Goal: Task Accomplishment & Management: Manage account settings

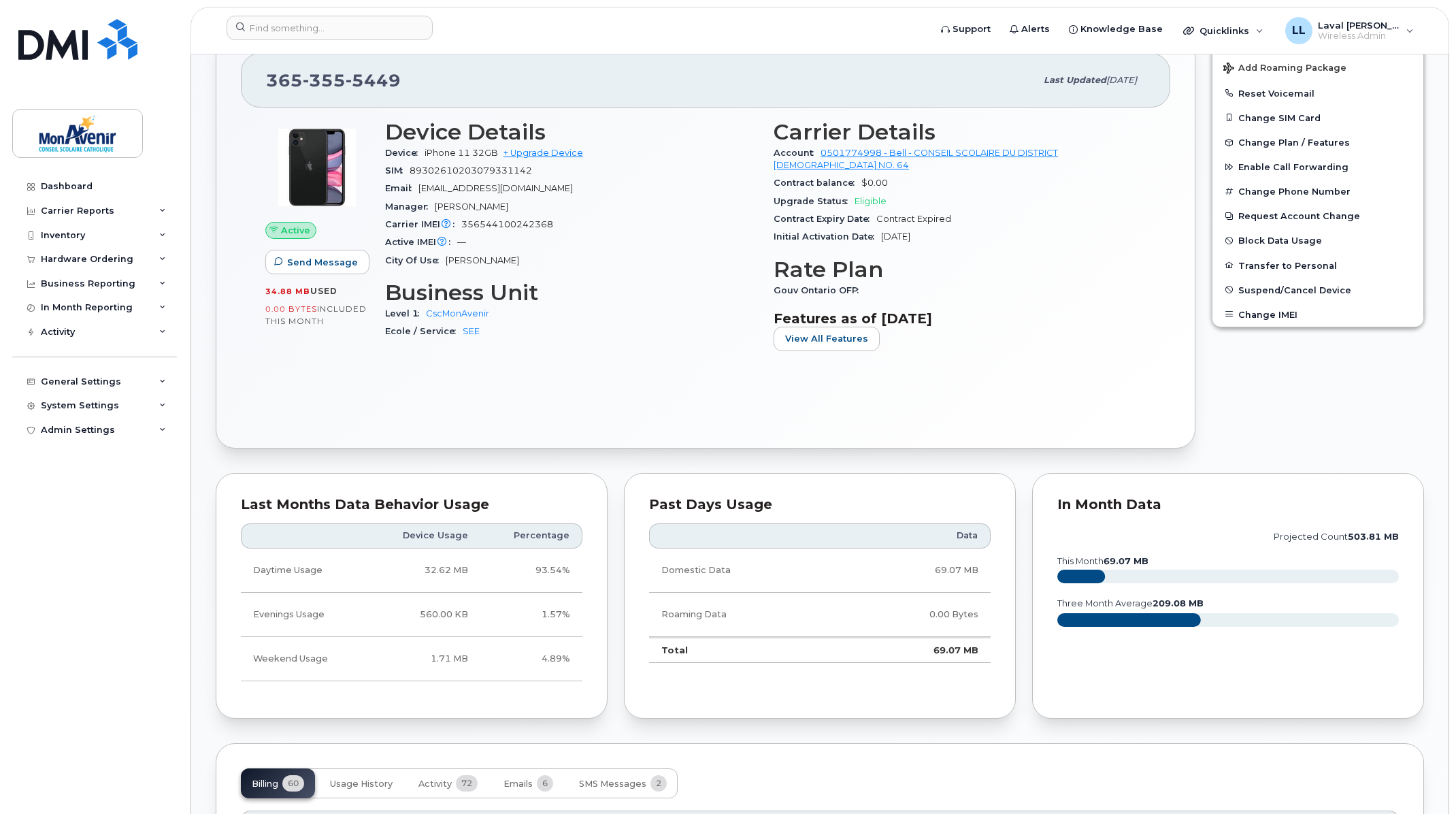
scroll to position [756, 0]
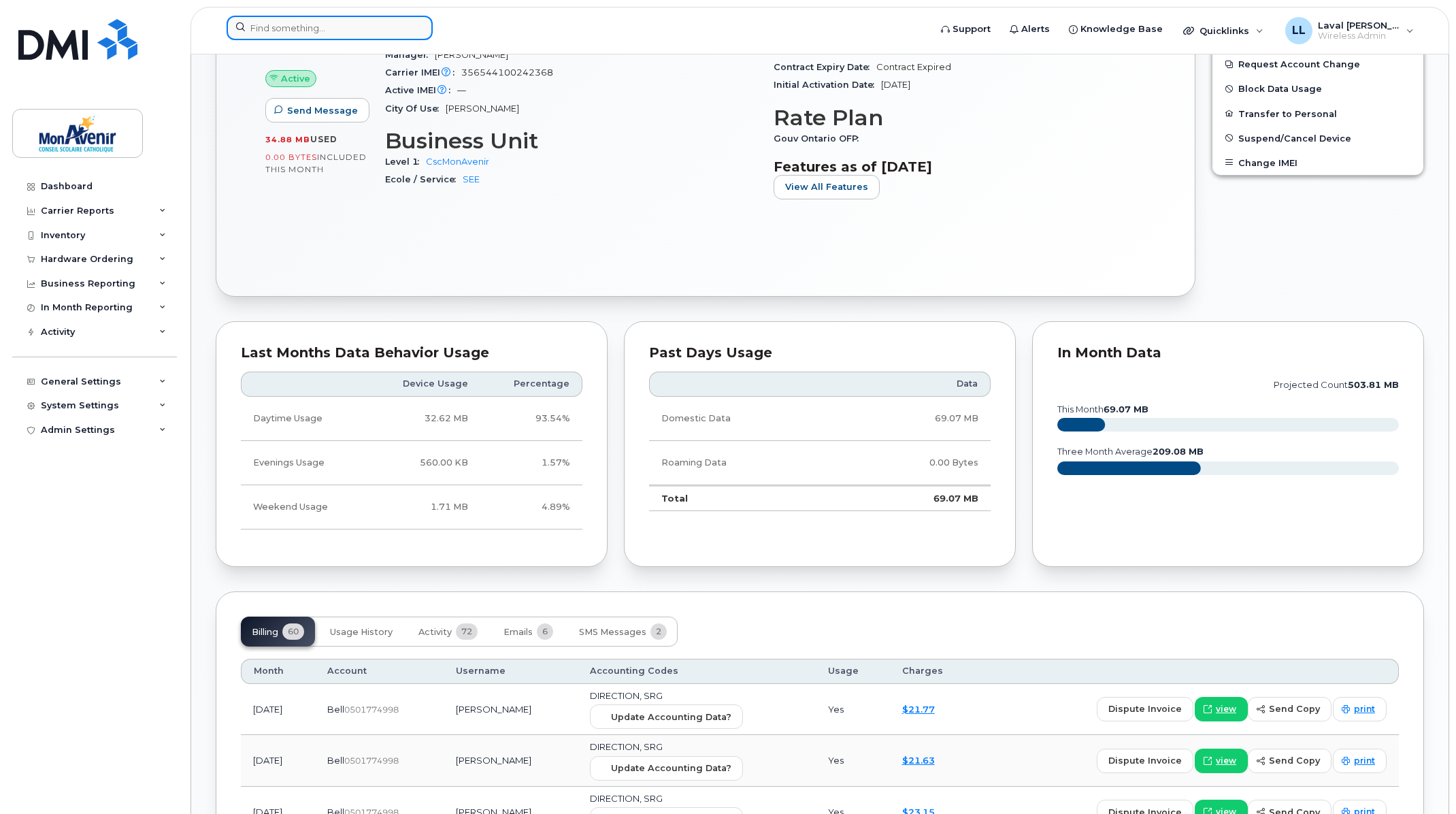
click at [376, 28] on input at bounding box center [329, 28] width 206 height 25
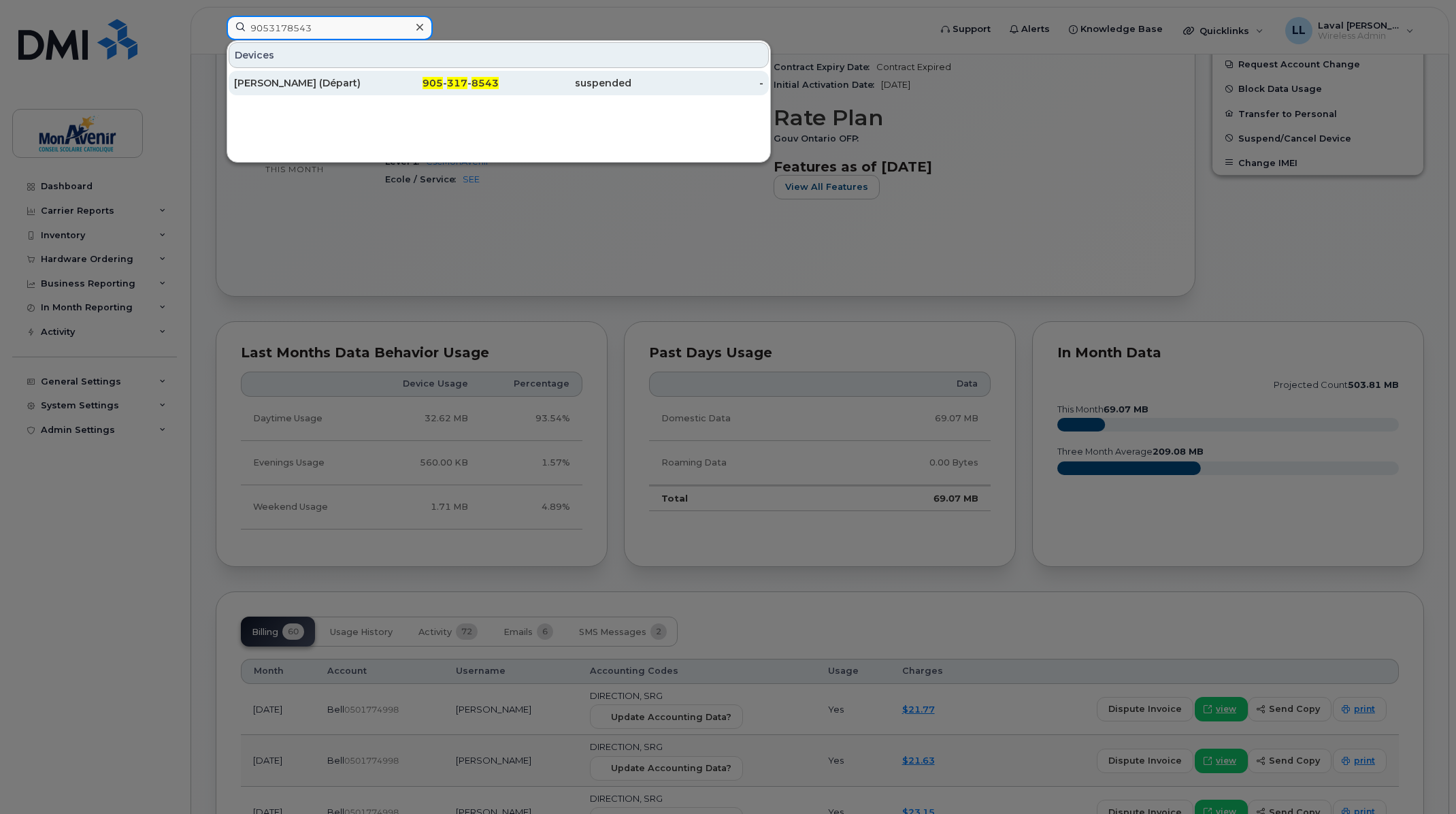
type input "9053178543"
click at [274, 85] on div "Karine Beaupré (Départ)" at bounding box center [300, 83] width 133 height 14
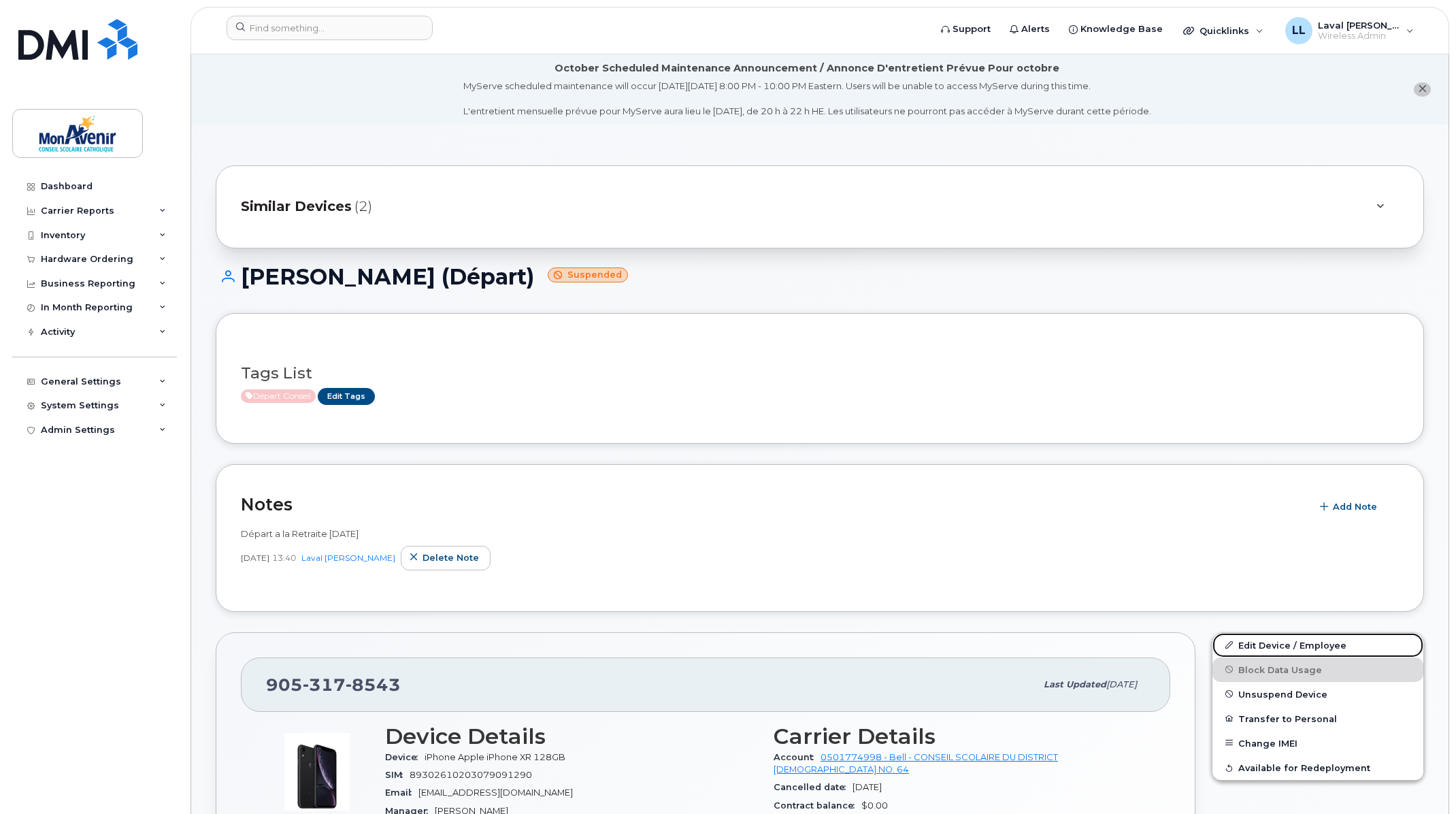
drag, startPoint x: 1273, startPoint y: 640, endPoint x: 1117, endPoint y: 601, distance: 160.8
click at [1273, 640] on link "Edit Device / Employee" at bounding box center [1318, 646] width 211 height 25
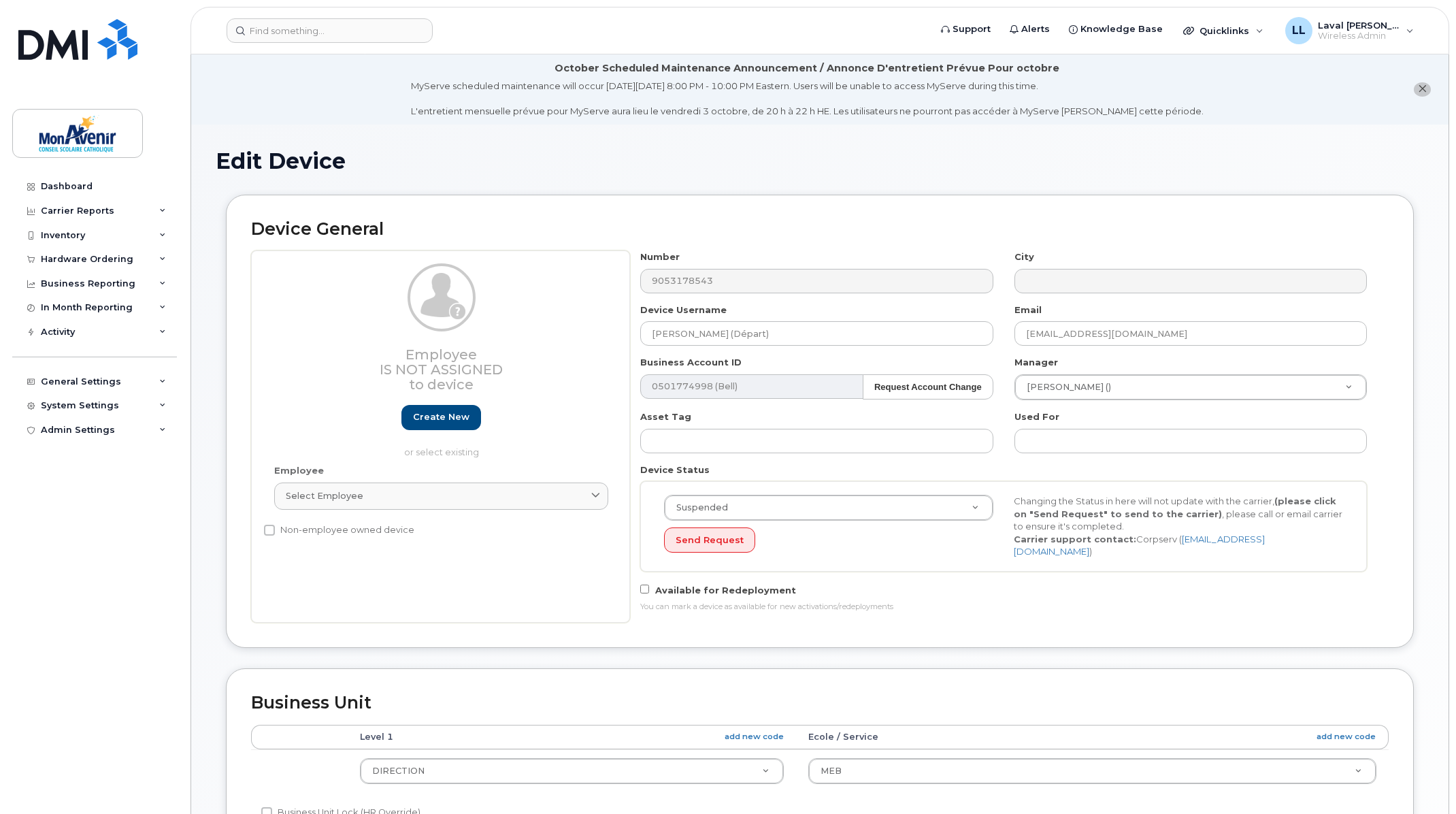
select select "29509938"
click at [771, 330] on input "[PERSON_NAME] (Départ)" at bounding box center [816, 333] width 352 height 25
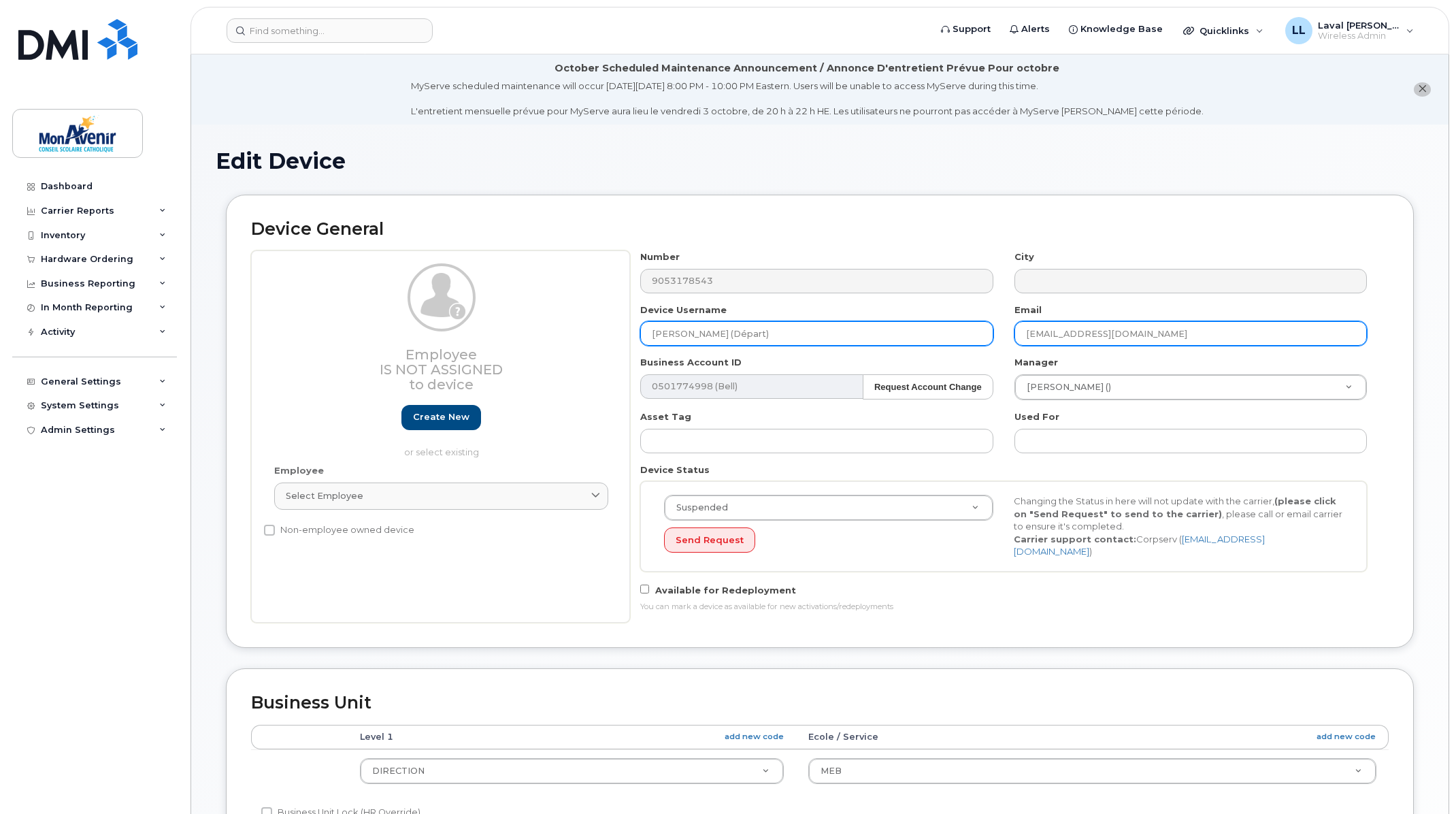
drag, startPoint x: 1160, startPoint y: 335, endPoint x: 839, endPoint y: 342, distance: 321.1
click at [839, 342] on div "Number 9053178543 City Device Username Karine Beaupré (Départ) Email kbeaupre@c…" at bounding box center [1004, 437] width 748 height 372
paste input "mlebouthillier"
type input "[EMAIL_ADDRESS][DOMAIN_NAME]"
drag, startPoint x: 779, startPoint y: 338, endPoint x: 560, endPoint y: 338, distance: 219.0
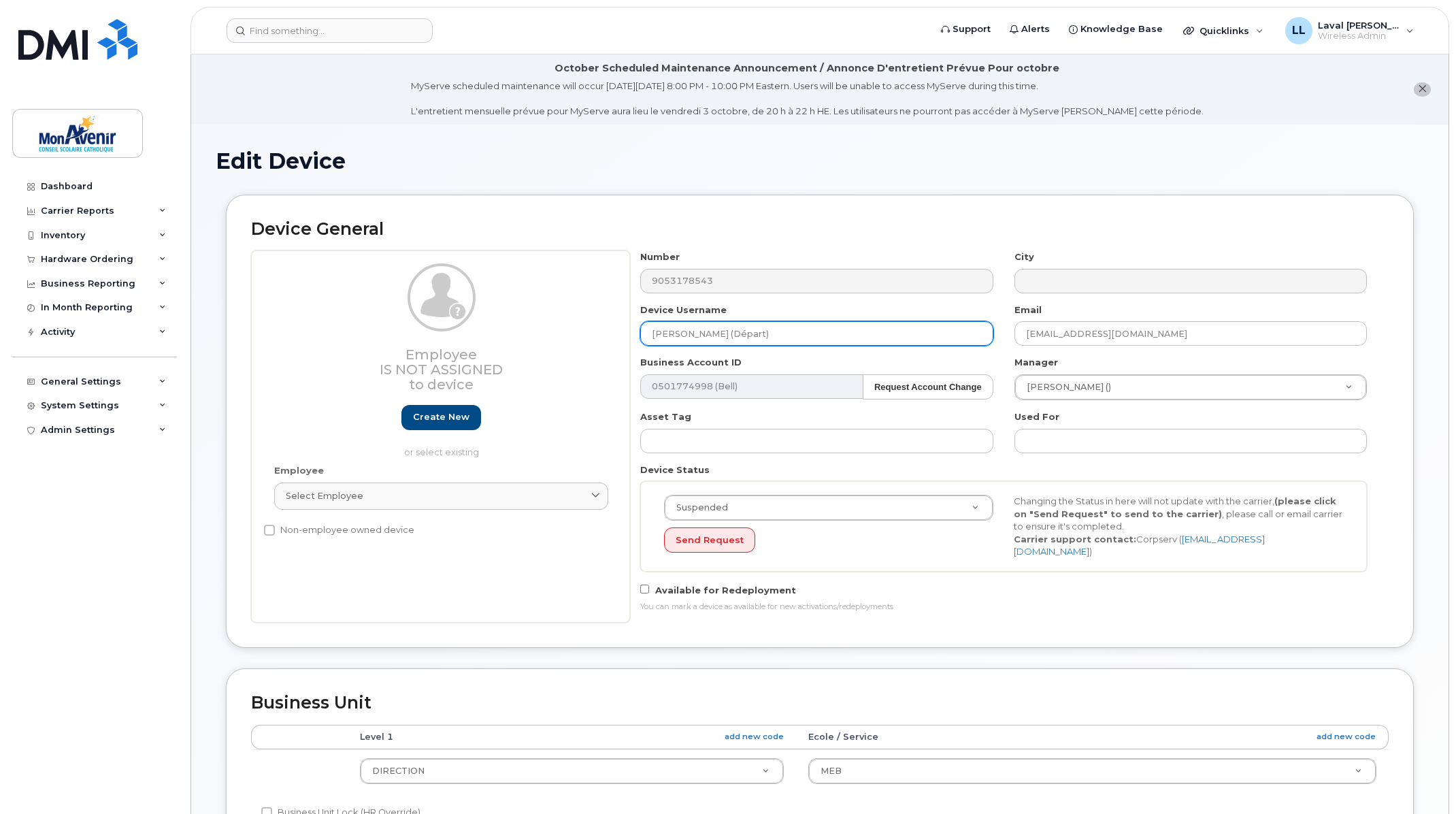
click at [562, 338] on div "Employee Is not assigned to device Create new or select existing Employee Selec…" at bounding box center [820, 437] width 1138 height 372
paste input "mlebouthillier@cscmonavenir.ca"
drag, startPoint x: 718, startPoint y: 335, endPoint x: 1005, endPoint y: 349, distance: 287.3
click at [929, 348] on div "Number 9053178543 City Device Username mlebouthillier@cscmonavenir.ca Email mle…" at bounding box center [1004, 437] width 748 height 372
type input "Maryse Lebouthillier"
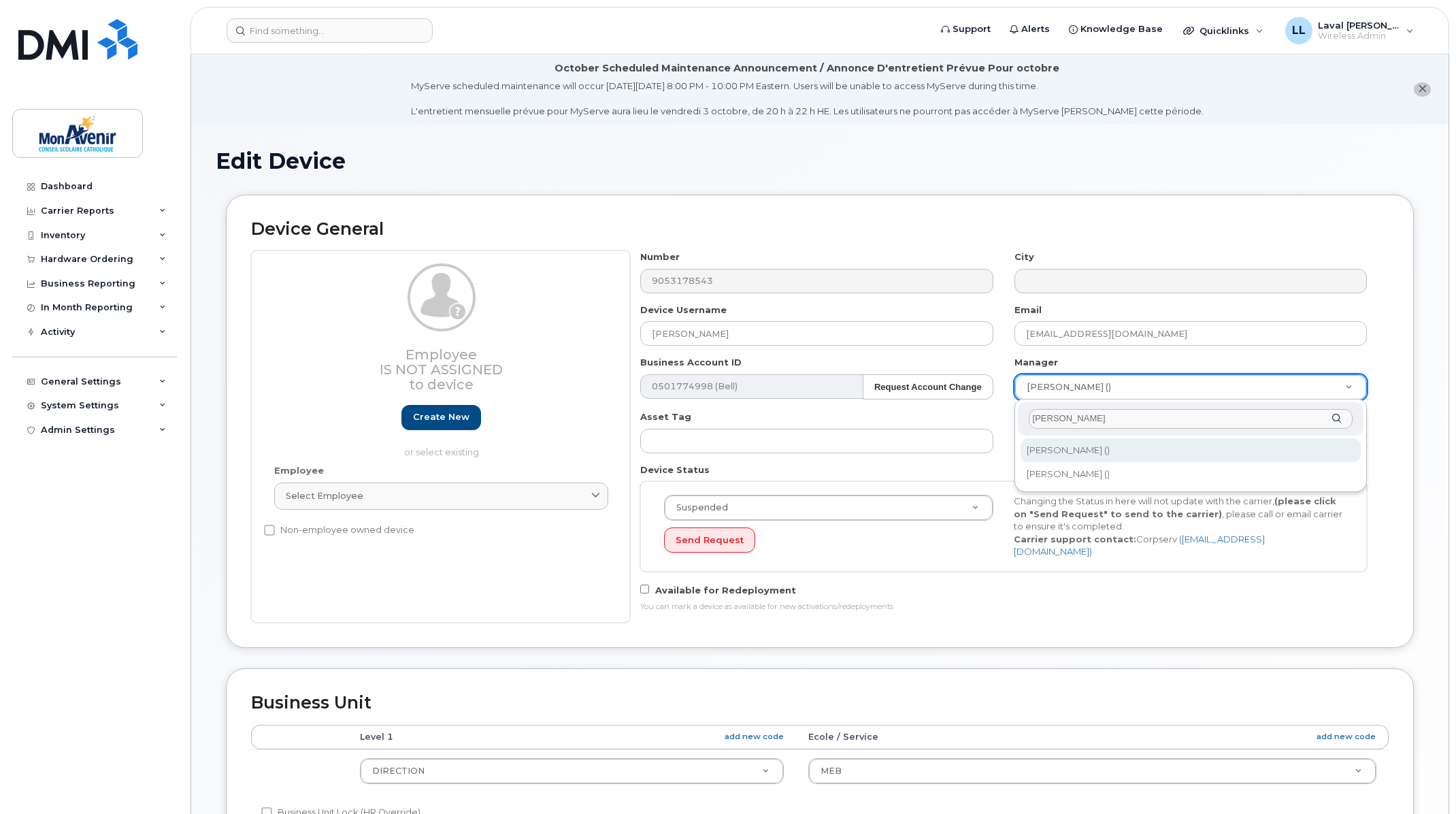
type input "berg"
type input "286581"
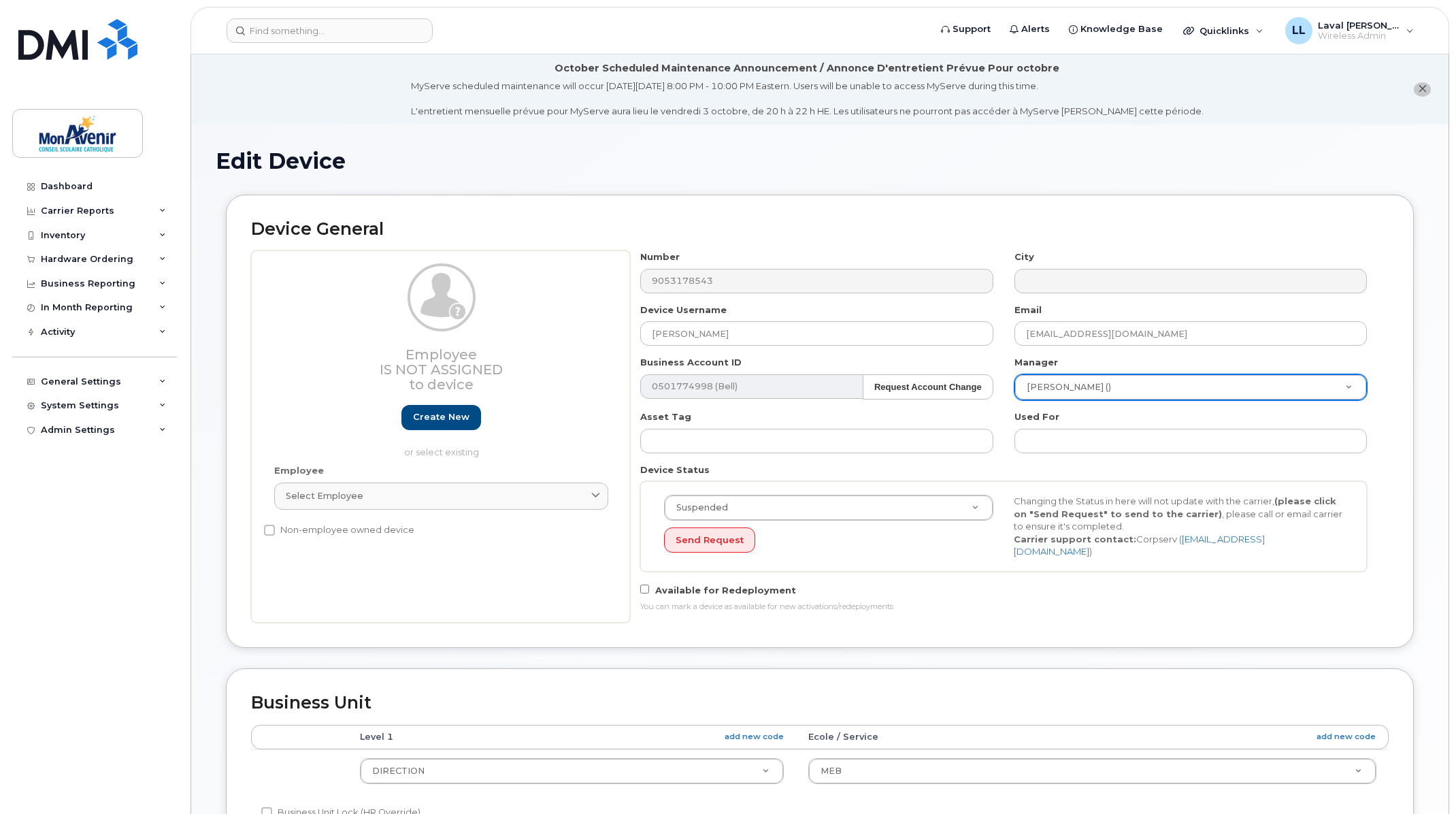
scroll to position [151, 0]
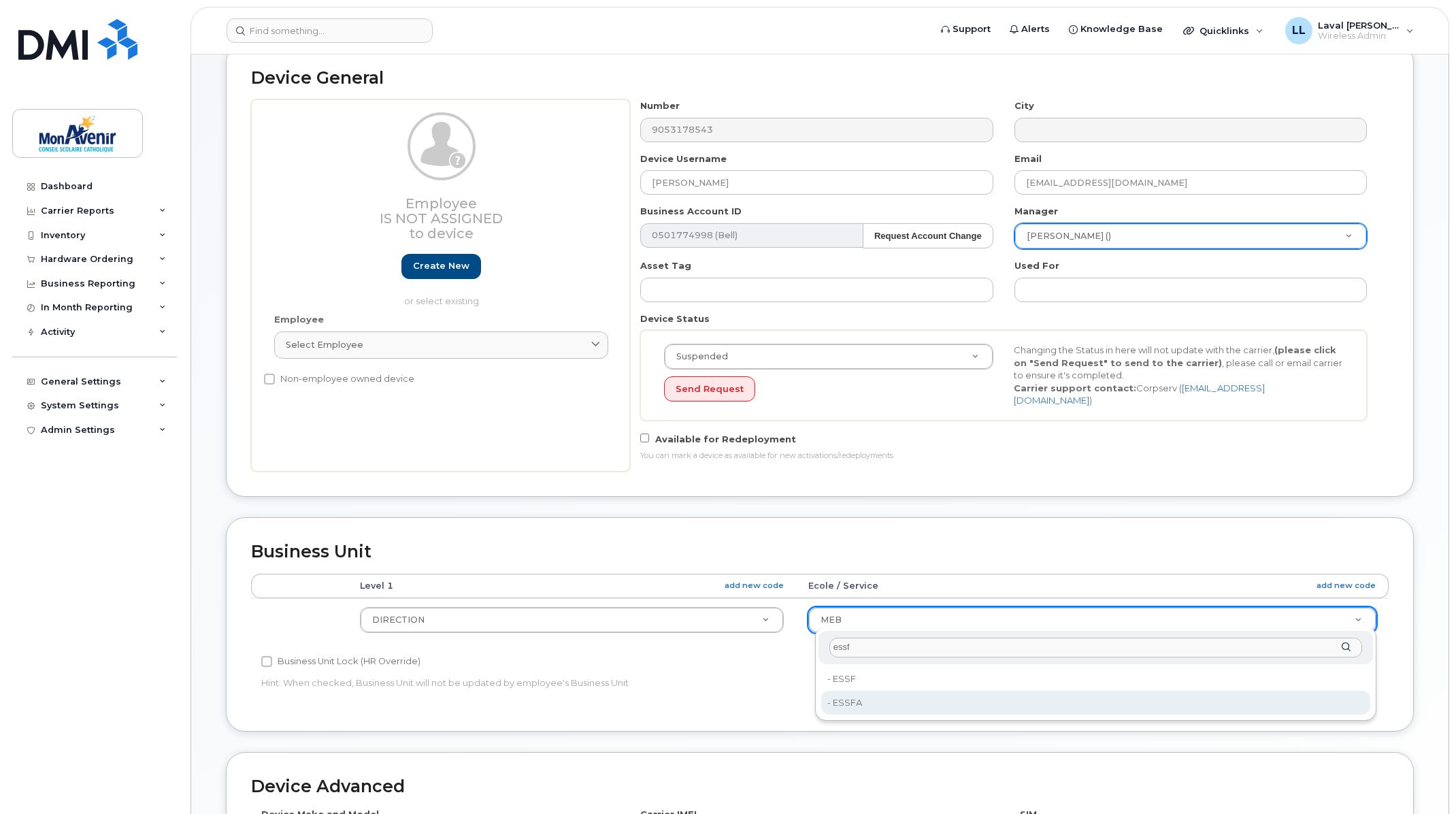
type input "essf"
type input "43035"
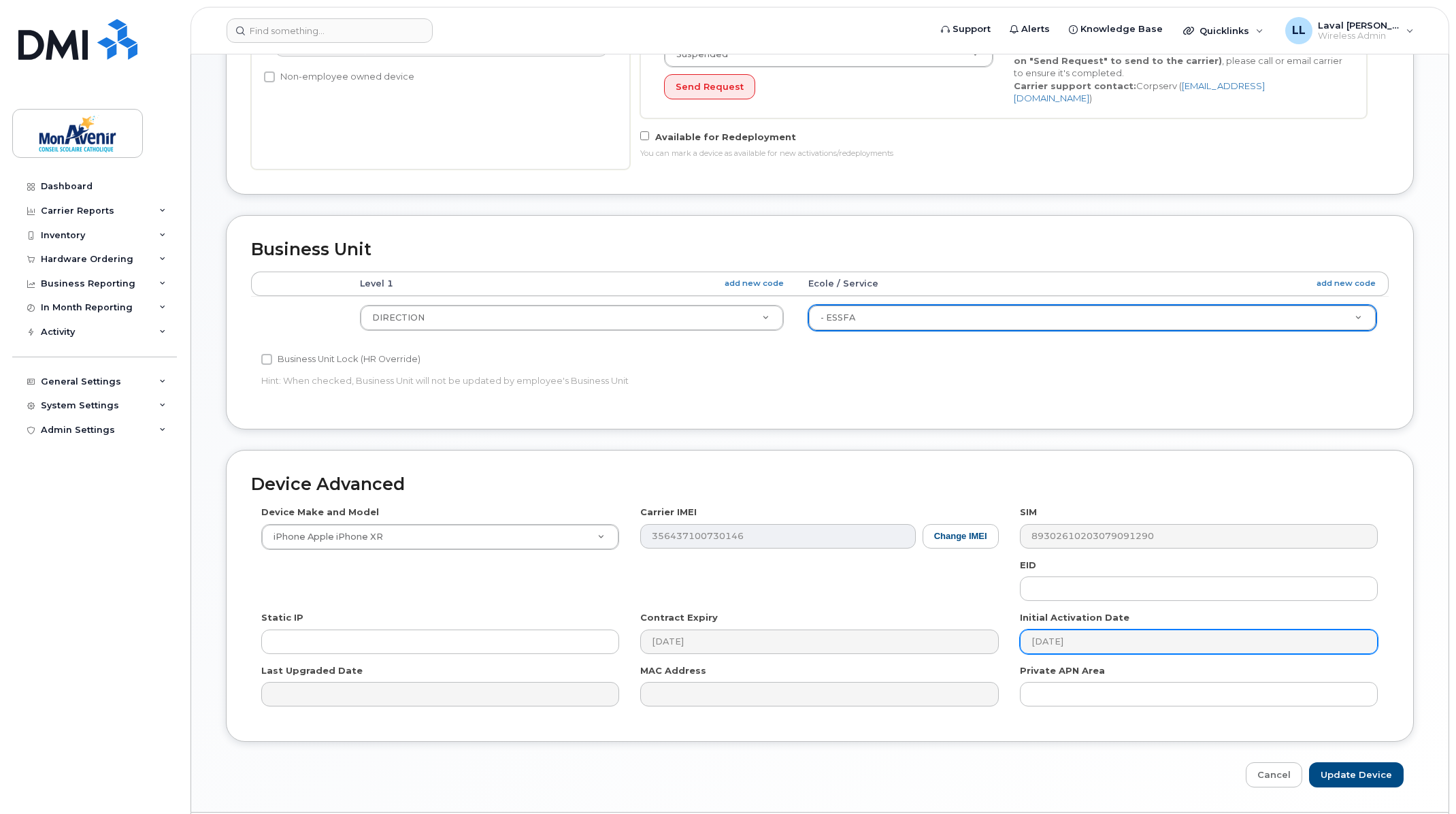
scroll to position [491, 0]
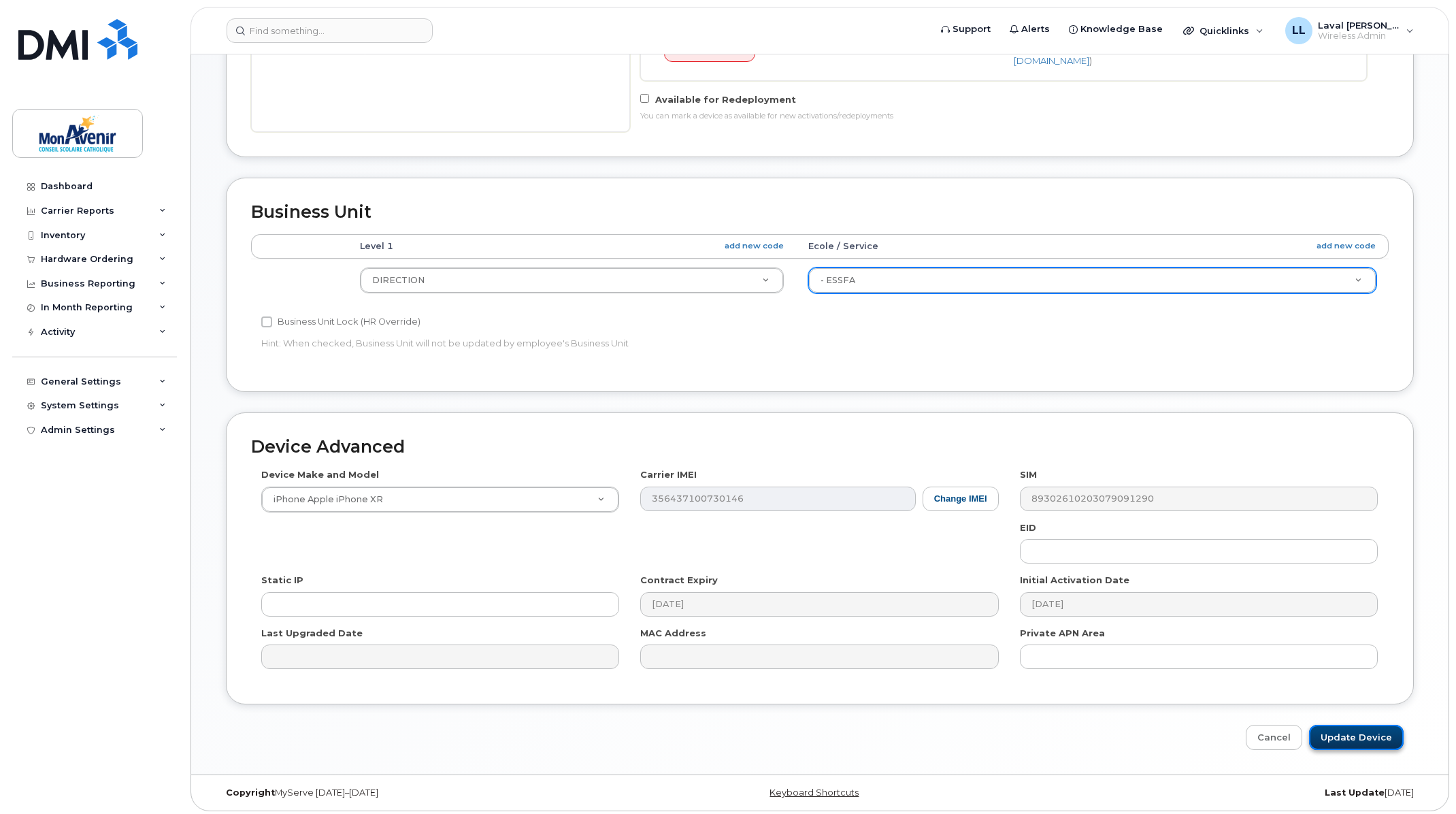
click at [1351, 739] on input "Update Device" at bounding box center [1356, 737] width 94 height 25
type input "Saving..."
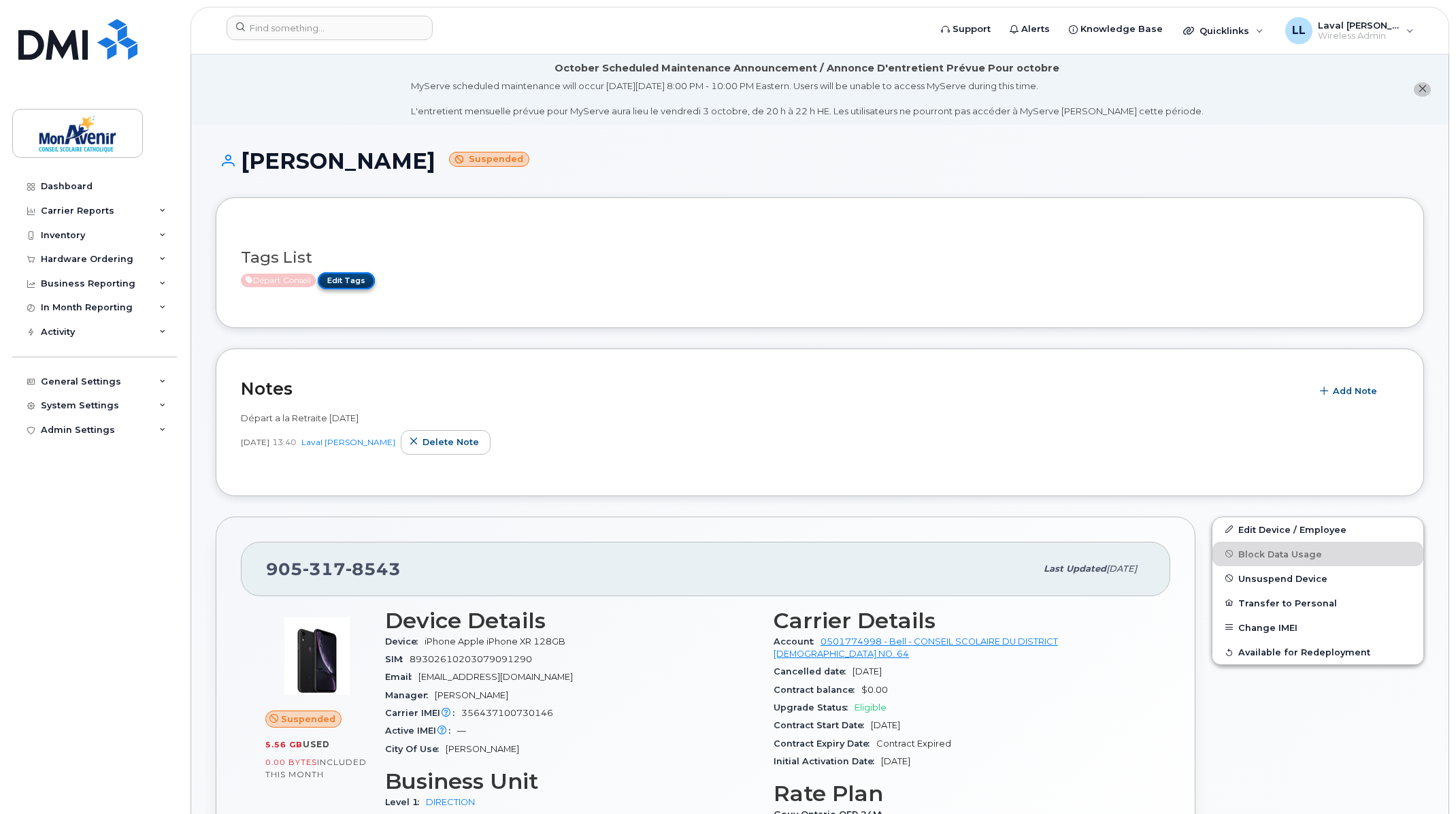
click at [344, 278] on link "Edit Tags" at bounding box center [346, 281] width 57 height 17
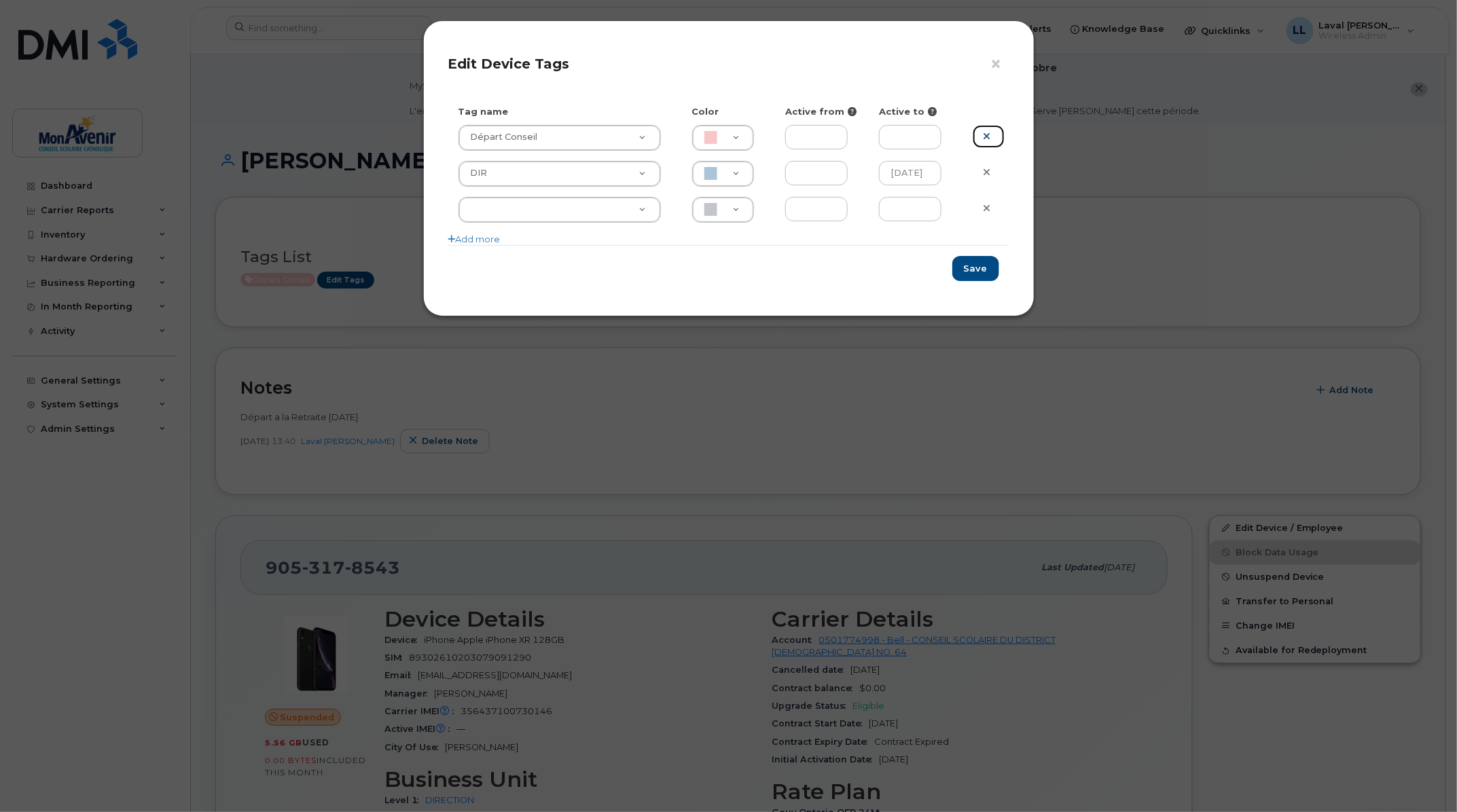
click at [986, 139] on icon at bounding box center [987, 136] width 8 height 10
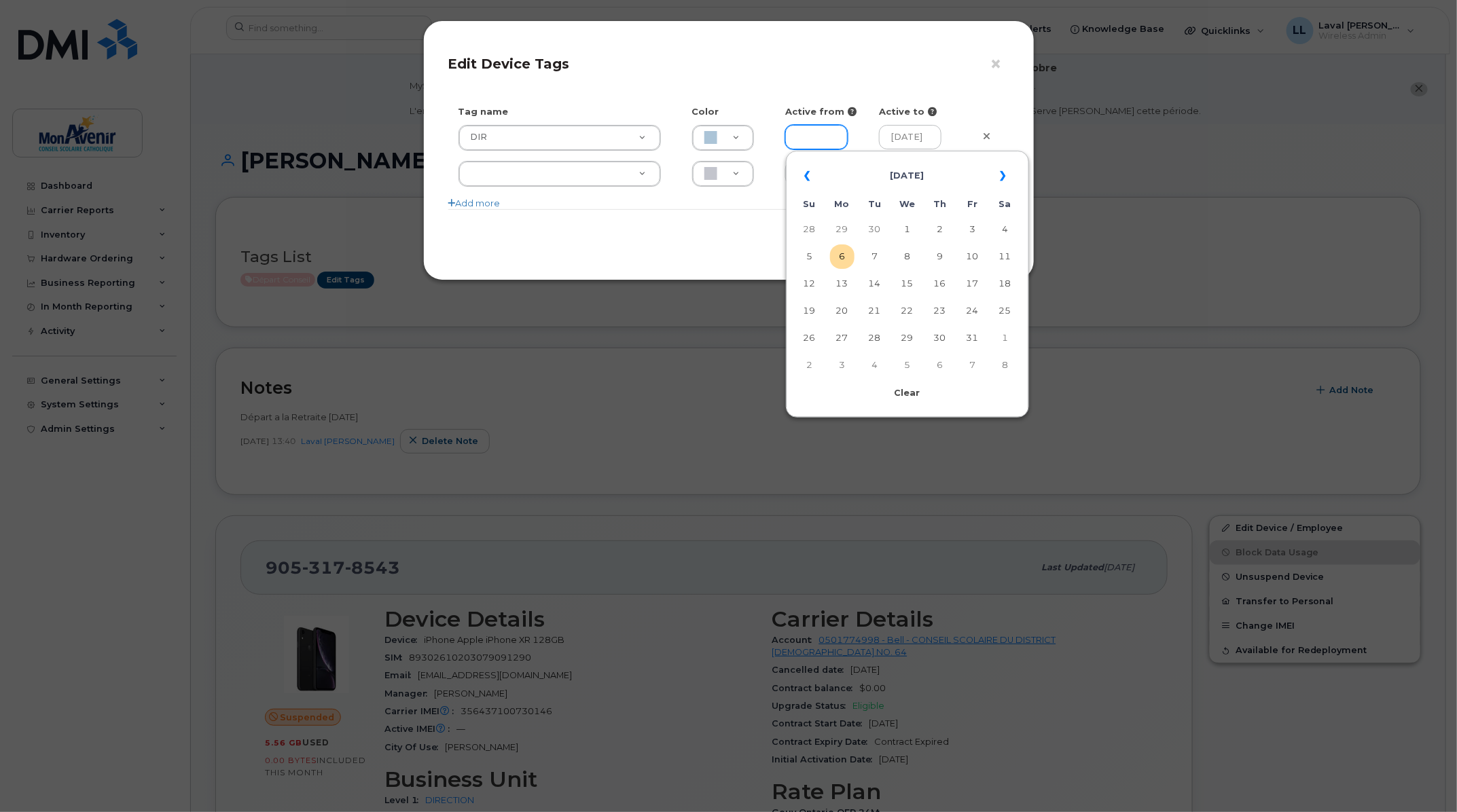
click at [825, 139] on input "text" at bounding box center [816, 137] width 62 height 25
click at [906, 235] on td "1" at bounding box center [908, 229] width 25 height 25
type input "2025-10-01"
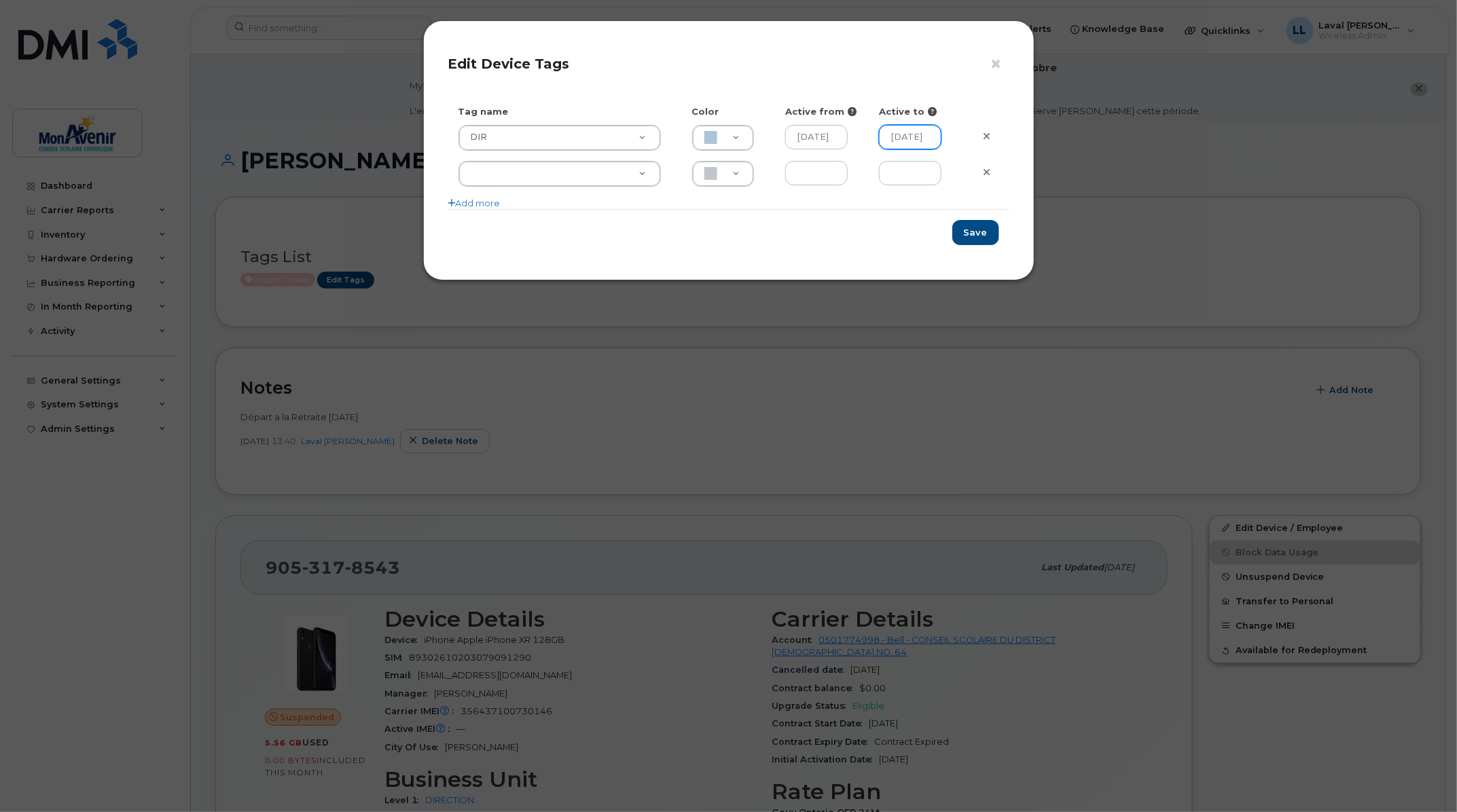
click at [911, 137] on input "2025-08-18" at bounding box center [910, 137] width 62 height 25
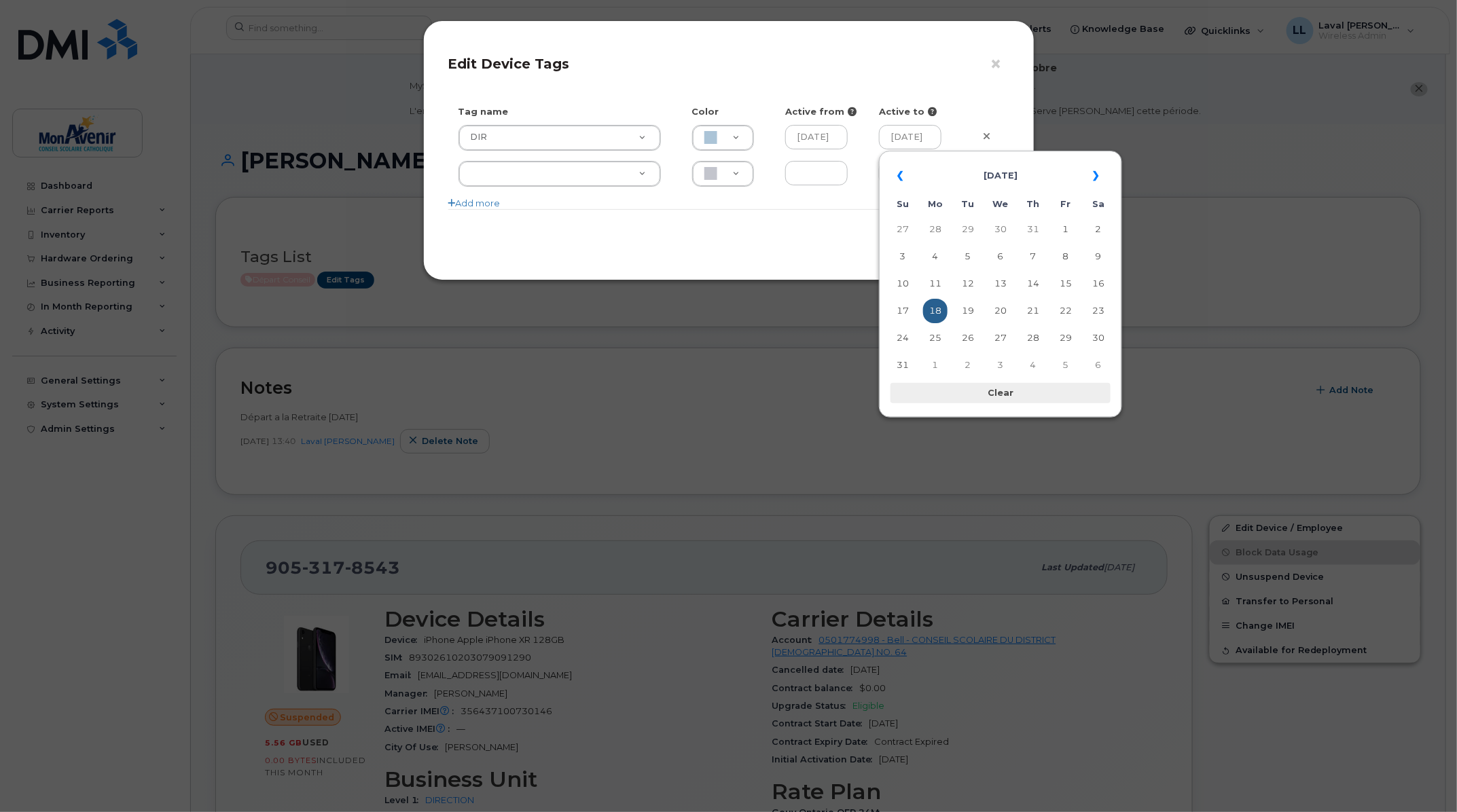
click at [996, 398] on th "Clear" at bounding box center [1001, 393] width 220 height 20
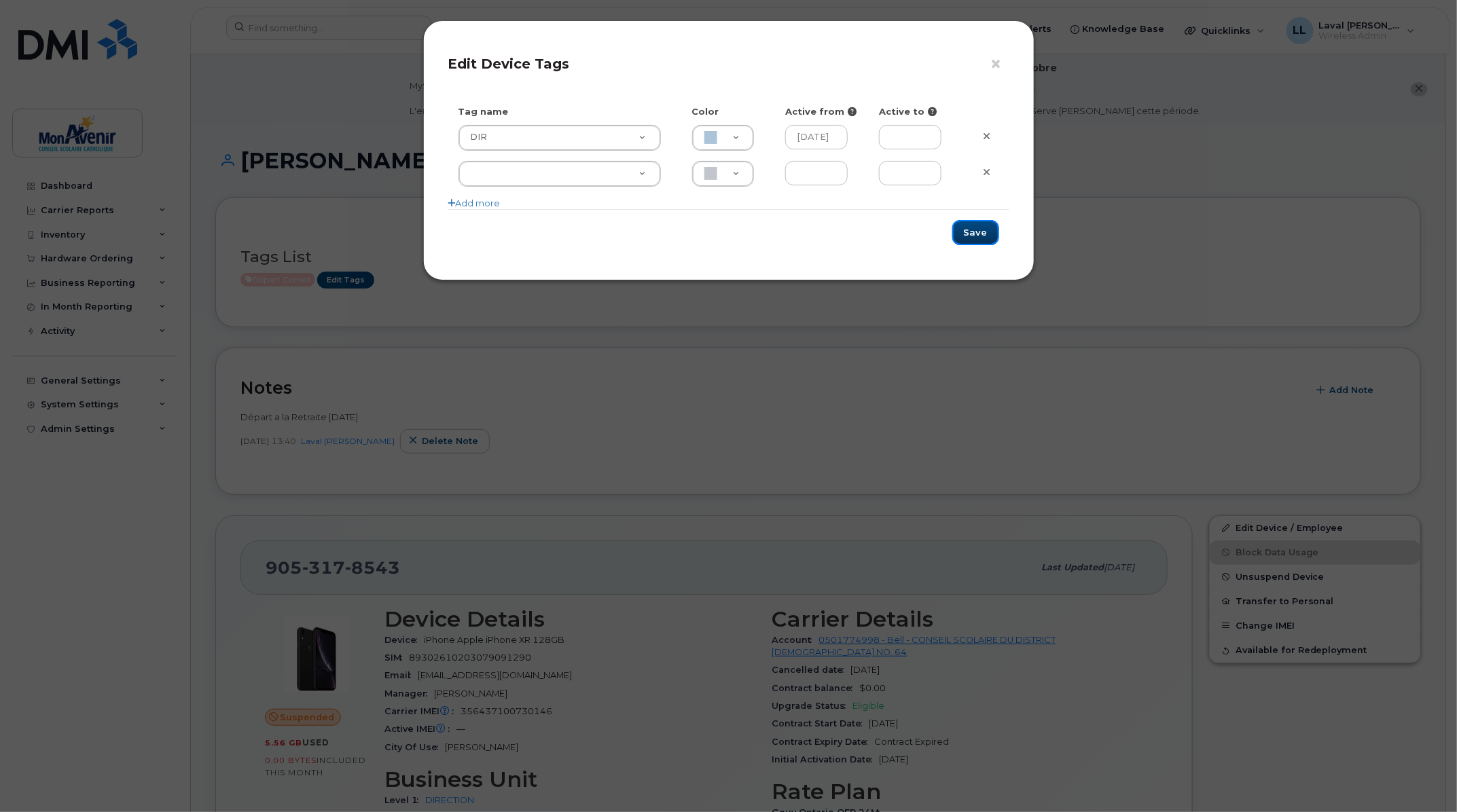
drag, startPoint x: 976, startPoint y: 238, endPoint x: 745, endPoint y: 221, distance: 231.6
click at [749, 219] on div "Save" at bounding box center [728, 232] width 561 height 46
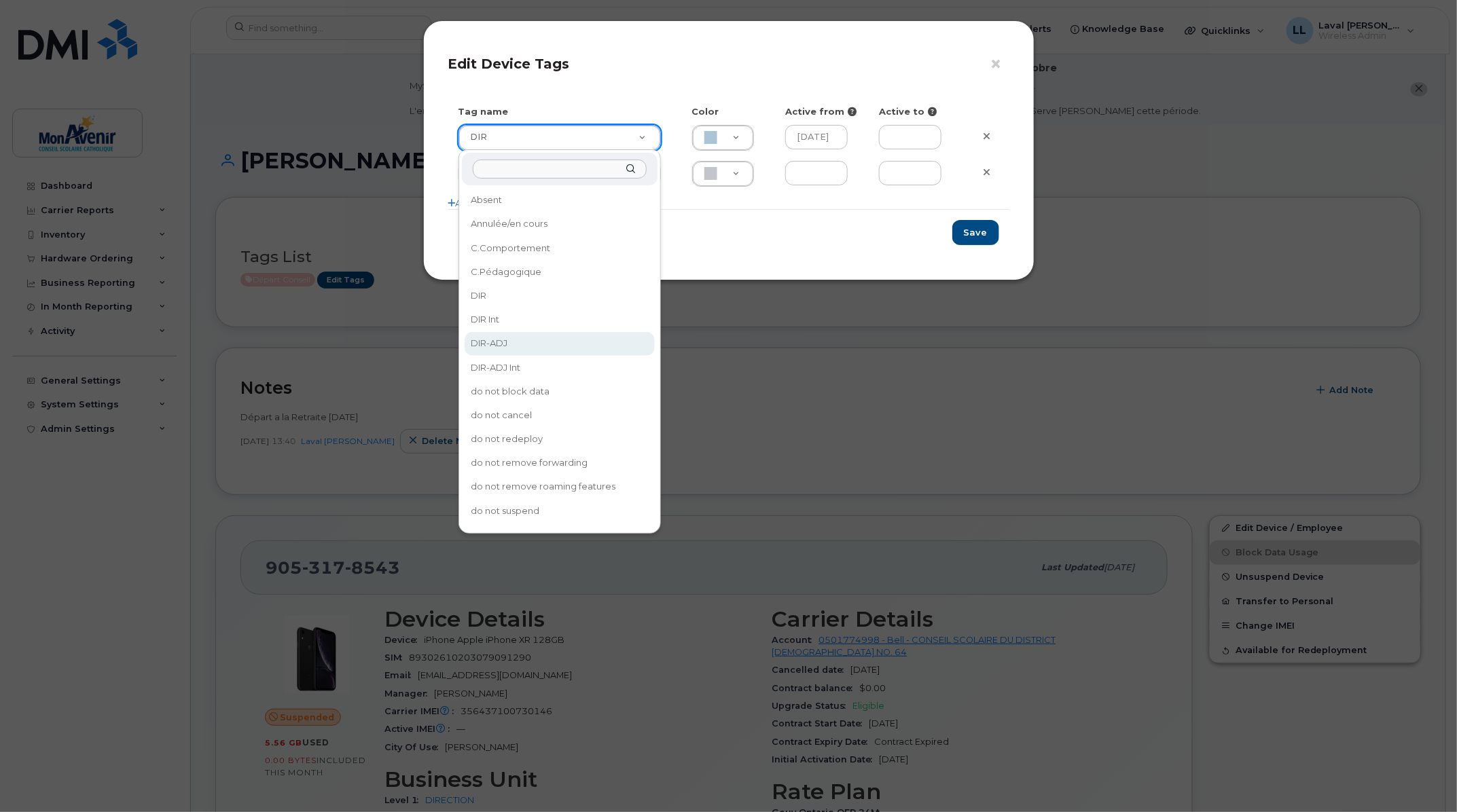
type input "DIR-ADJ"
type input "CAF0F6"
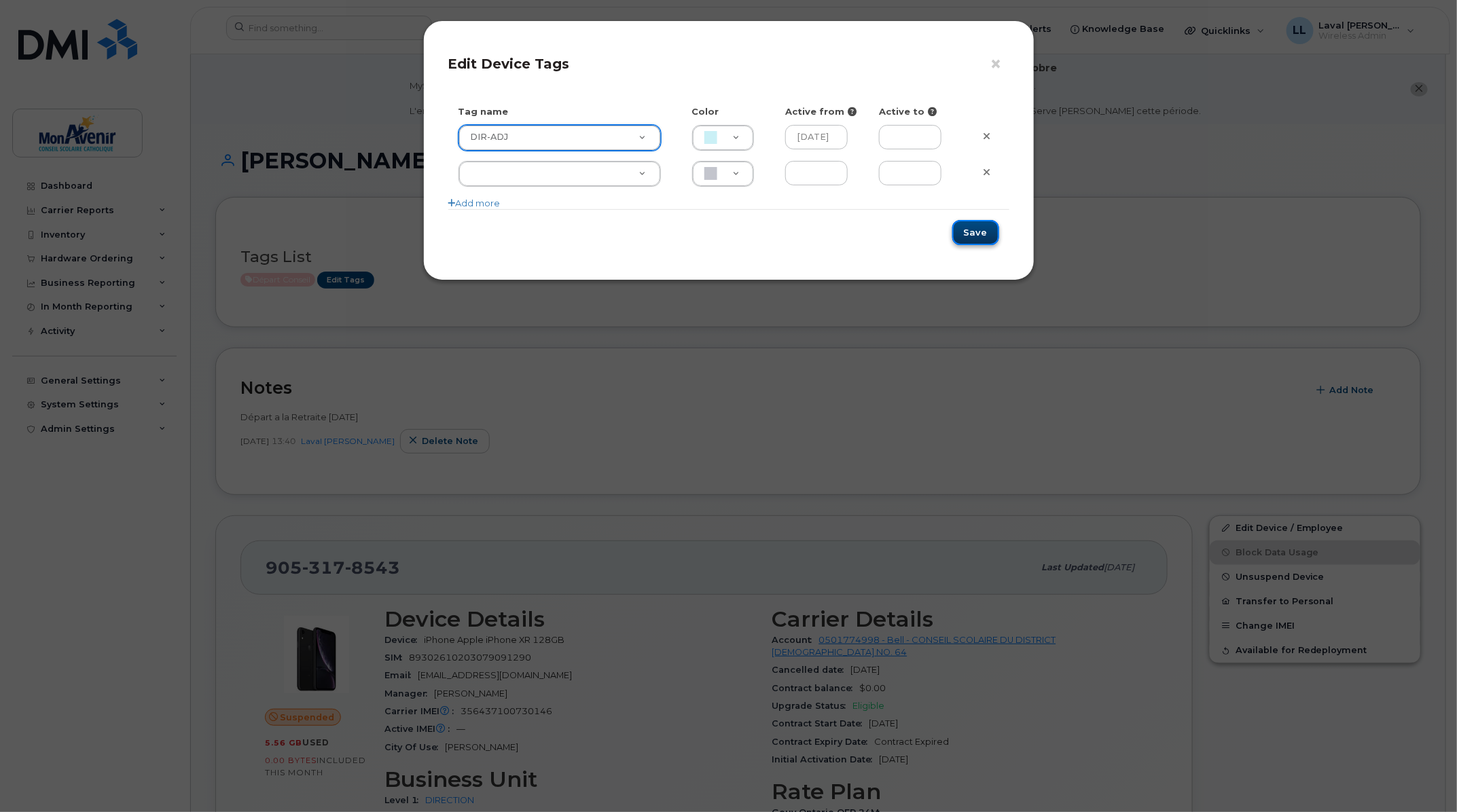
click at [963, 233] on button "Save" at bounding box center [975, 232] width 47 height 25
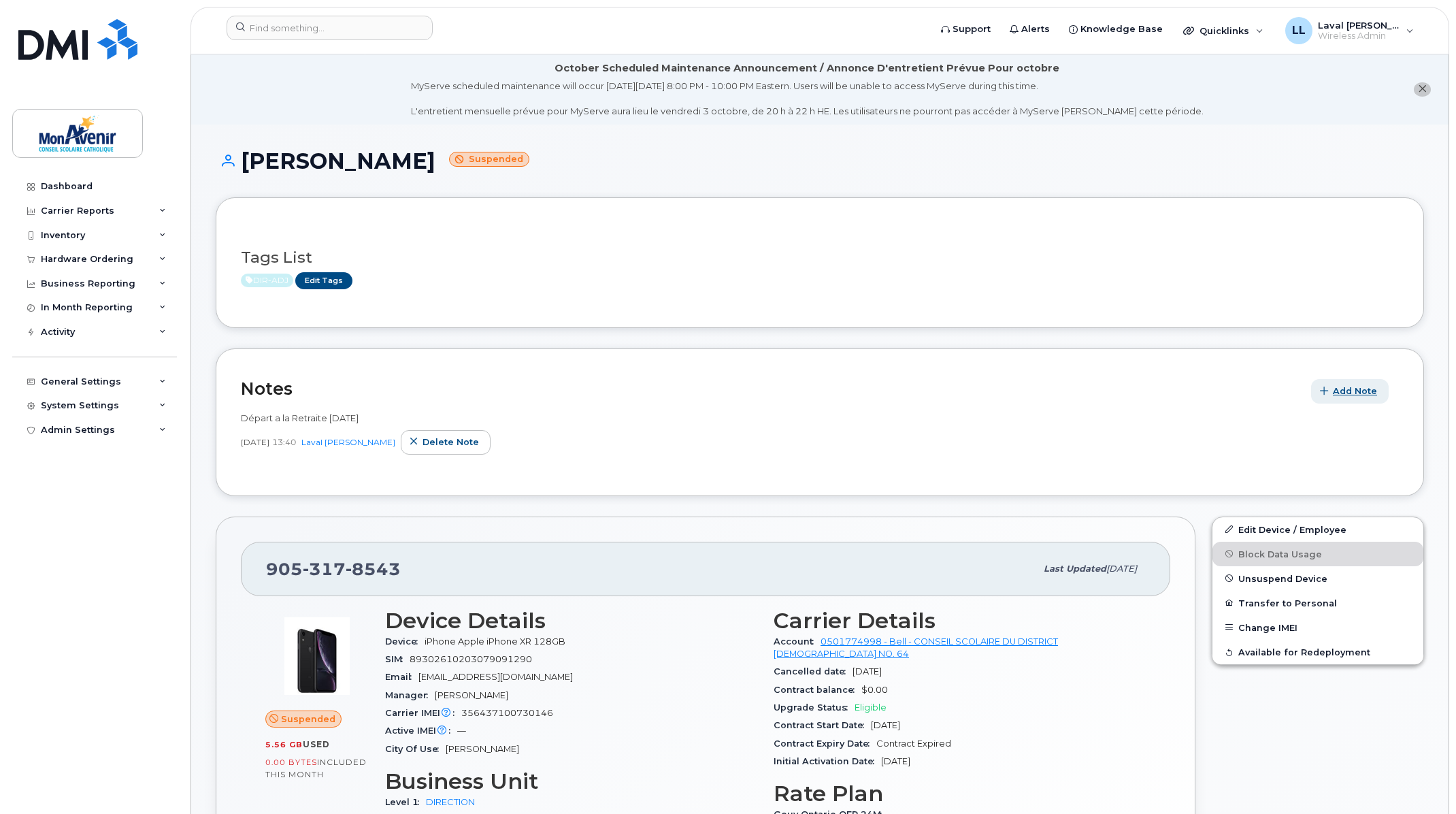
click at [1350, 394] on span "Add Note" at bounding box center [1355, 391] width 44 height 13
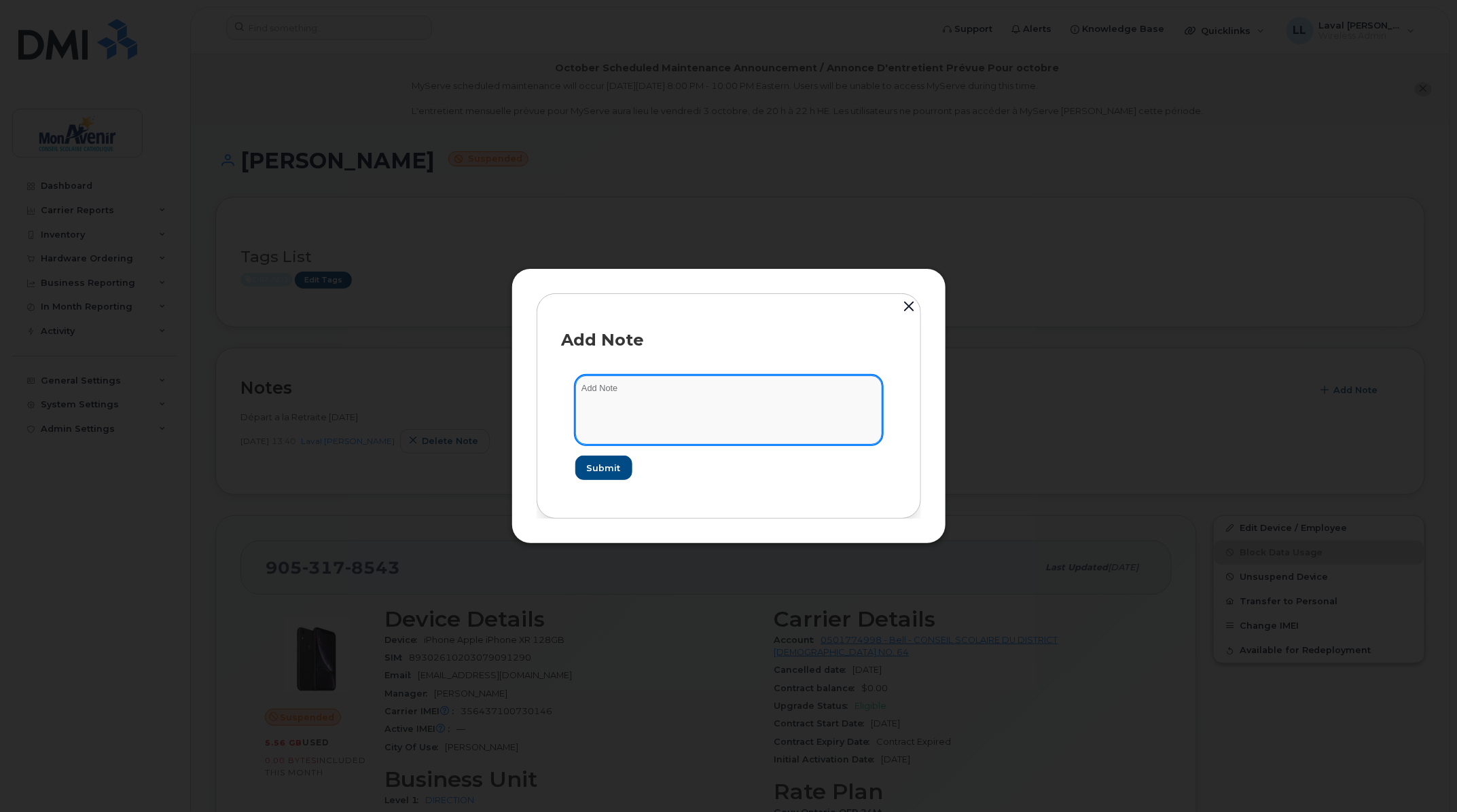
click at [706, 402] on textarea at bounding box center [728, 410] width 307 height 69
type textarea "M"
type textarea "Maryse Lebouthillier dir-adj à partir du 1 oct 2025"
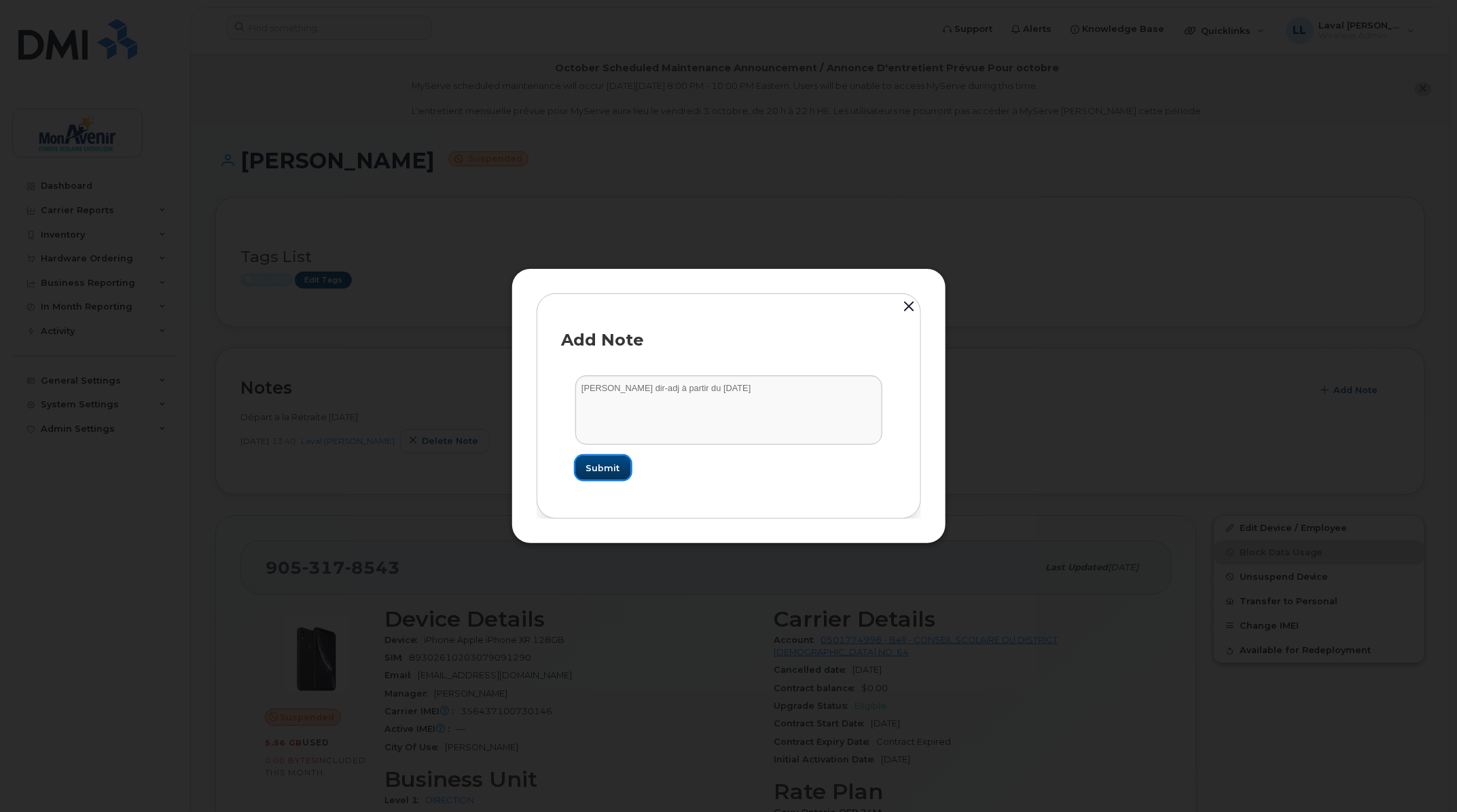
click at [614, 470] on span "Submit" at bounding box center [603, 468] width 34 height 13
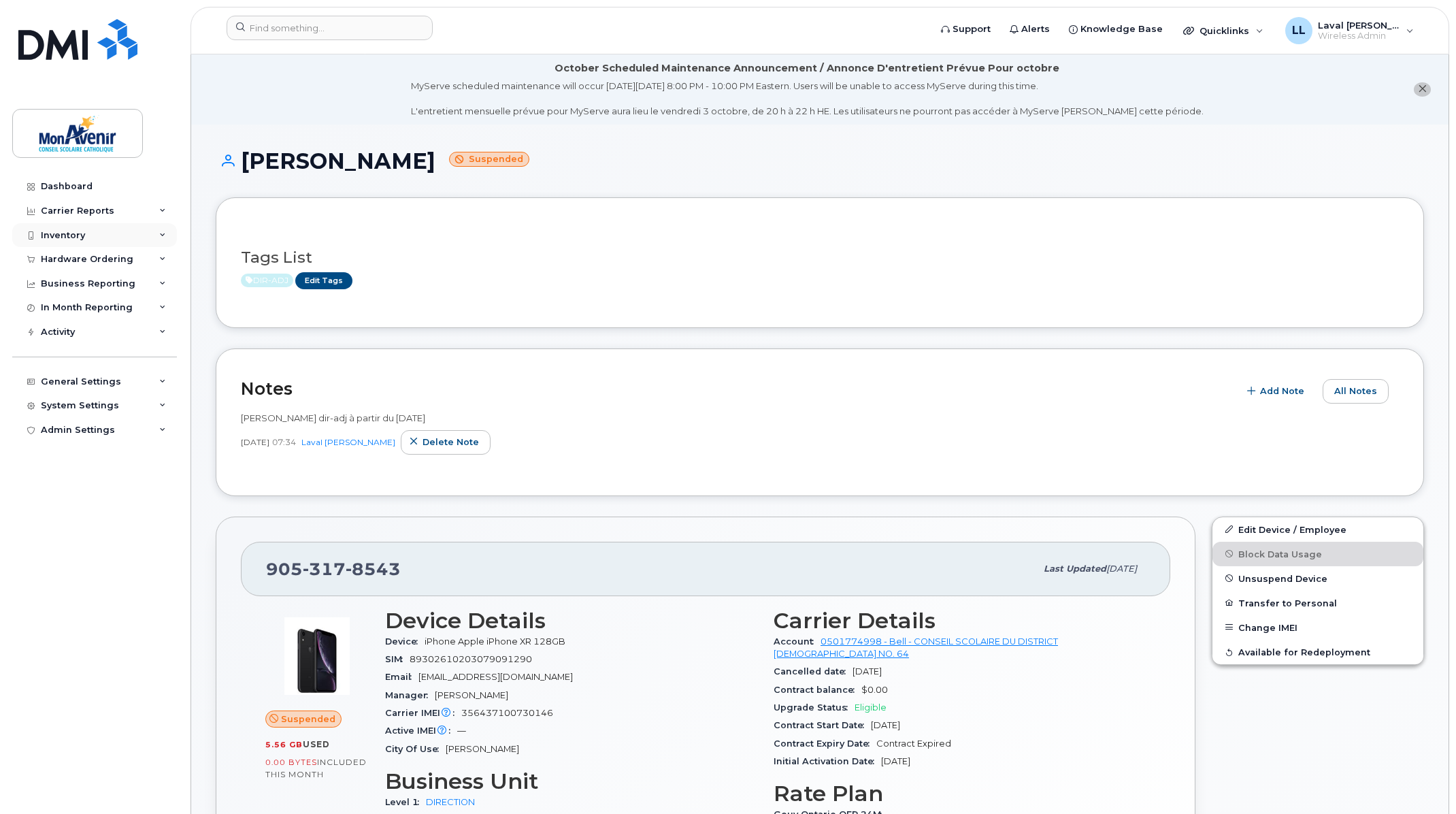
click at [69, 230] on div "Inventory" at bounding box center [63, 236] width 44 height 11
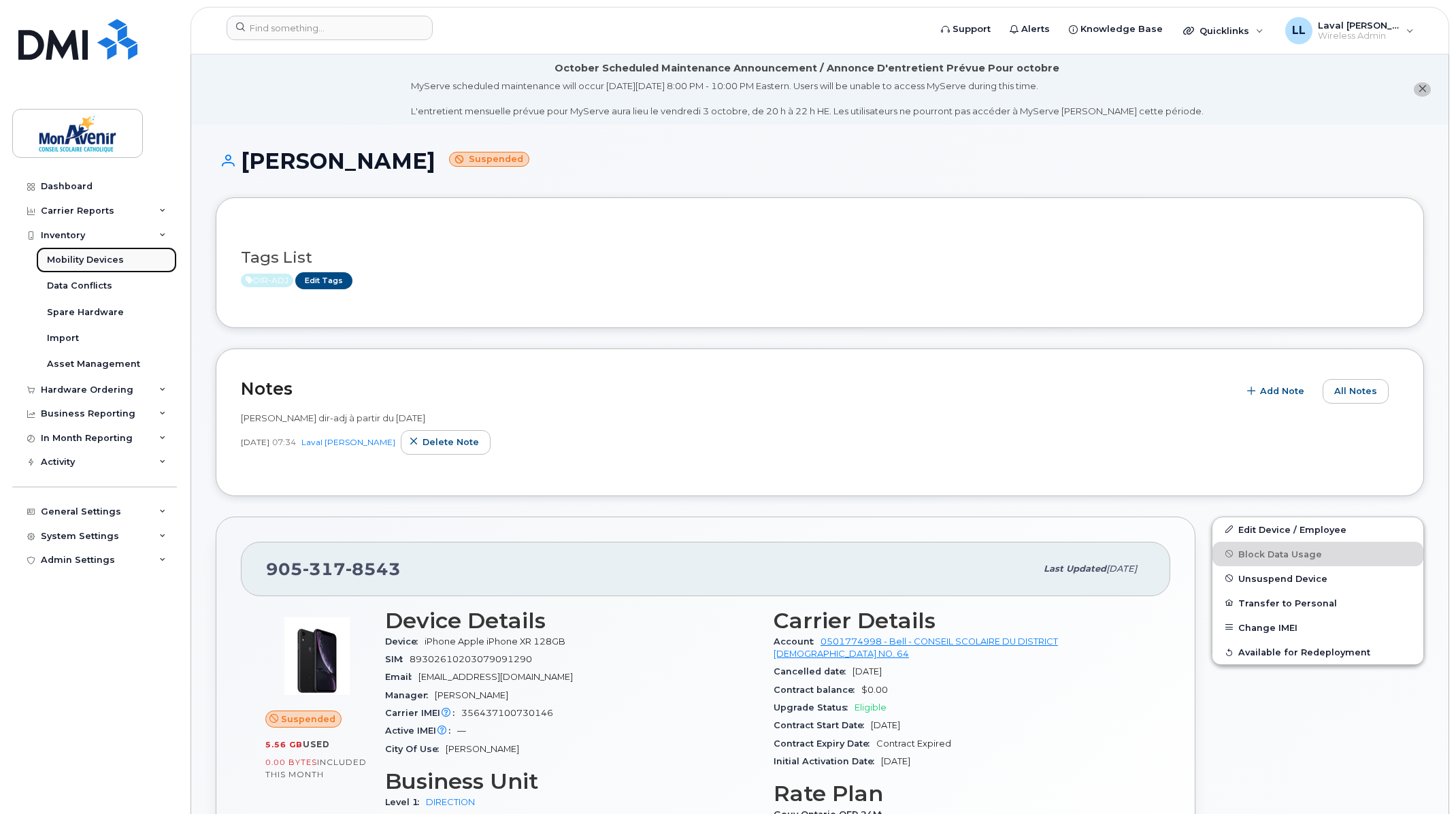
click at [77, 254] on div "Mobility Devices" at bounding box center [86, 260] width 77 height 12
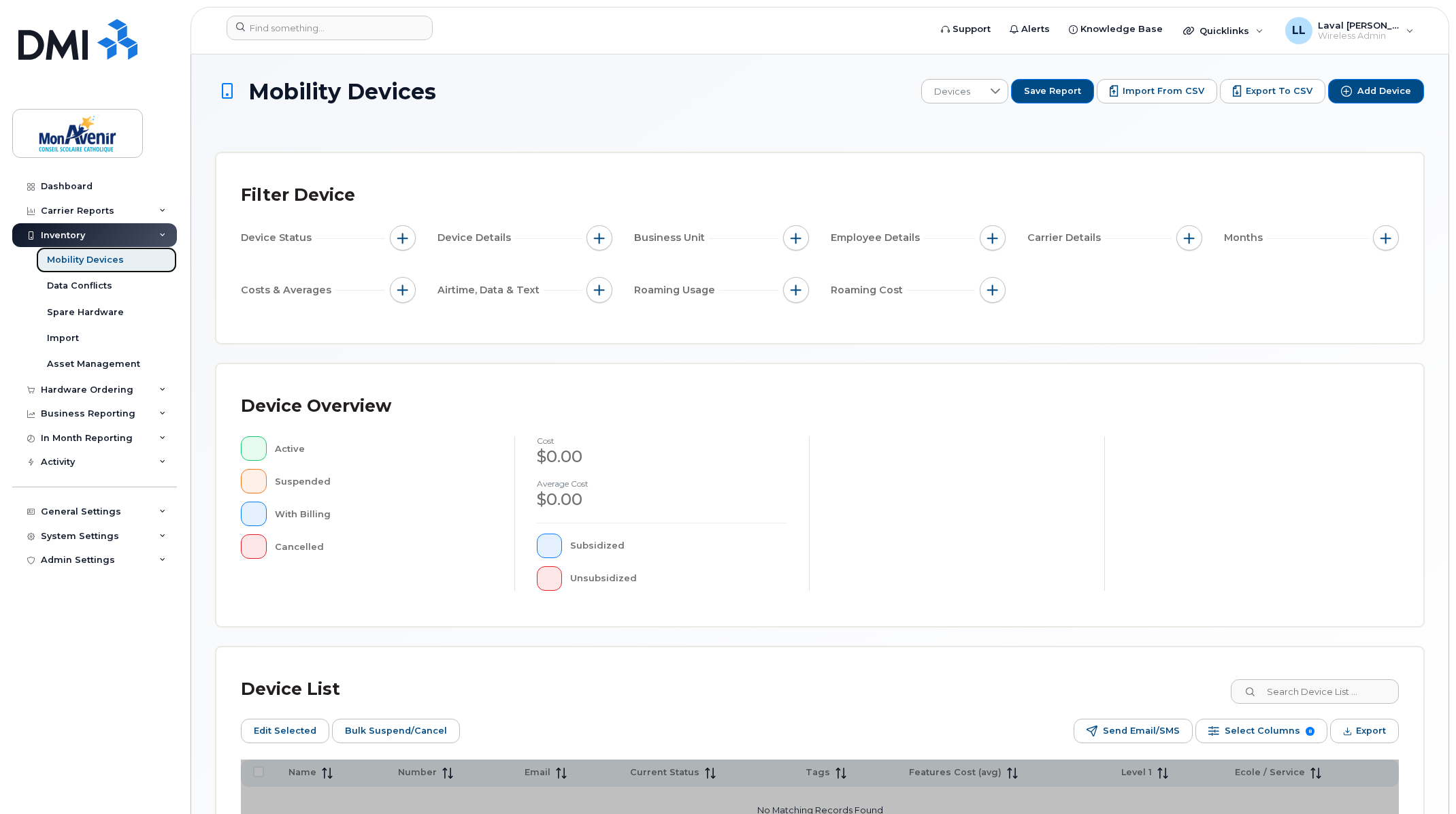
scroll to position [146, 0]
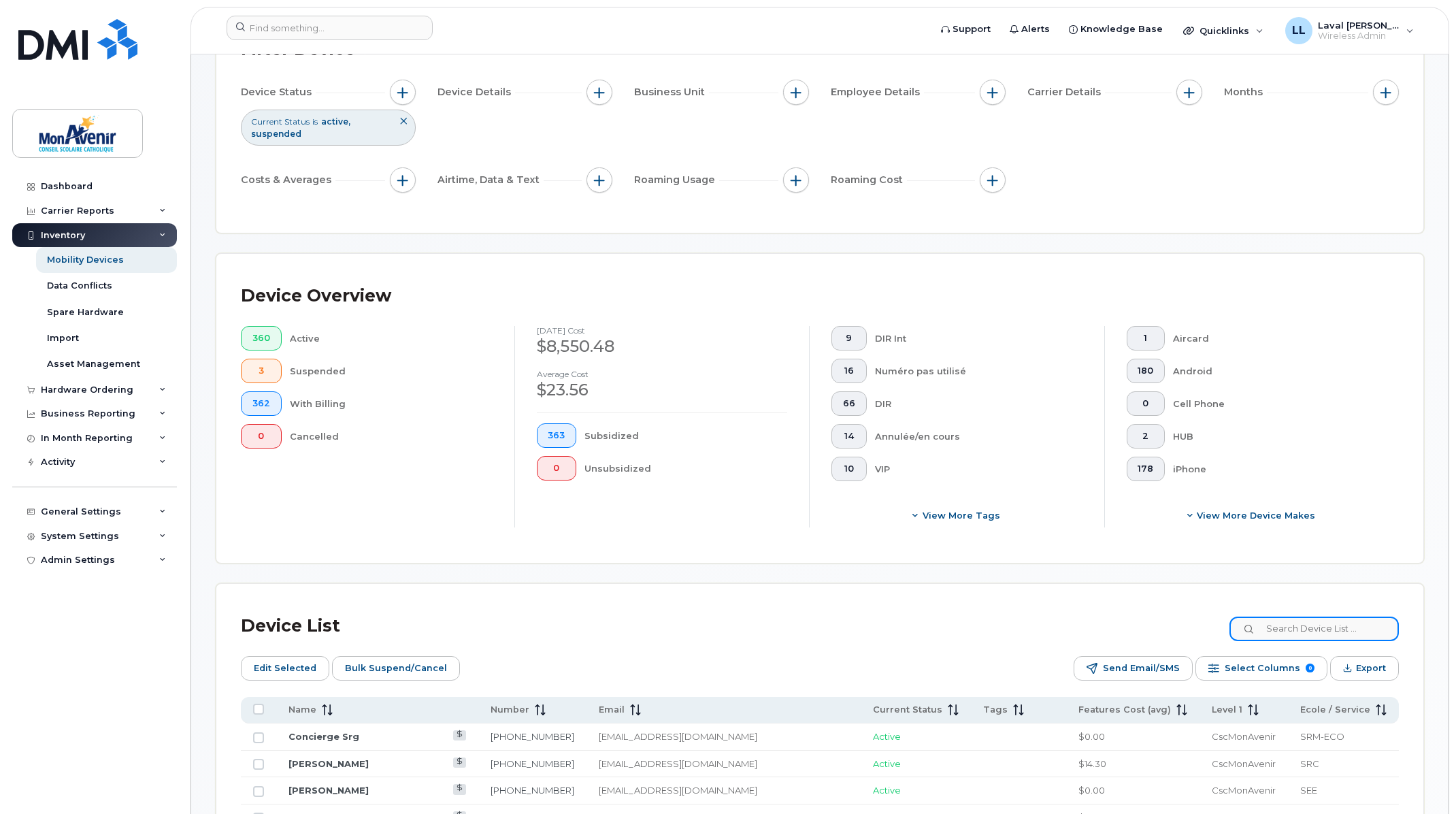
click at [1280, 636] on input at bounding box center [1314, 629] width 170 height 25
type input "DIRECTION"
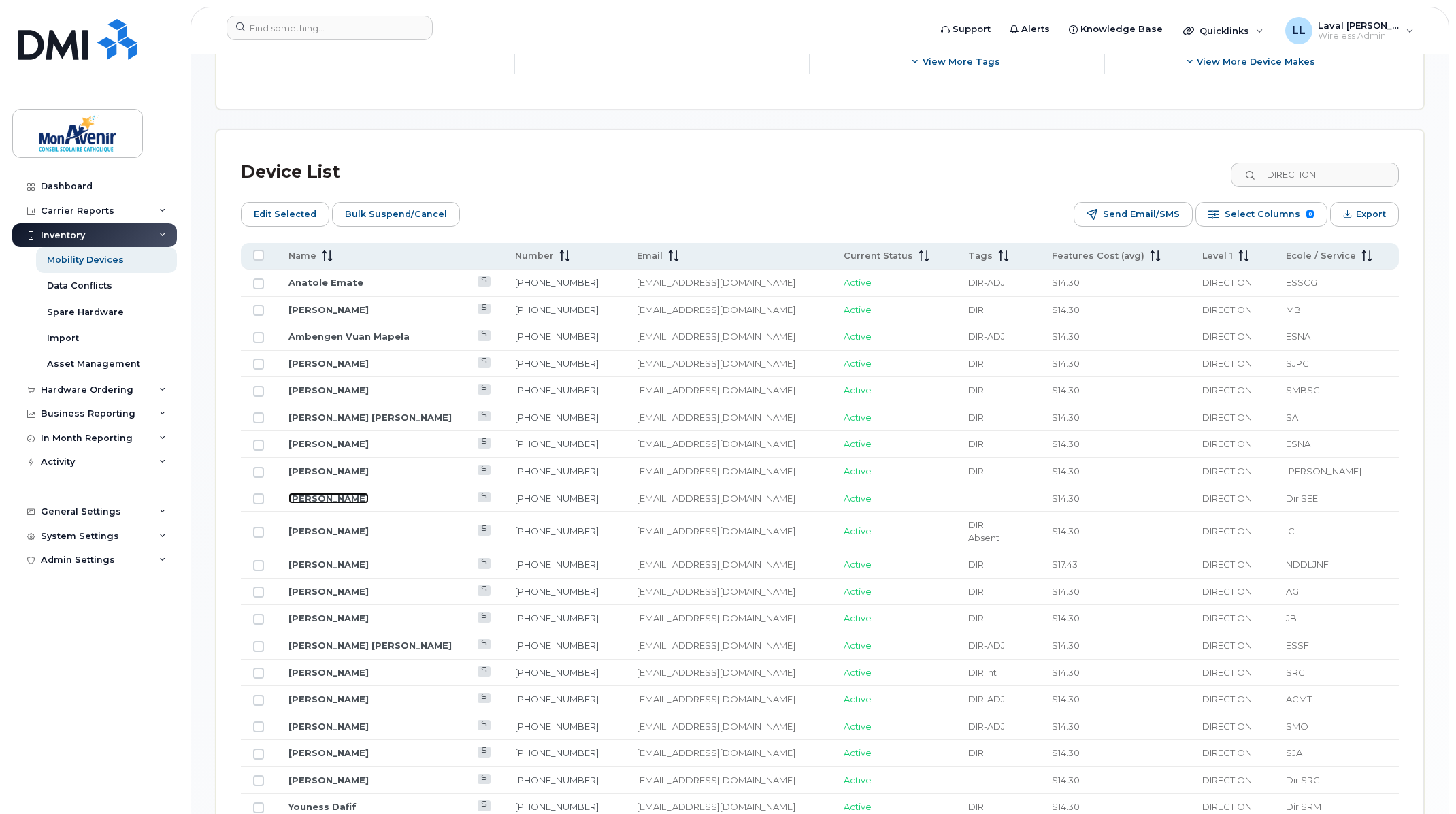
scroll to position [524, 0]
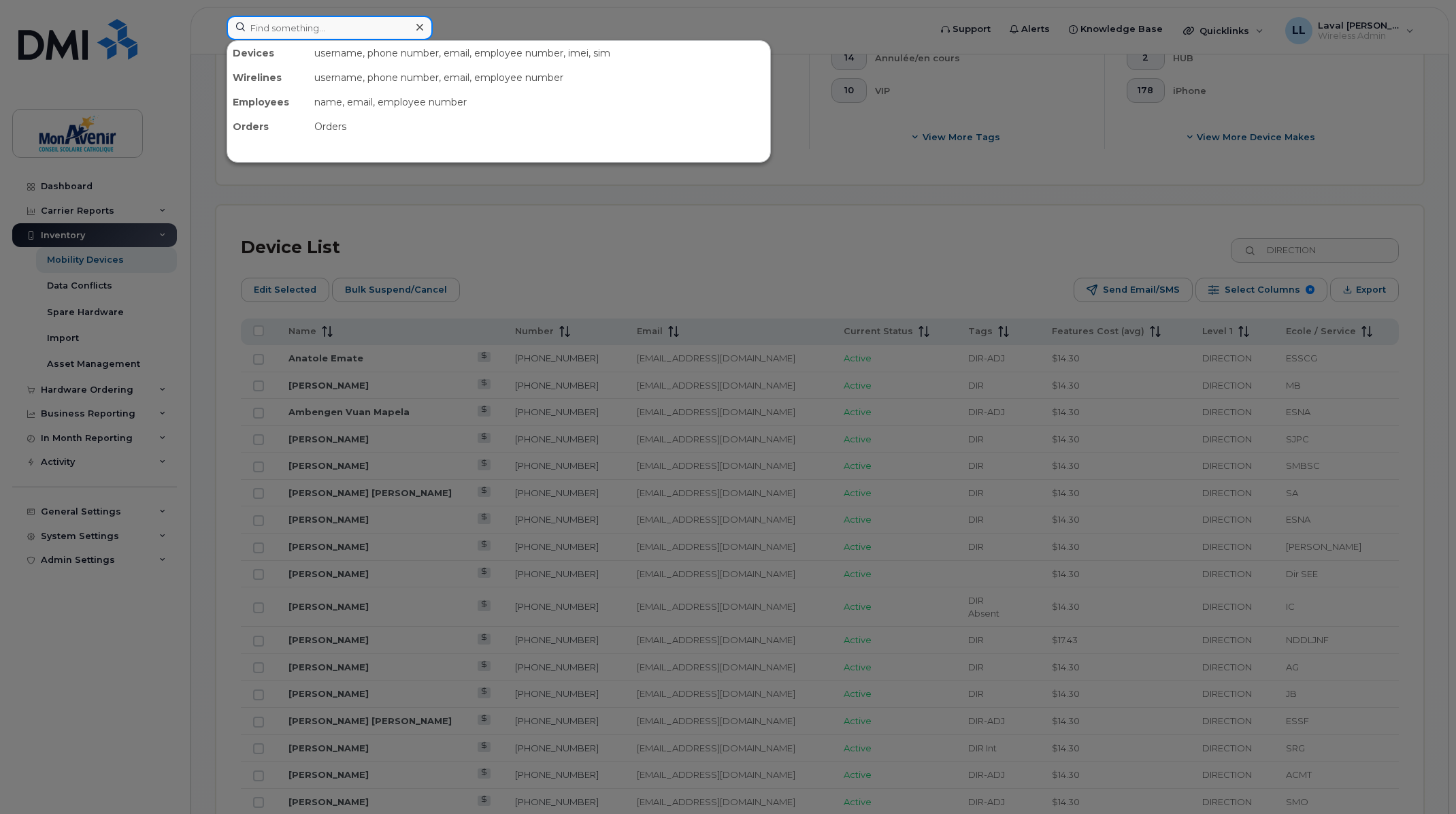
click at [301, 25] on input at bounding box center [329, 28] width 206 height 25
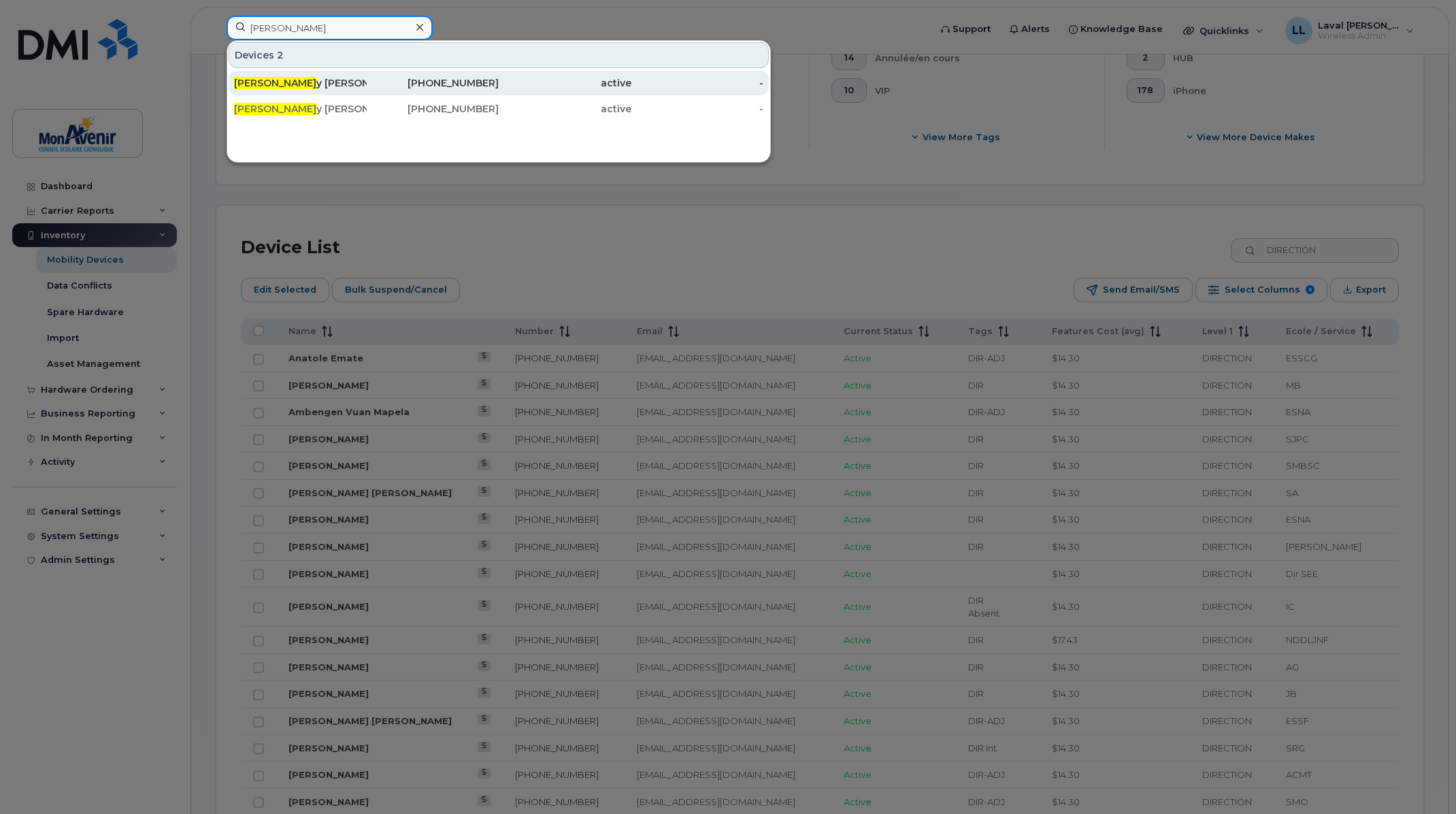
type input "vick"
click at [244, 83] on span "Vick" at bounding box center [275, 83] width 82 height 12
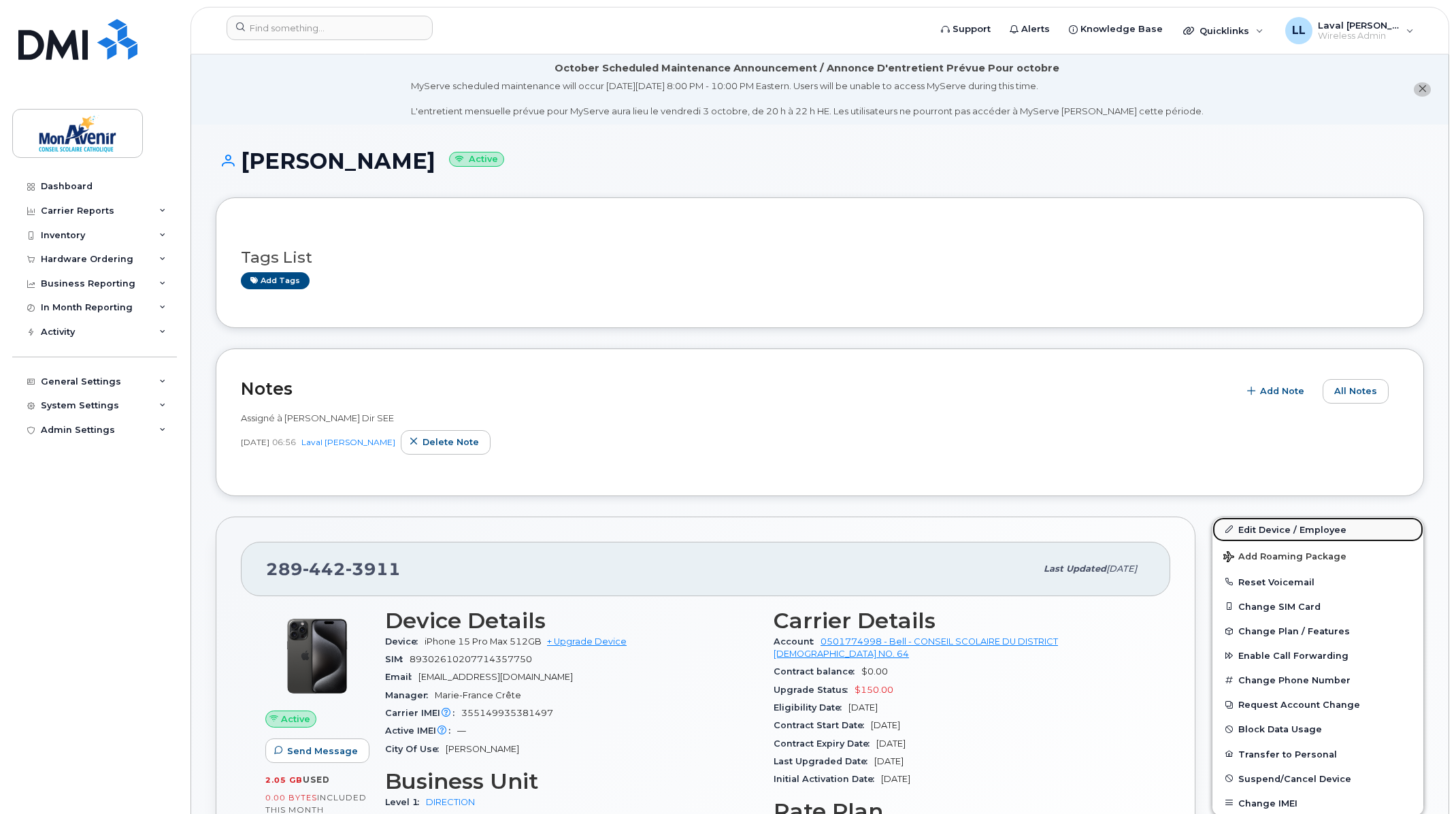
click at [1260, 526] on link "Edit Device / Employee" at bounding box center [1318, 530] width 211 height 25
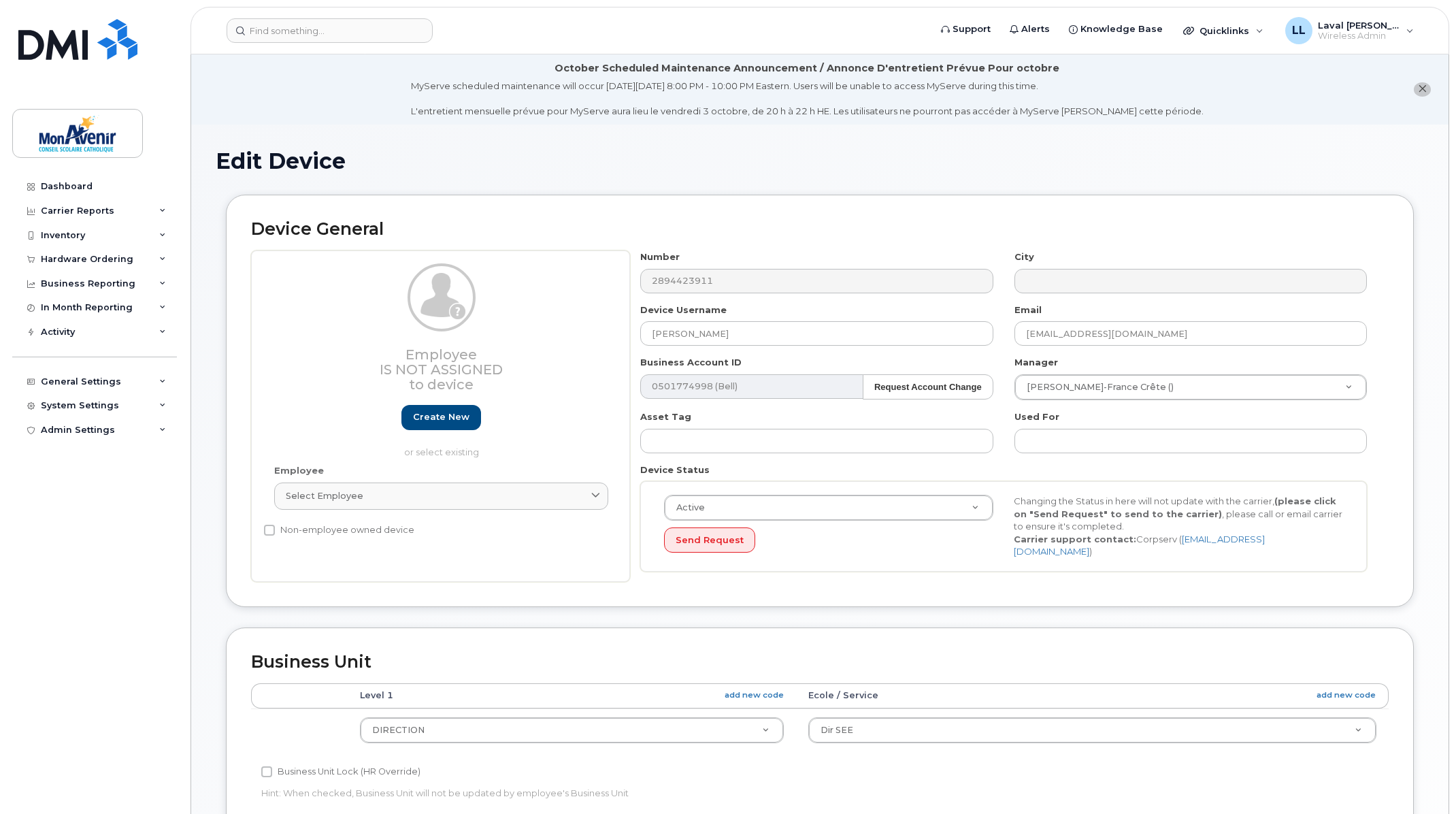
select select "29509938"
click at [1423, 93] on button "close notification" at bounding box center [1422, 89] width 17 height 14
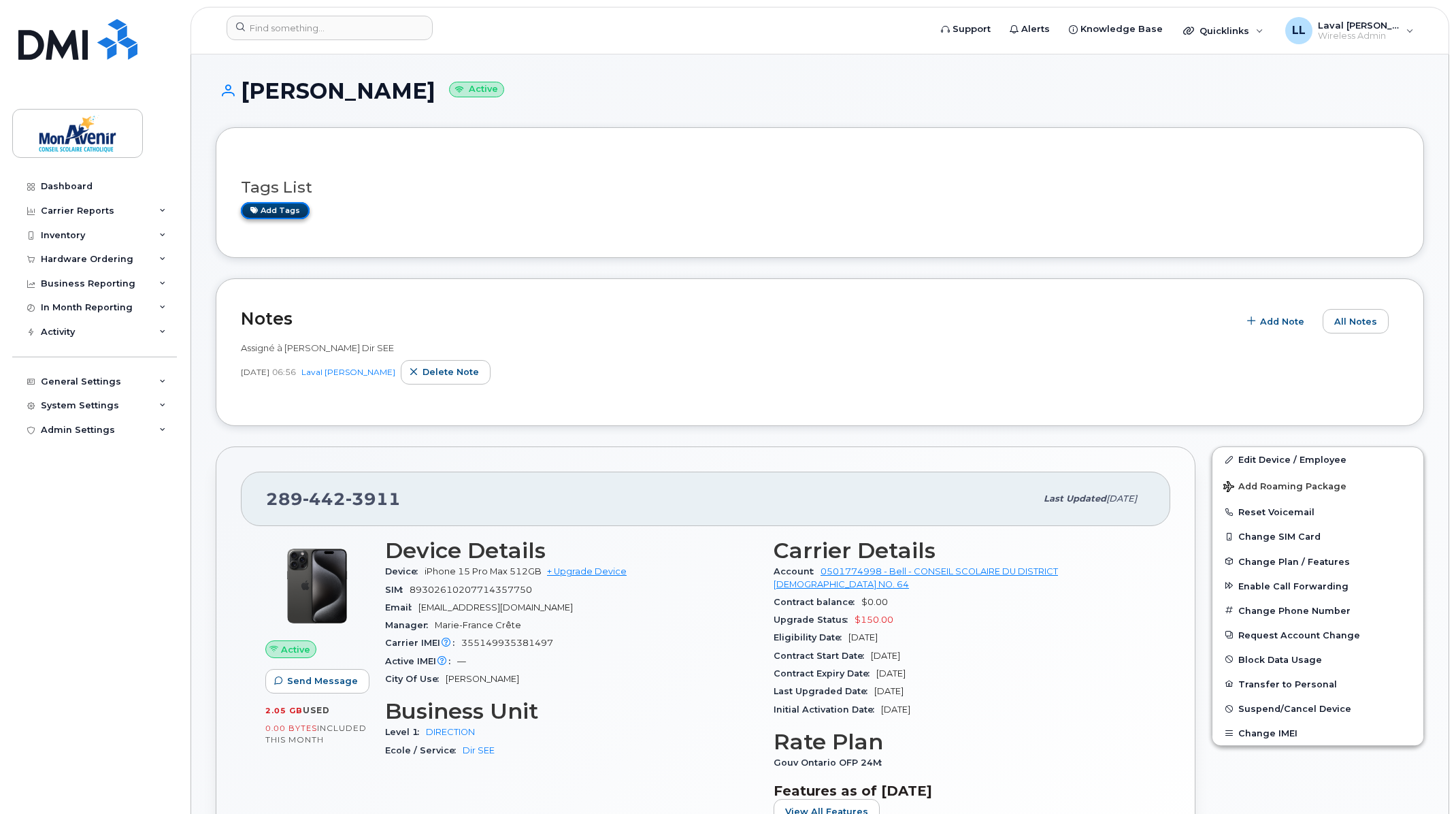
click at [263, 218] on link "Add tags" at bounding box center [275, 210] width 68 height 17
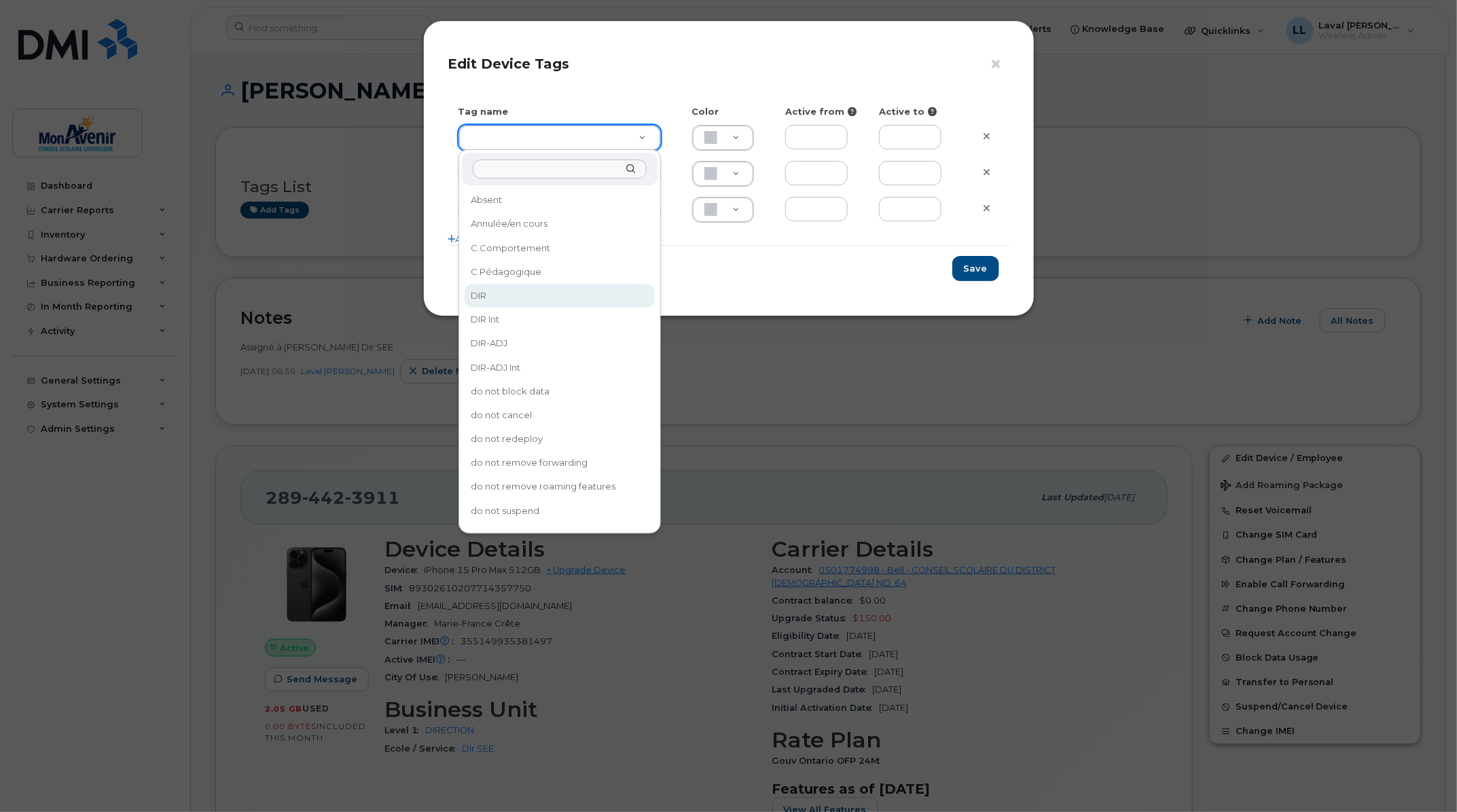
type input "DIR"
type input "ABC4D7"
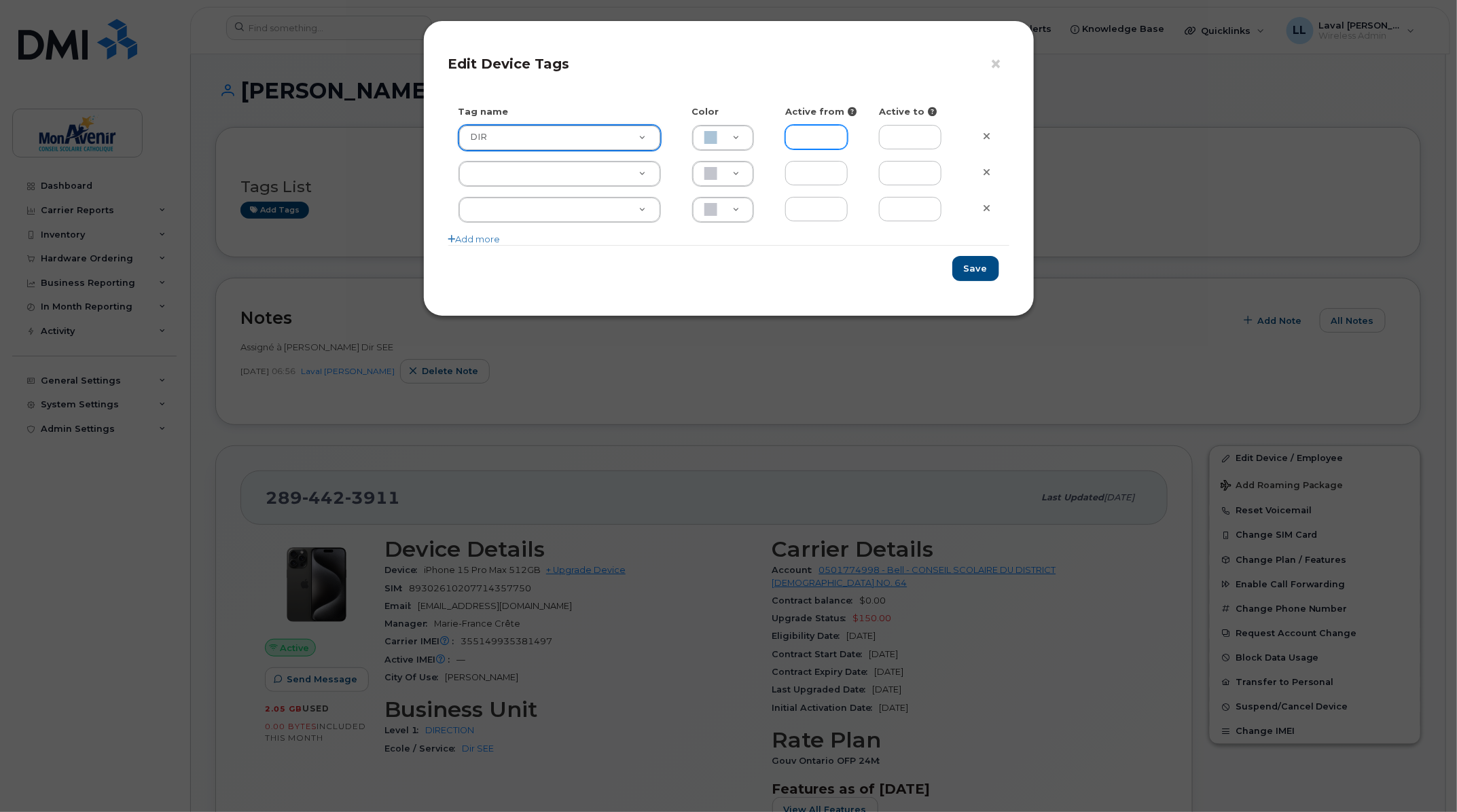
click at [820, 126] on input "text" at bounding box center [816, 137] width 62 height 25
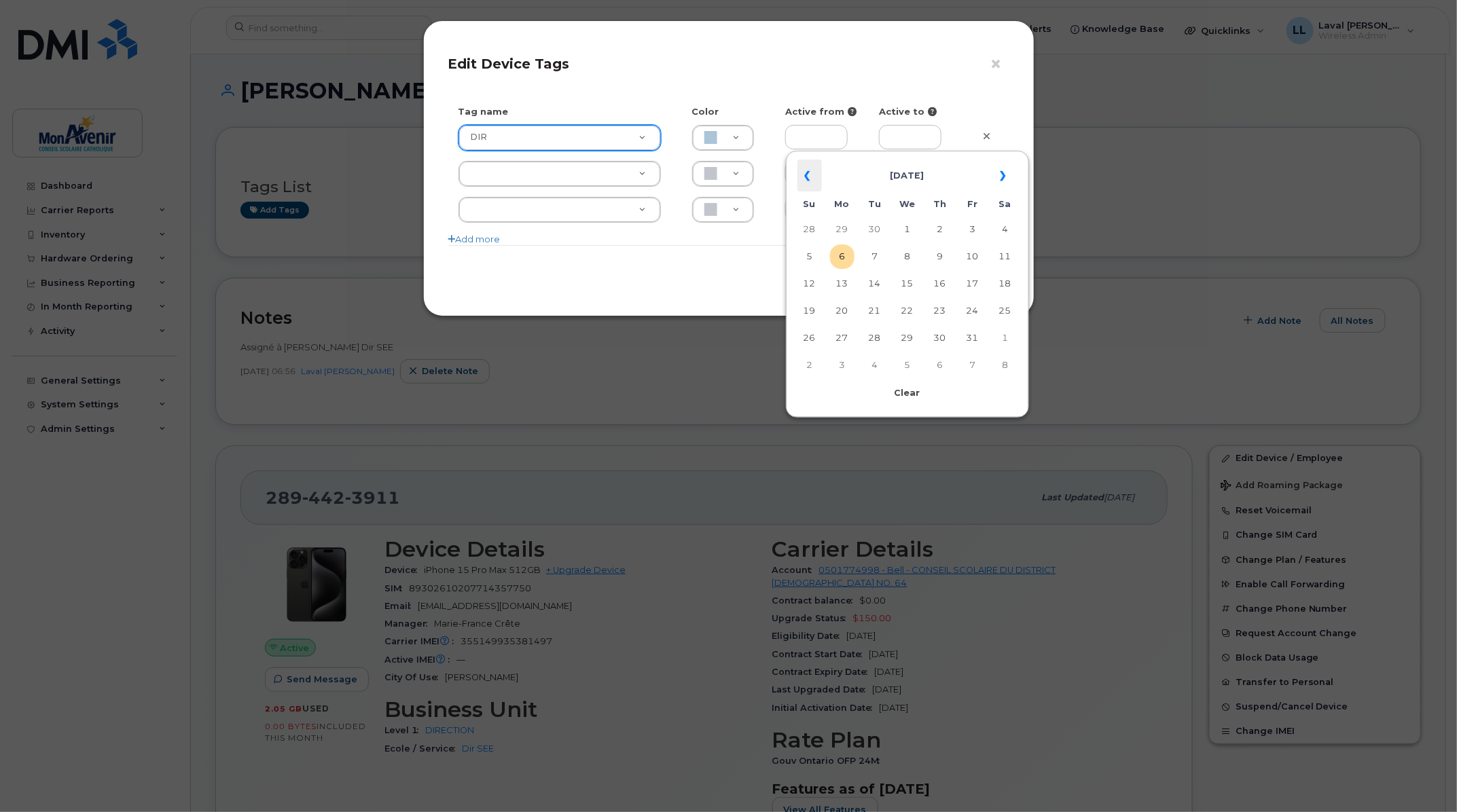
click at [813, 180] on th "«" at bounding box center [809, 176] width 25 height 33
click at [811, 180] on th "«" at bounding box center [809, 176] width 25 height 33
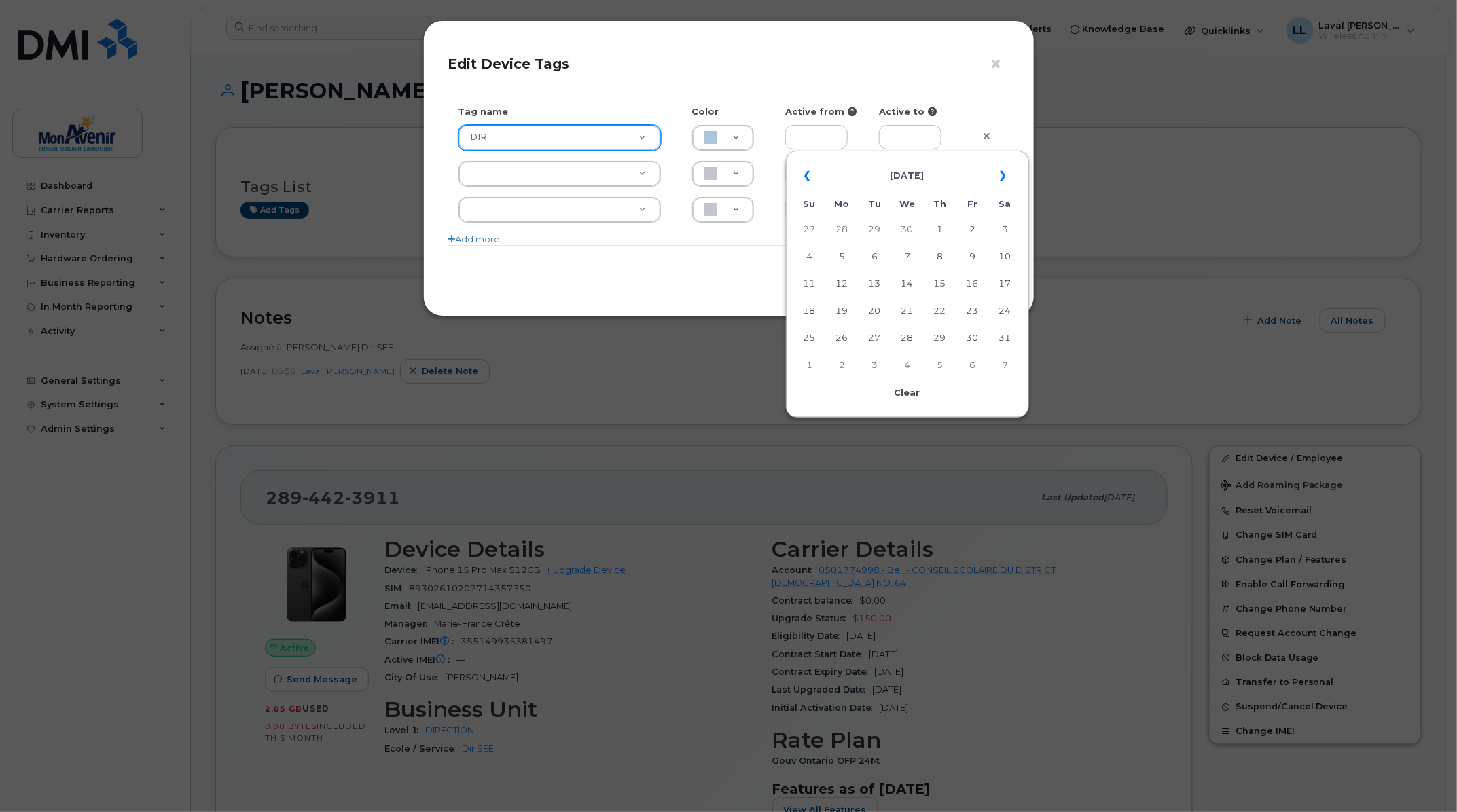
click at [811, 180] on th "«" at bounding box center [809, 176] width 25 height 33
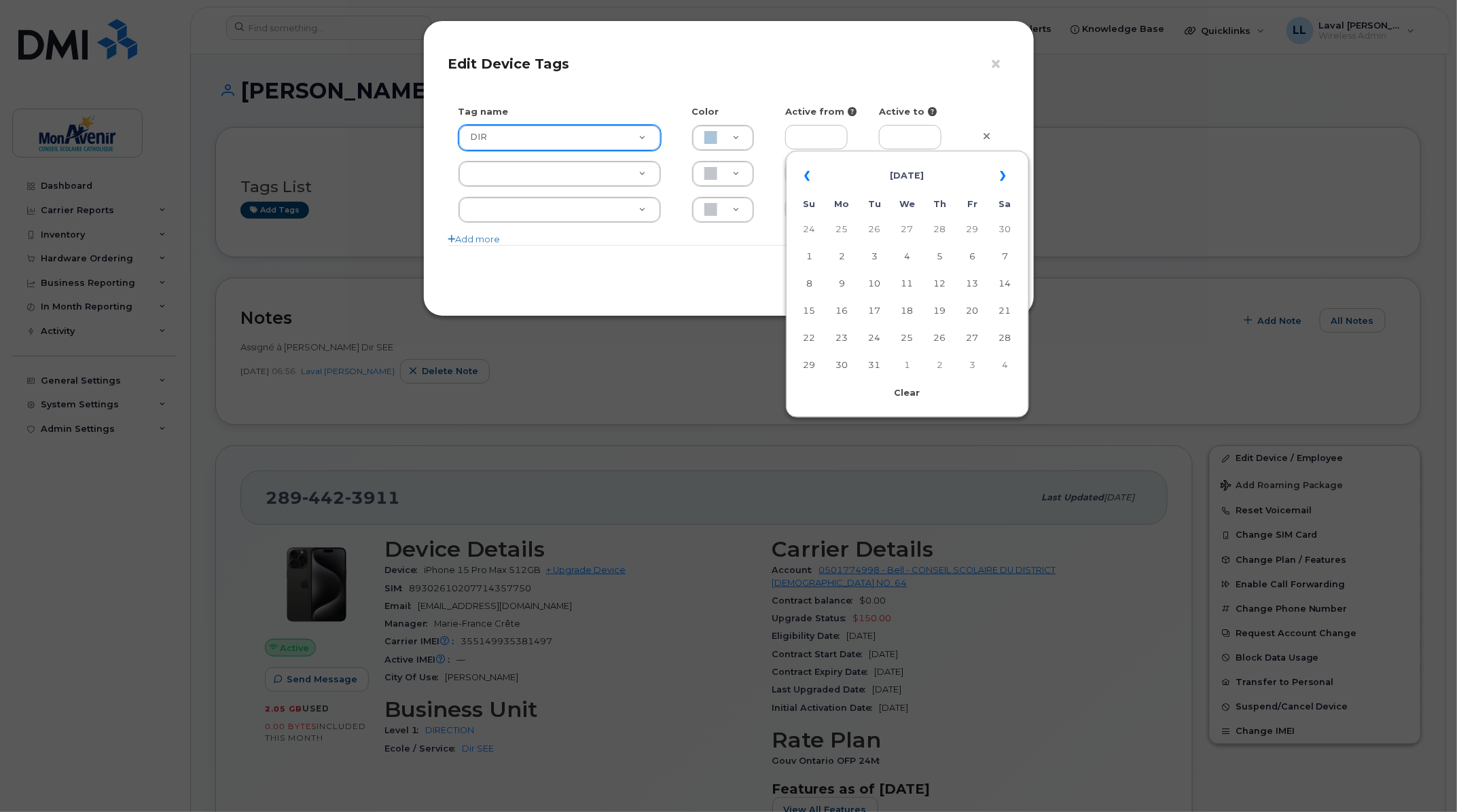
click at [811, 180] on th "«" at bounding box center [809, 176] width 25 height 33
click at [814, 180] on th "«" at bounding box center [809, 176] width 25 height 33
click at [837, 343] on td "26" at bounding box center [842, 338] width 25 height 25
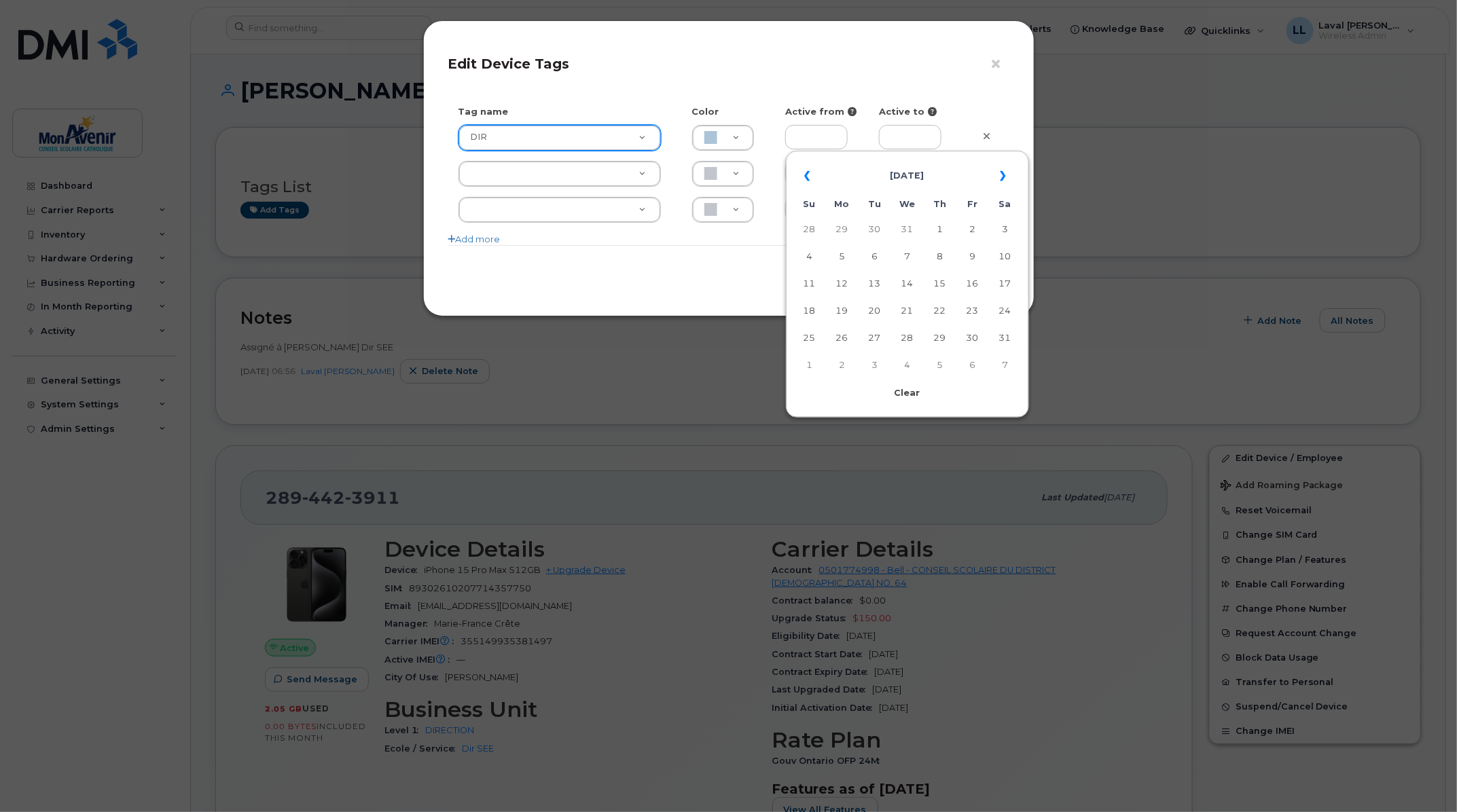
type input "2024-08-26"
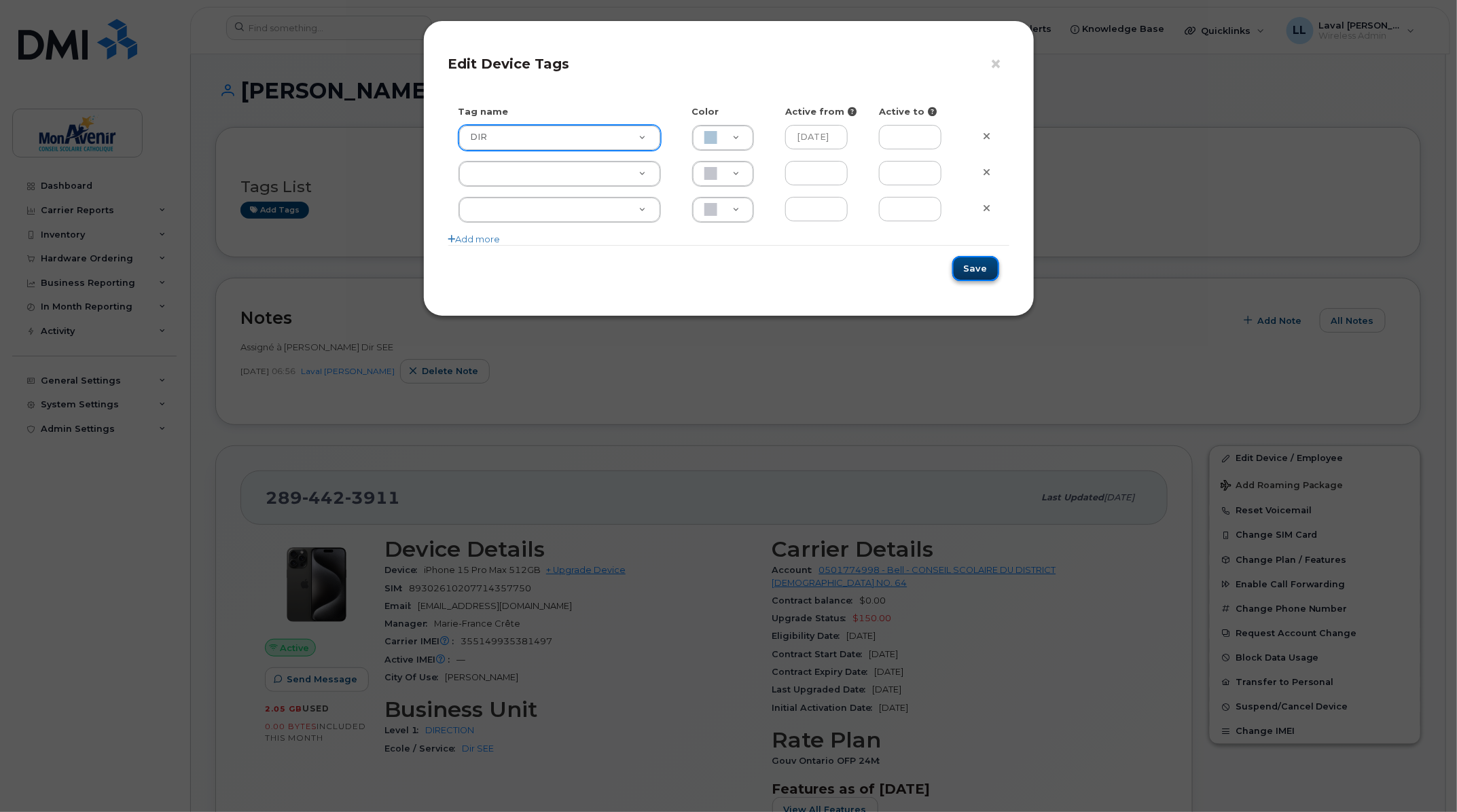
click at [975, 272] on button "Save" at bounding box center [975, 268] width 47 height 25
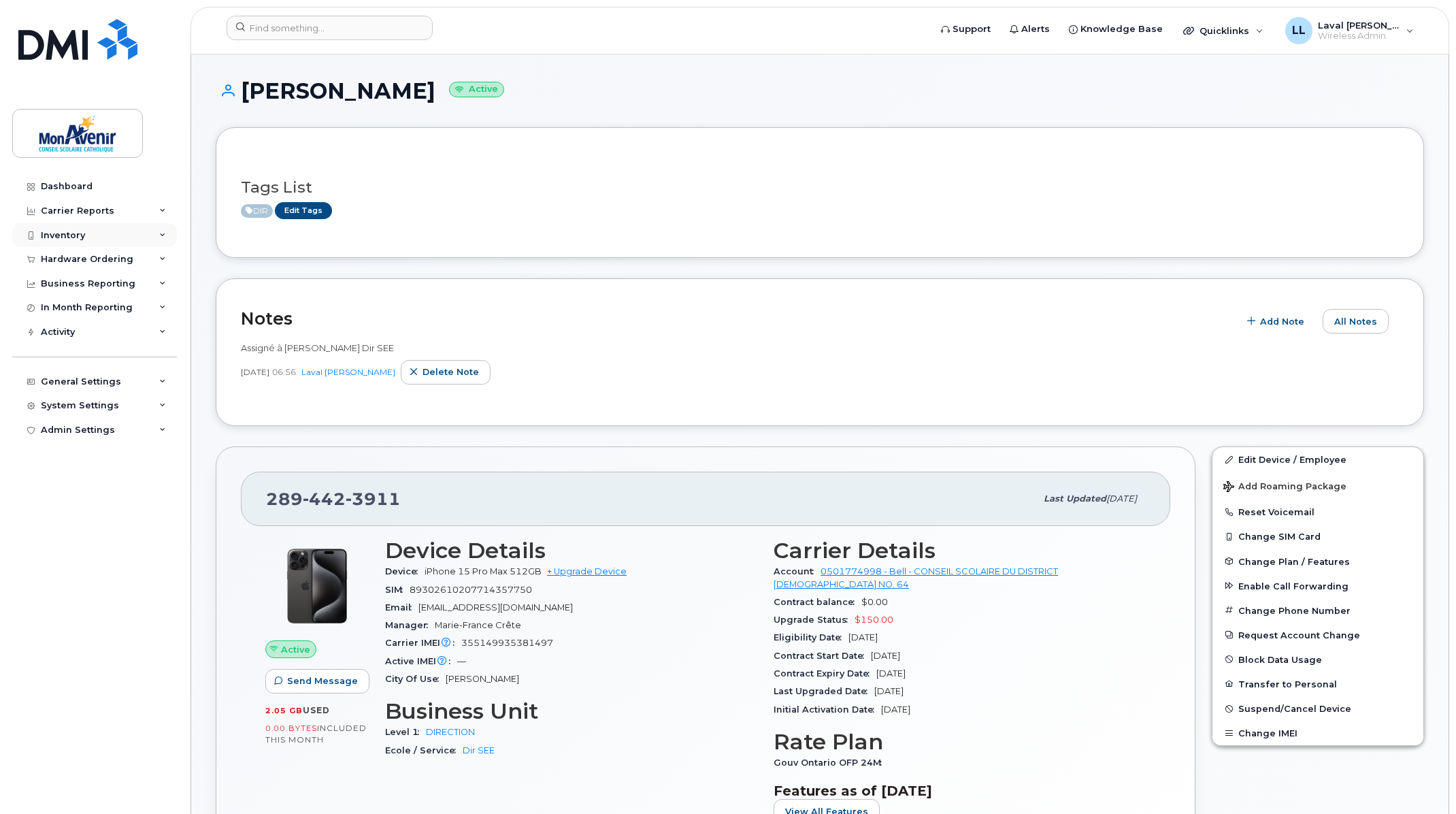
click at [65, 233] on div "Inventory" at bounding box center [63, 236] width 44 height 11
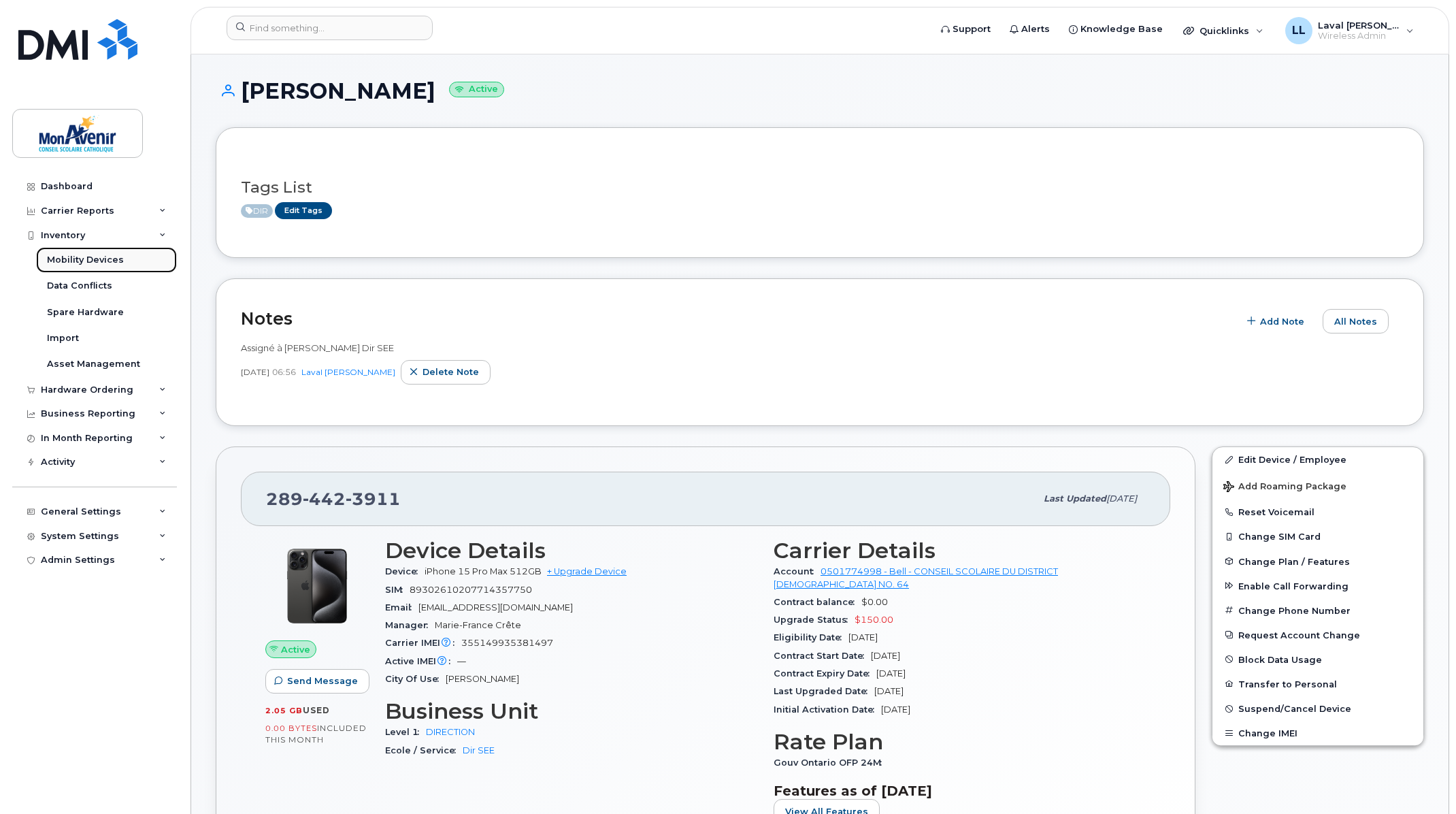
click at [72, 256] on div "Mobility Devices" at bounding box center [86, 260] width 77 height 12
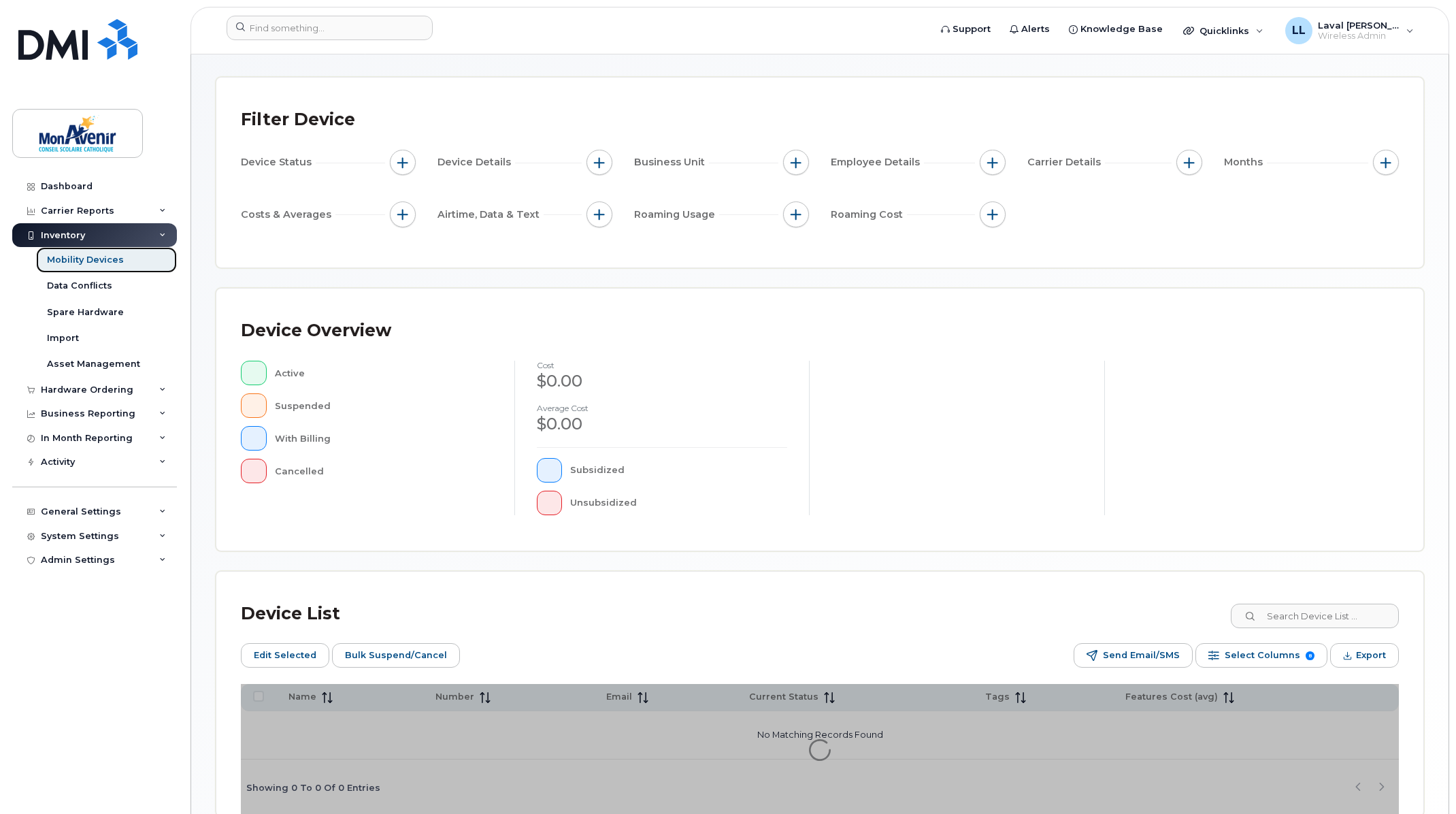
scroll to position [146, 0]
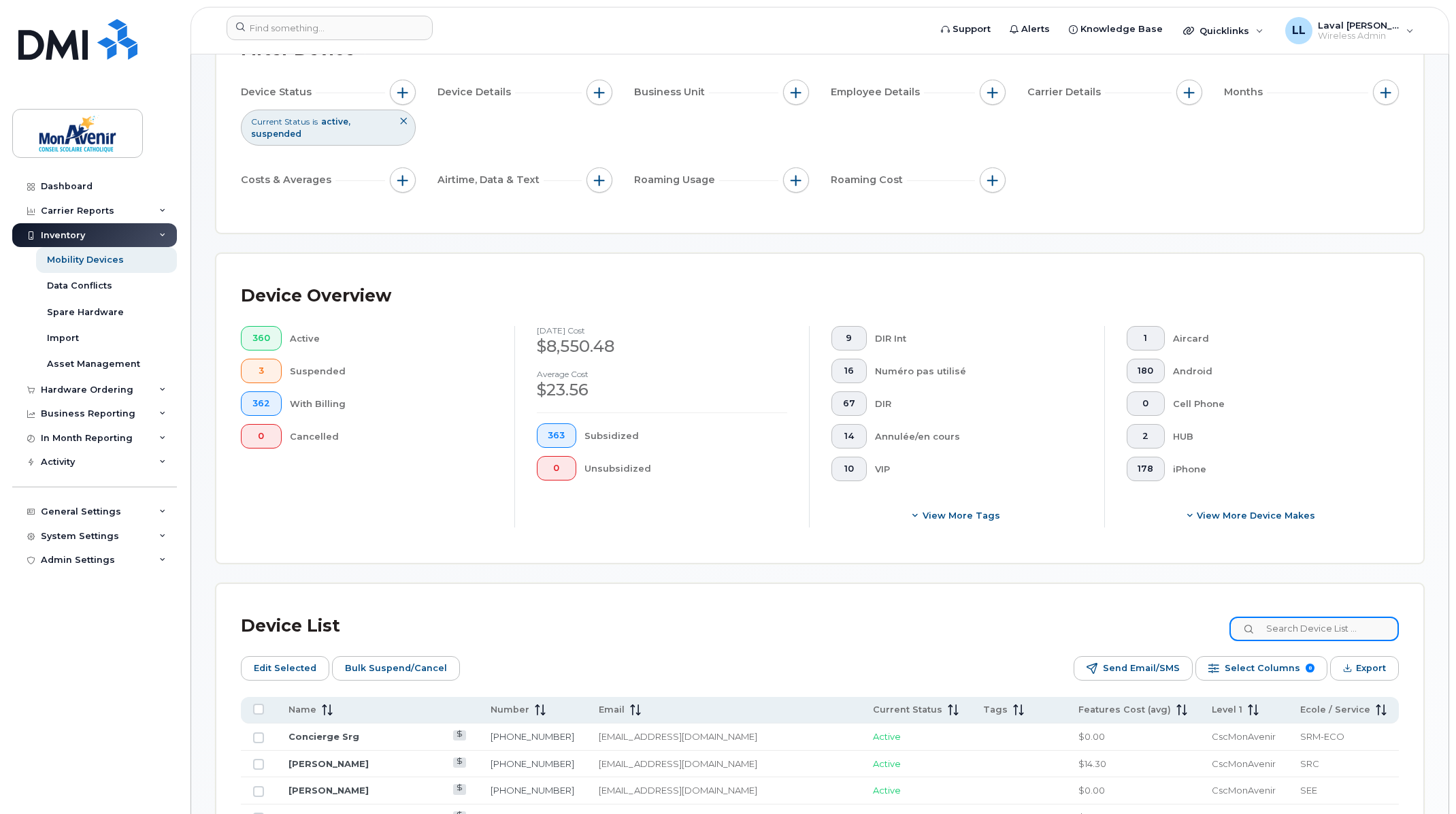
click at [1297, 632] on input at bounding box center [1314, 629] width 170 height 25
type input "DIRECTION"
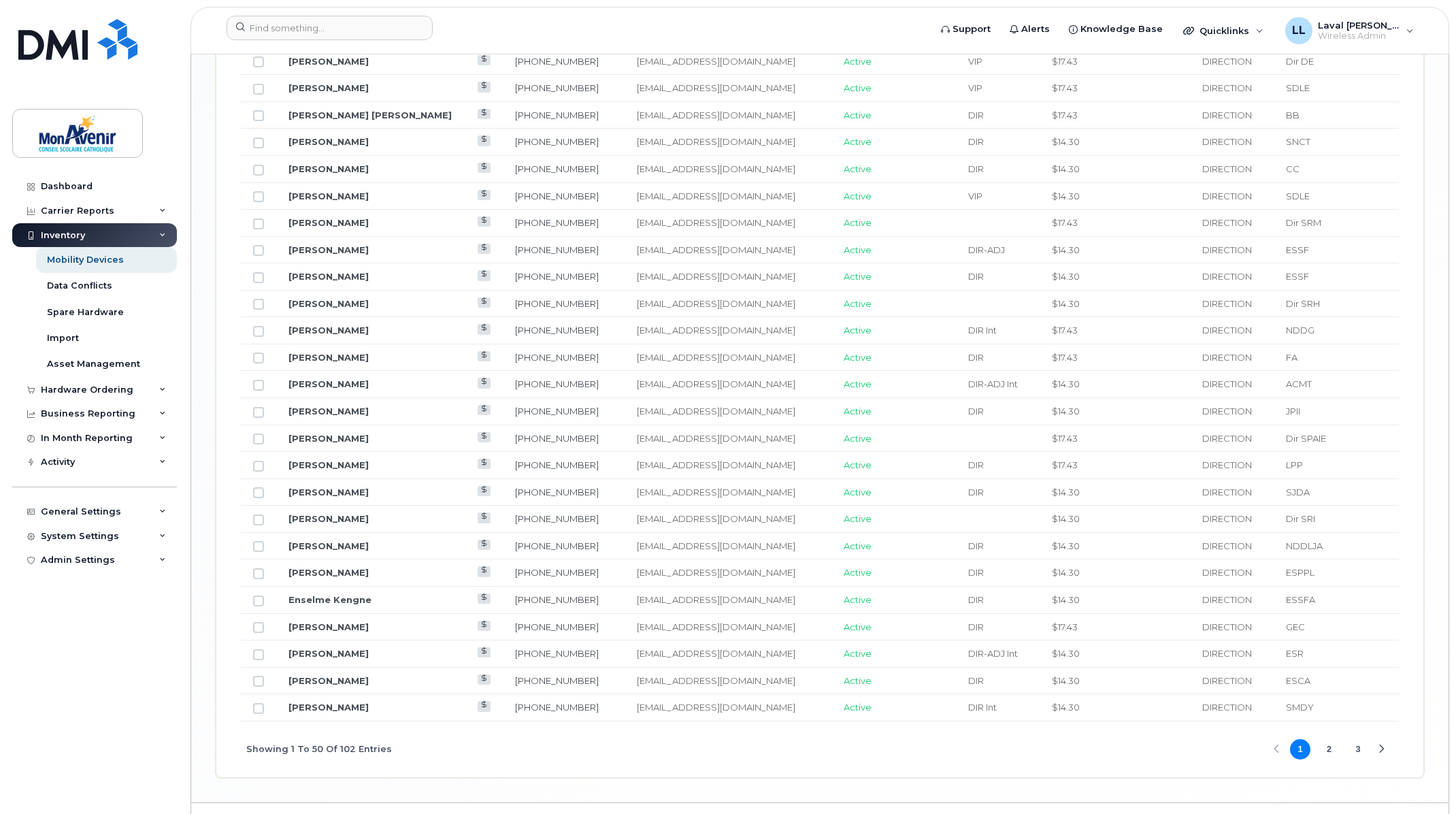
scroll to position [1543, 0]
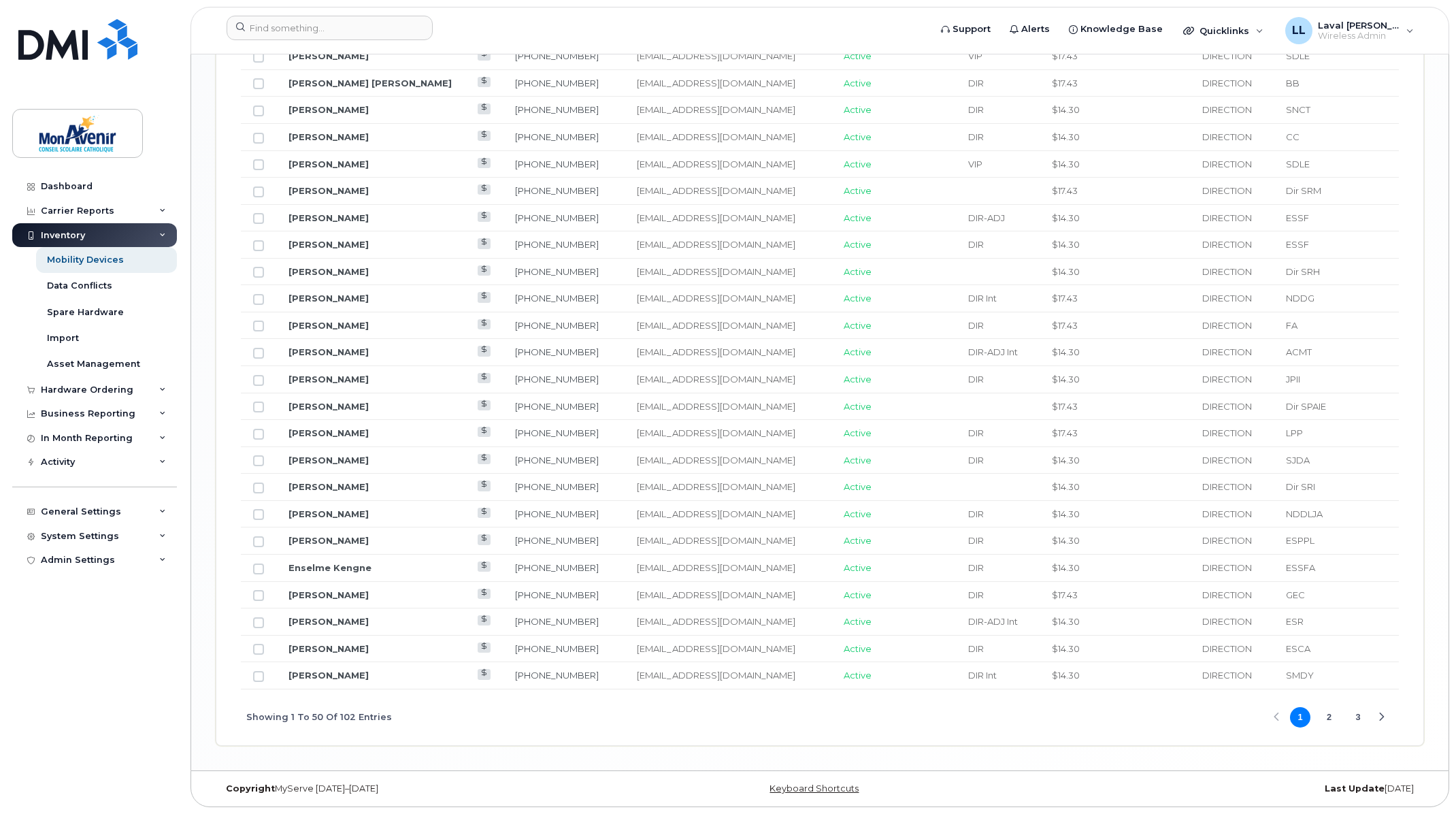
click at [1390, 722] on button "Next Page" at bounding box center [1382, 717] width 21 height 21
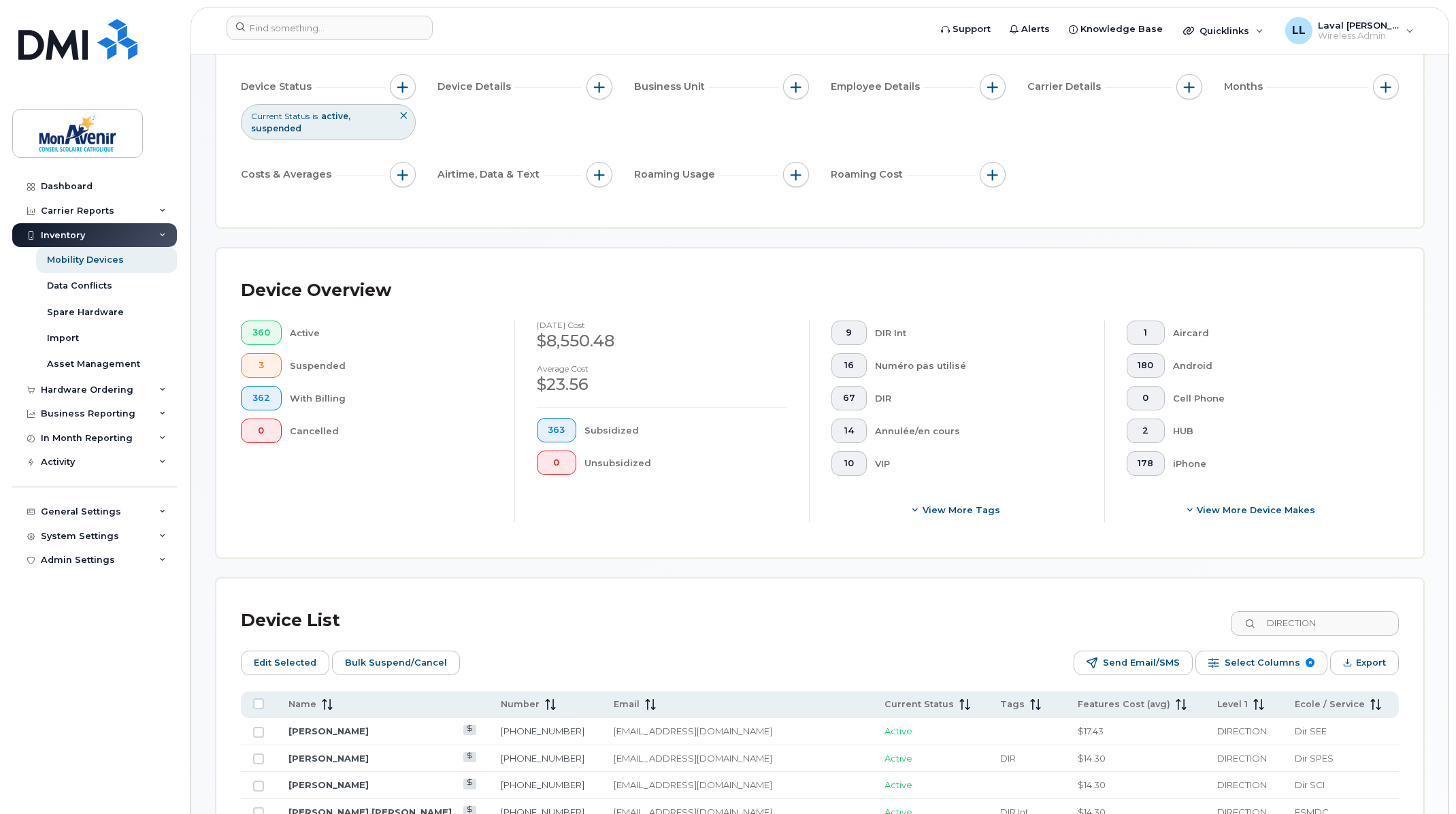
scroll to position [227, 0]
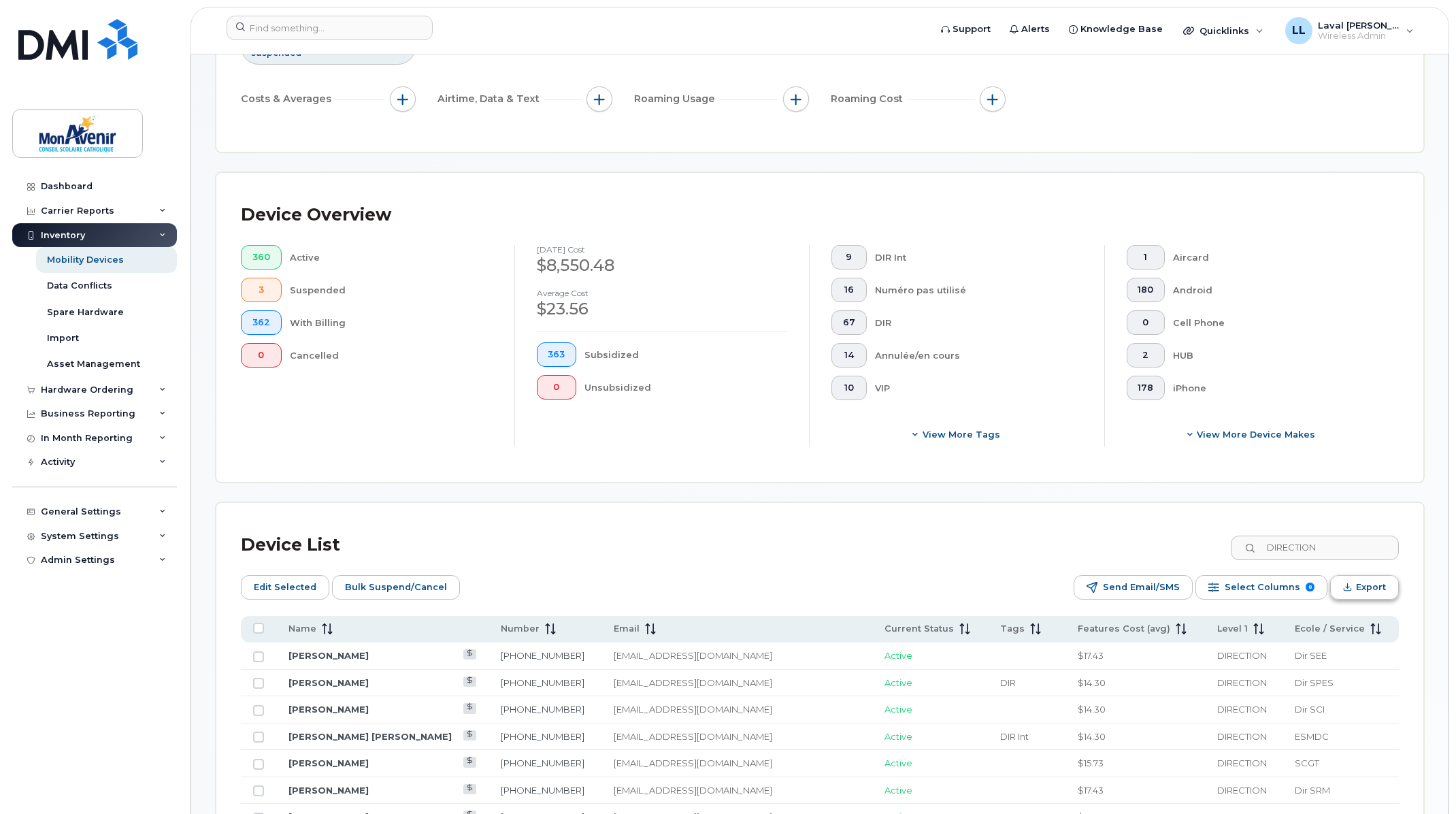
click at [1362, 590] on span "Export" at bounding box center [1371, 587] width 30 height 21
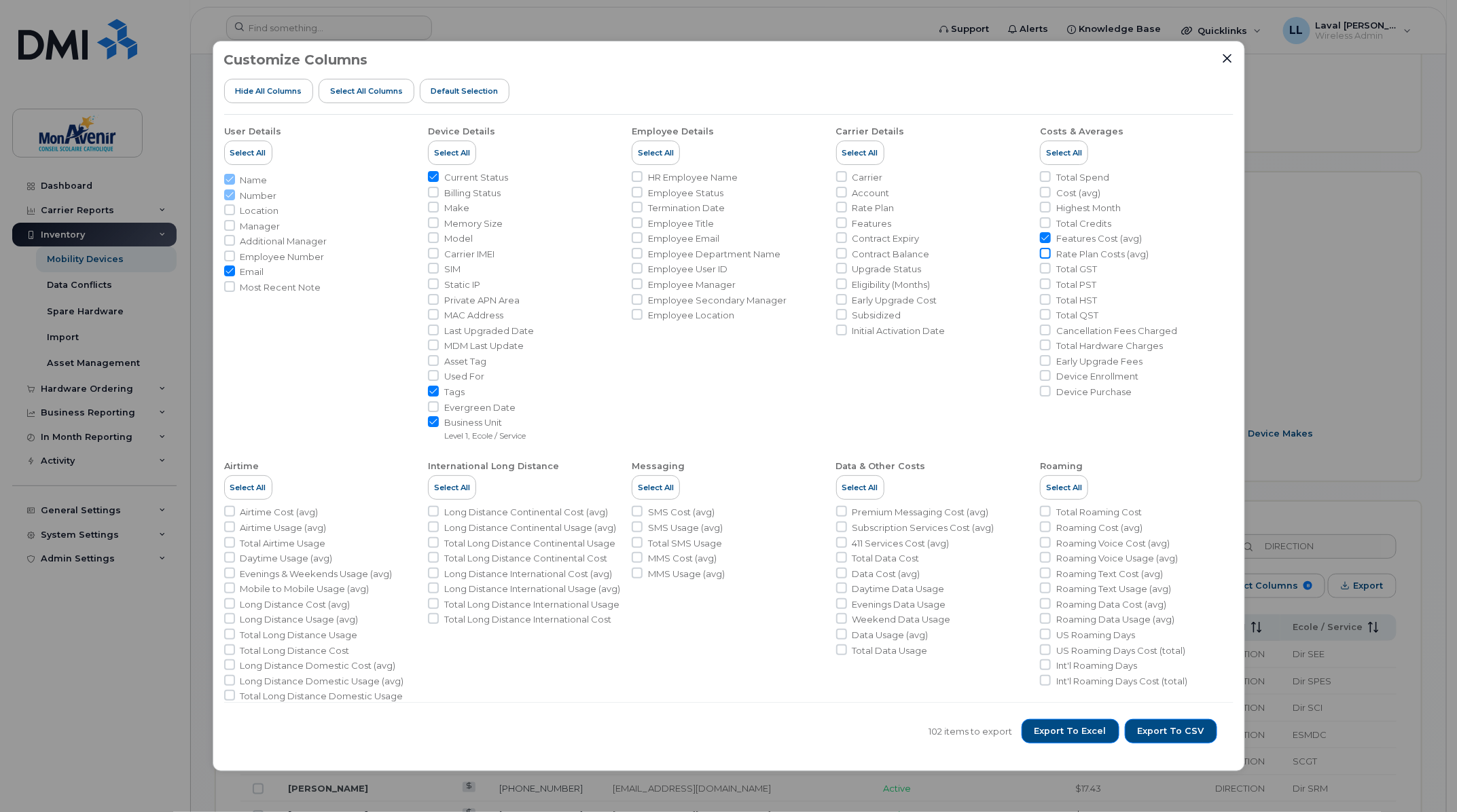
click at [1046, 252] on input "Rate Plan Costs (avg)" at bounding box center [1045, 253] width 11 height 11
checkbox input "true"
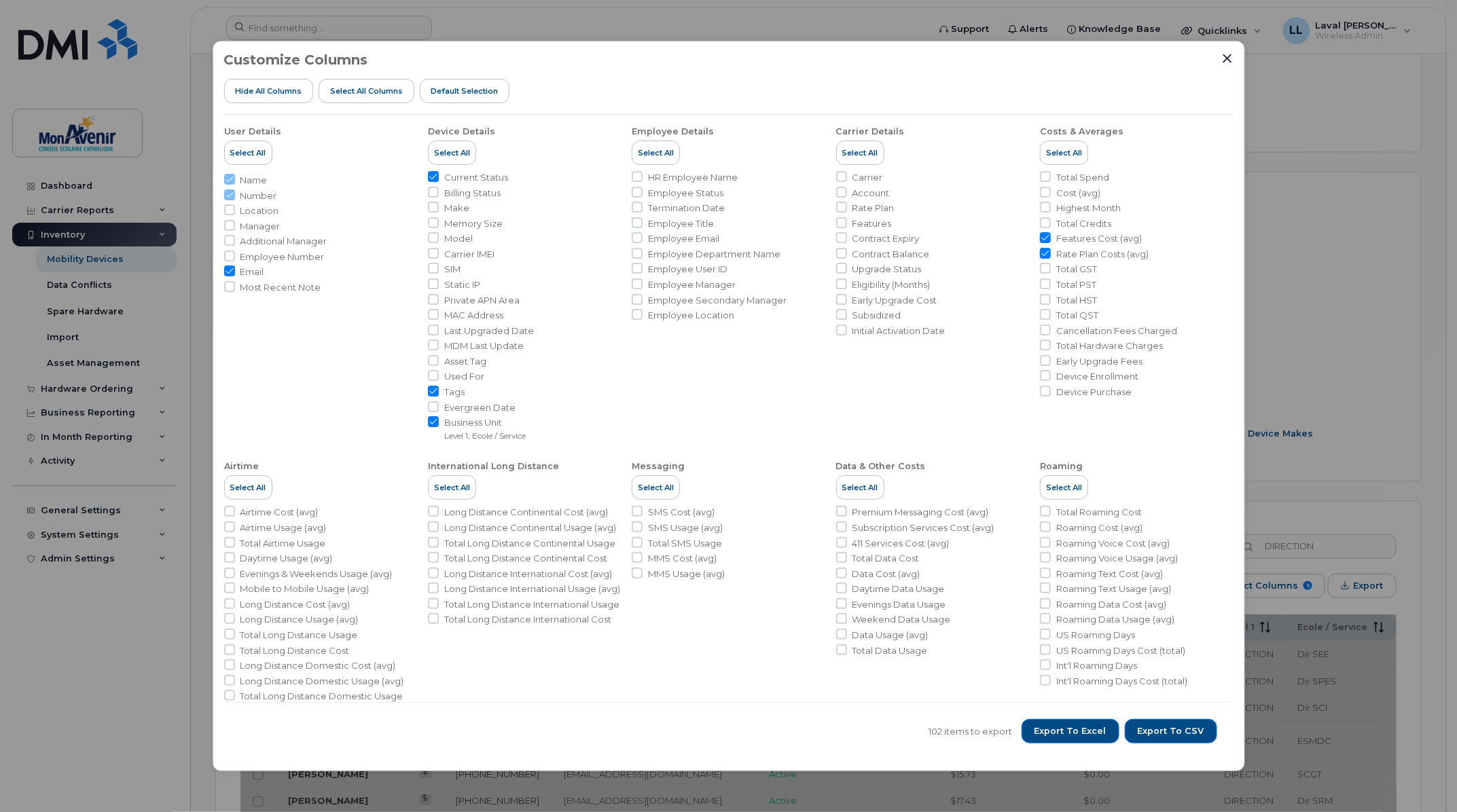
drag, startPoint x: 989, startPoint y: 51, endPoint x: 885, endPoint y: 76, distance: 107.0
click at [877, 30] on div "Customize Columns Hide All Columns Select all Columns Default Selection User De…" at bounding box center [728, 406] width 1457 height 812
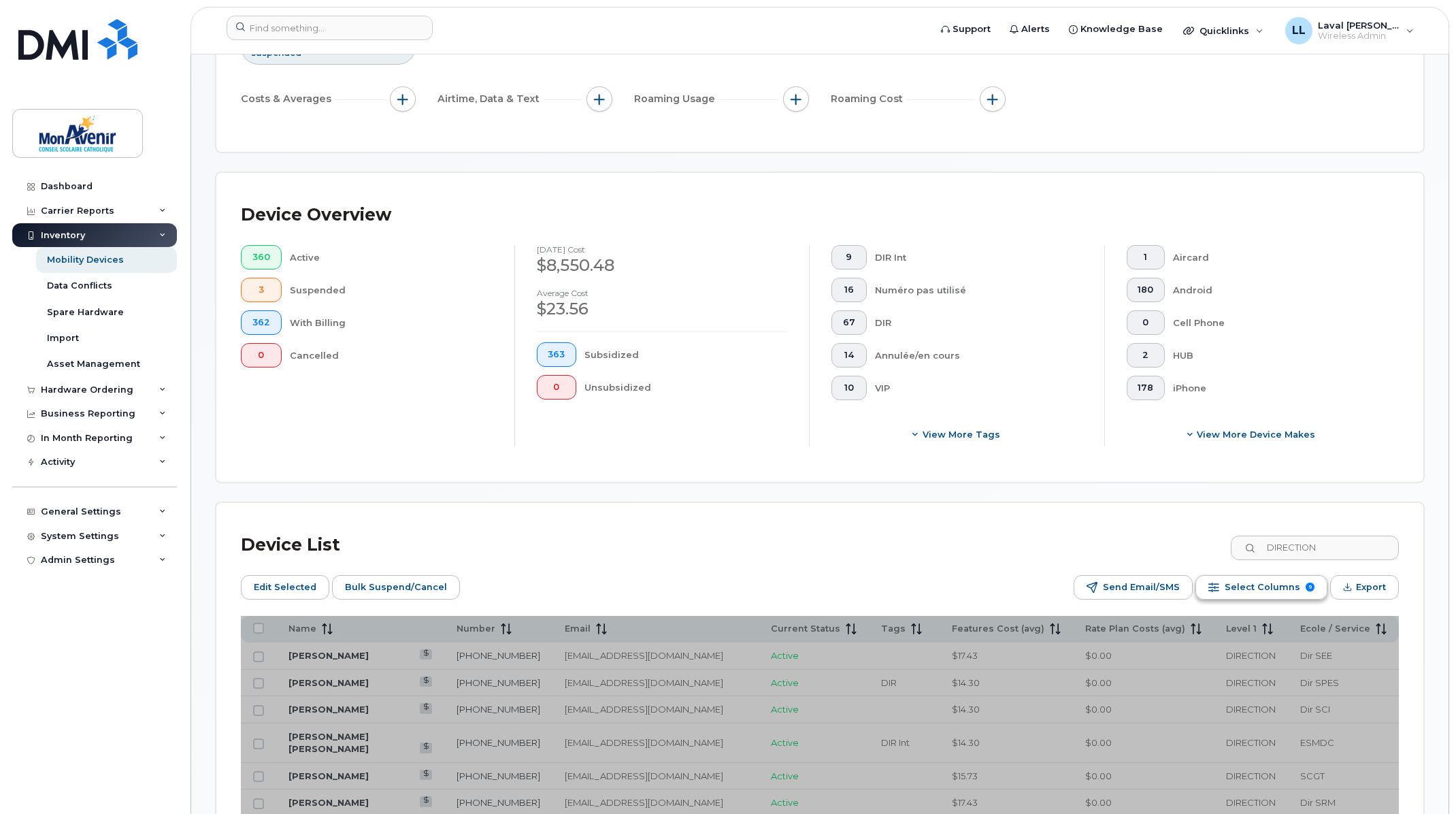
click at [1248, 586] on span "Select Columns" at bounding box center [1262, 587] width 75 height 21
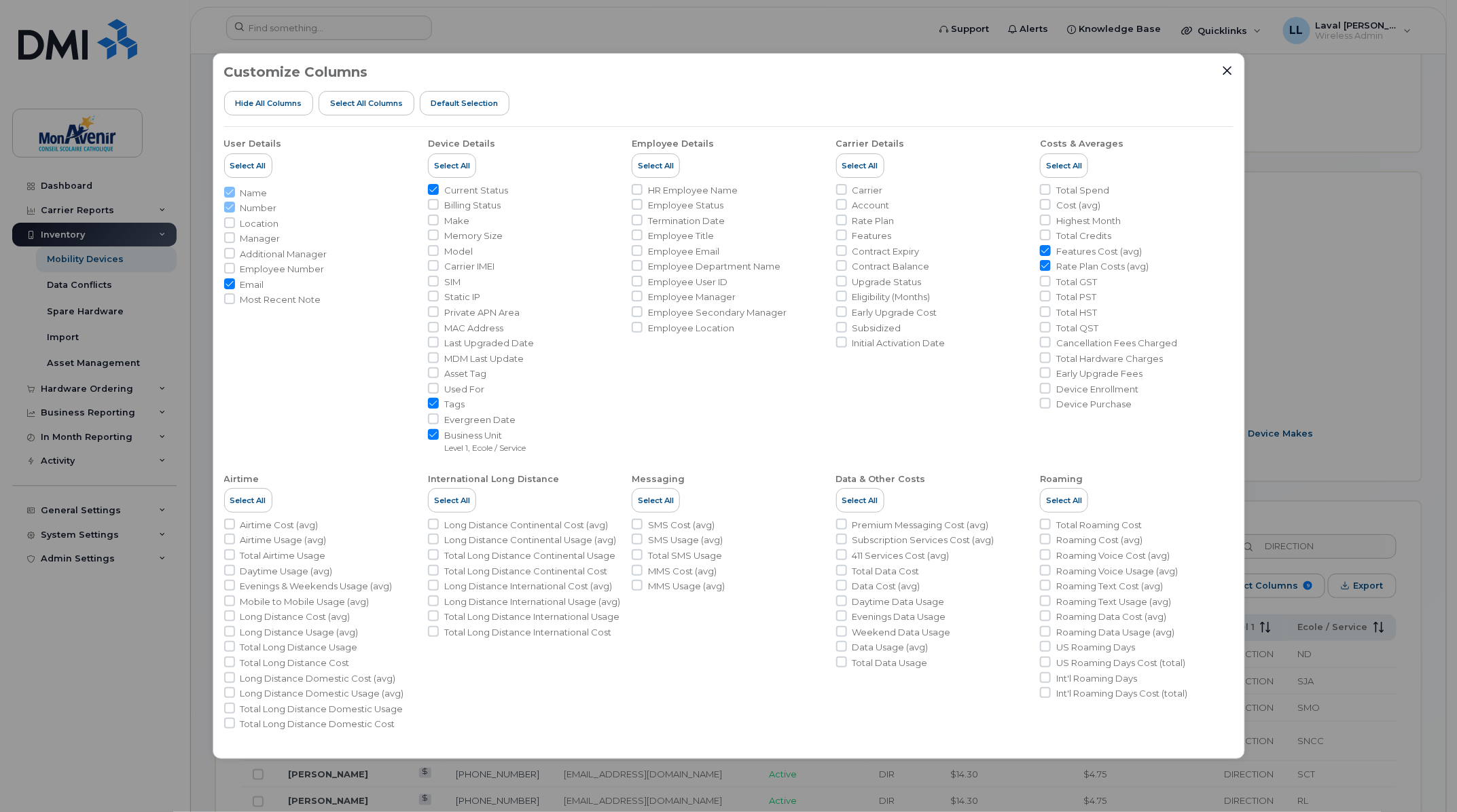
click at [1044, 266] on input "Rate Plan Costs (avg)" at bounding box center [1045, 266] width 11 height 11
checkbox input "false"
click at [1232, 73] on icon "Close" at bounding box center [1227, 70] width 11 height 11
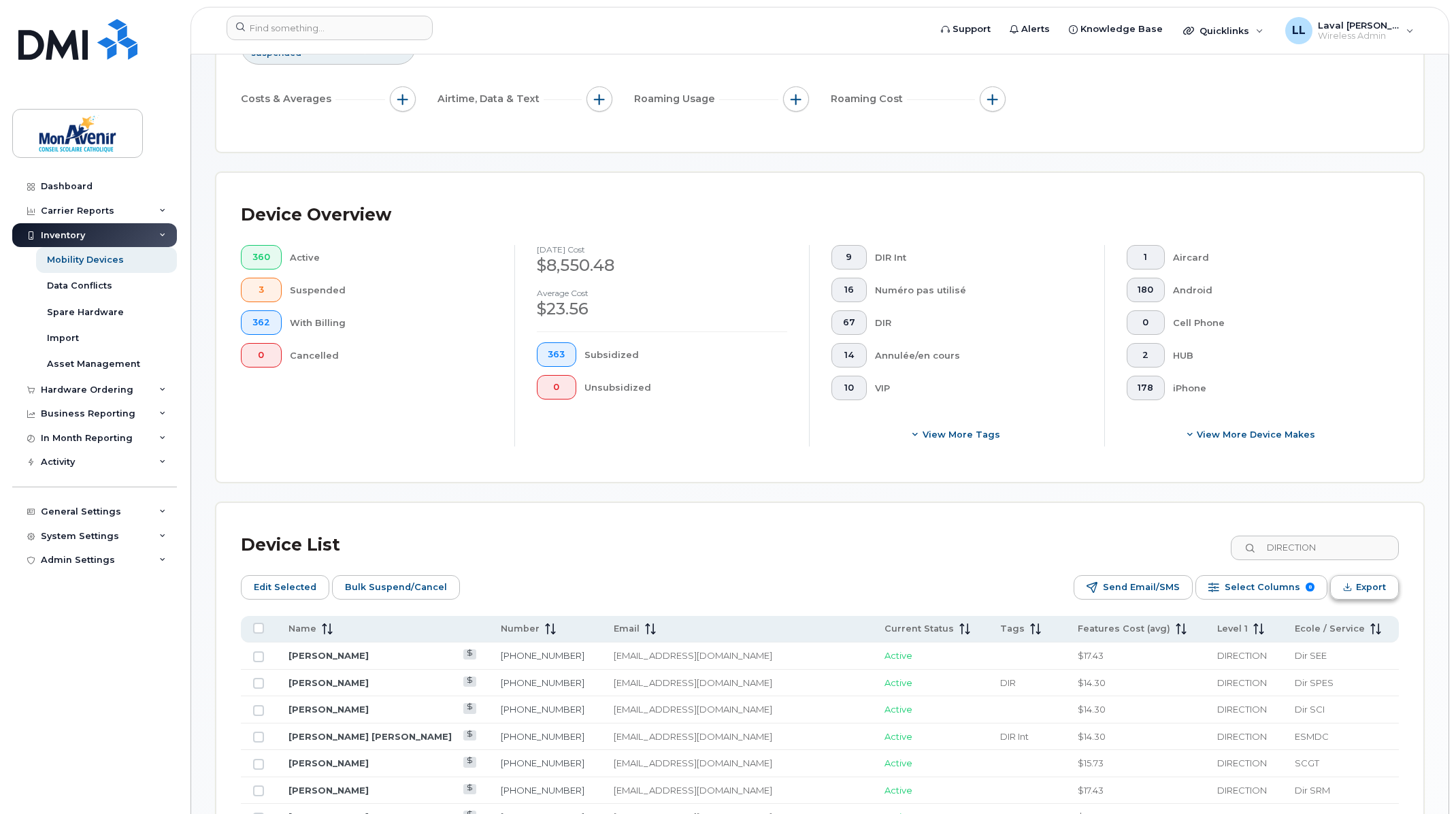
click at [1350, 588] on icon "Export" at bounding box center [1347, 587] width 9 height 9
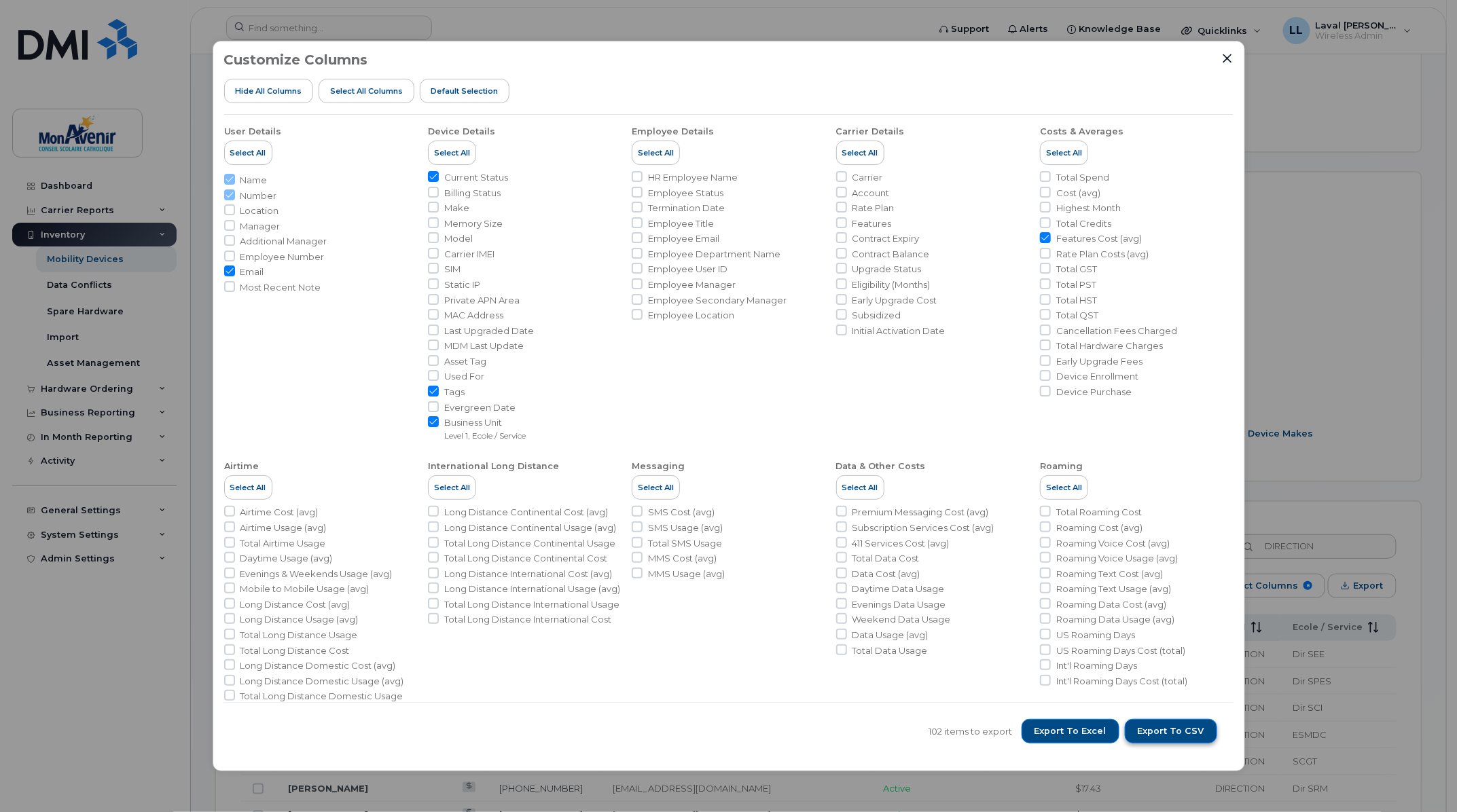
click at [1171, 733] on span "Export to CSV" at bounding box center [1171, 731] width 66 height 12
click at [1081, 737] on span "Export to Excel" at bounding box center [1070, 731] width 72 height 12
click at [1228, 60] on icon "Close" at bounding box center [1227, 59] width 9 height 9
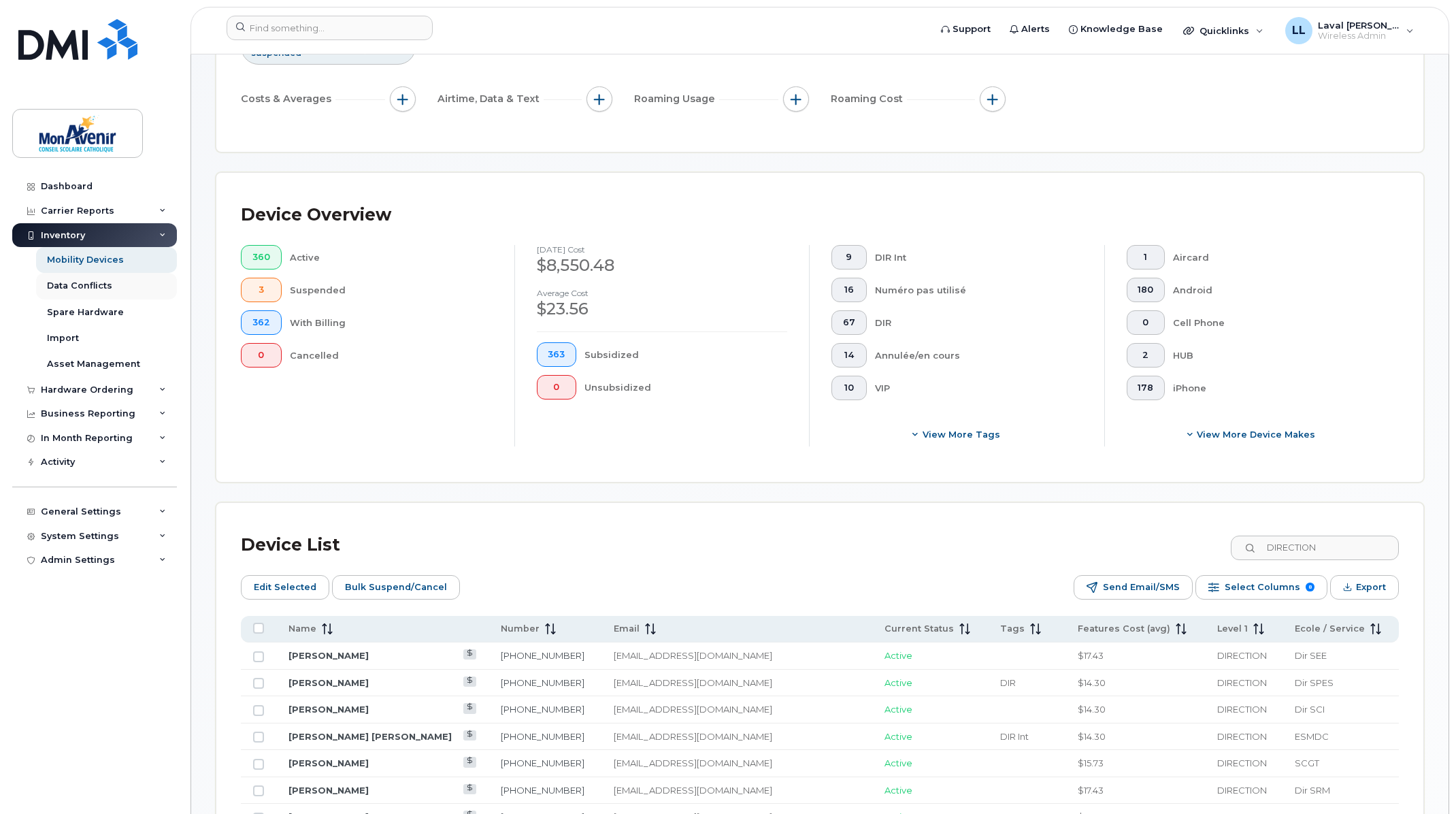
scroll to position [303, 0]
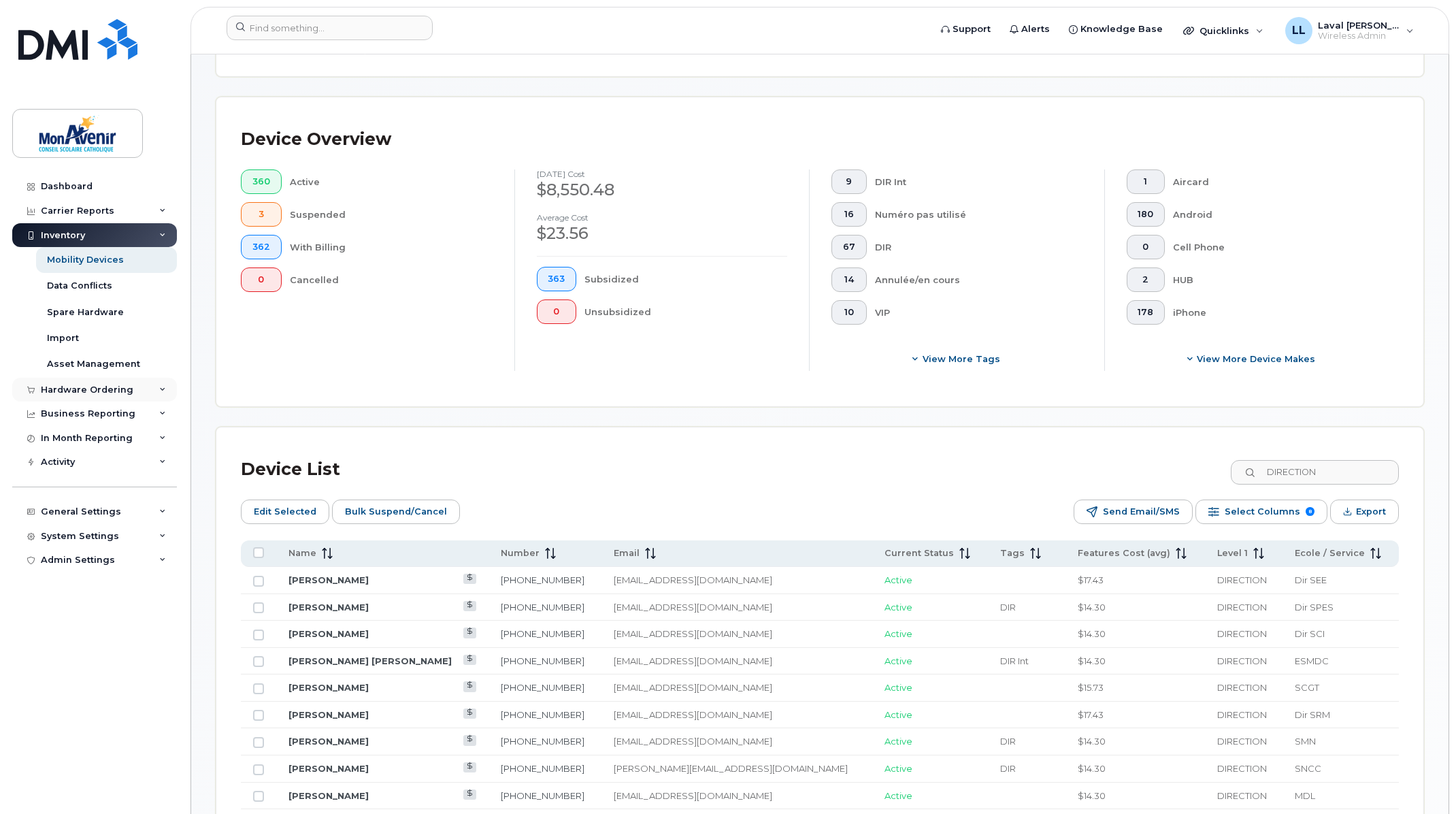
click at [88, 387] on div "Hardware Ordering" at bounding box center [87, 390] width 92 height 11
click at [60, 437] on div "Orders" at bounding box center [64, 440] width 34 height 12
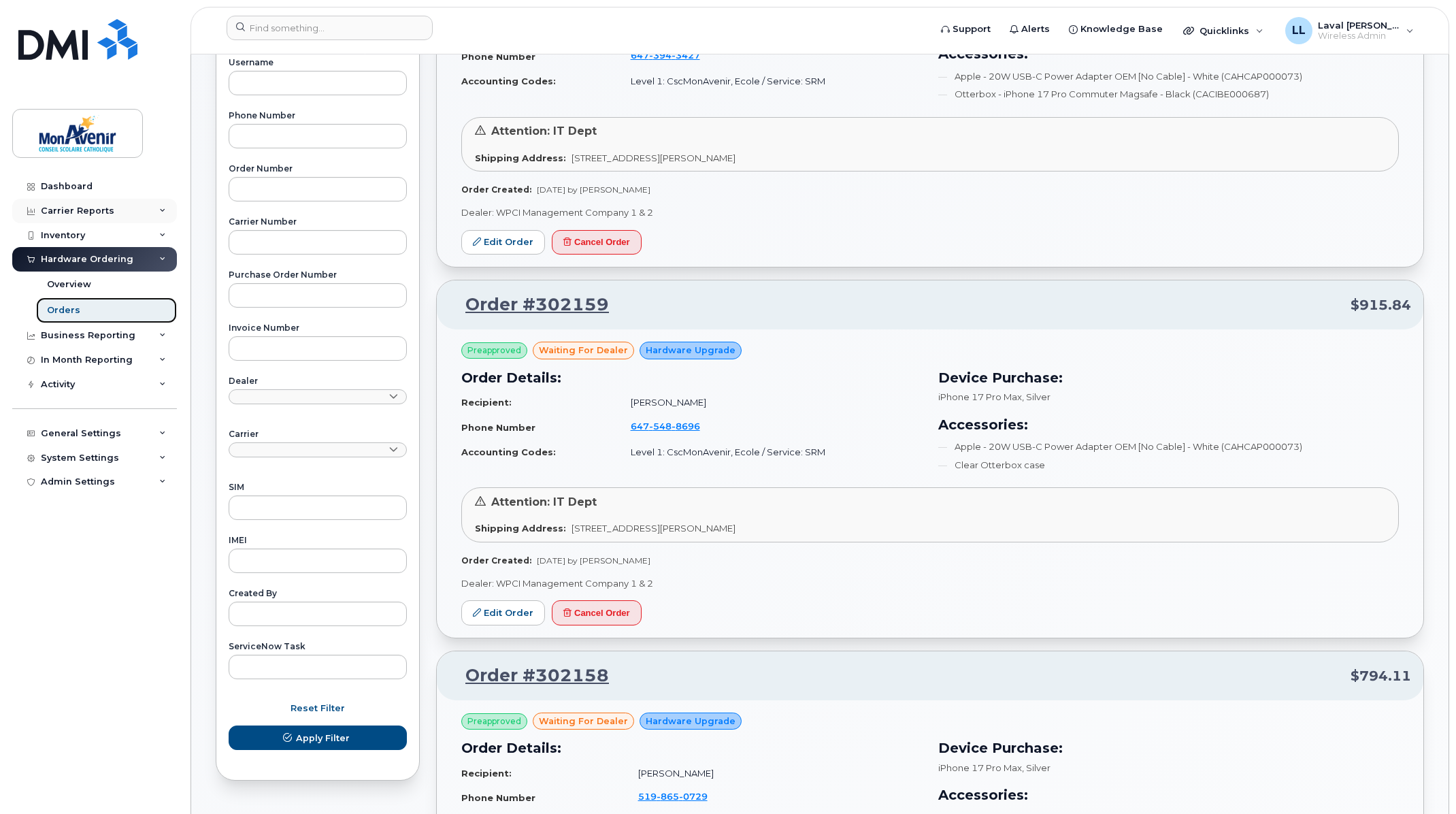
scroll to position [227, 0]
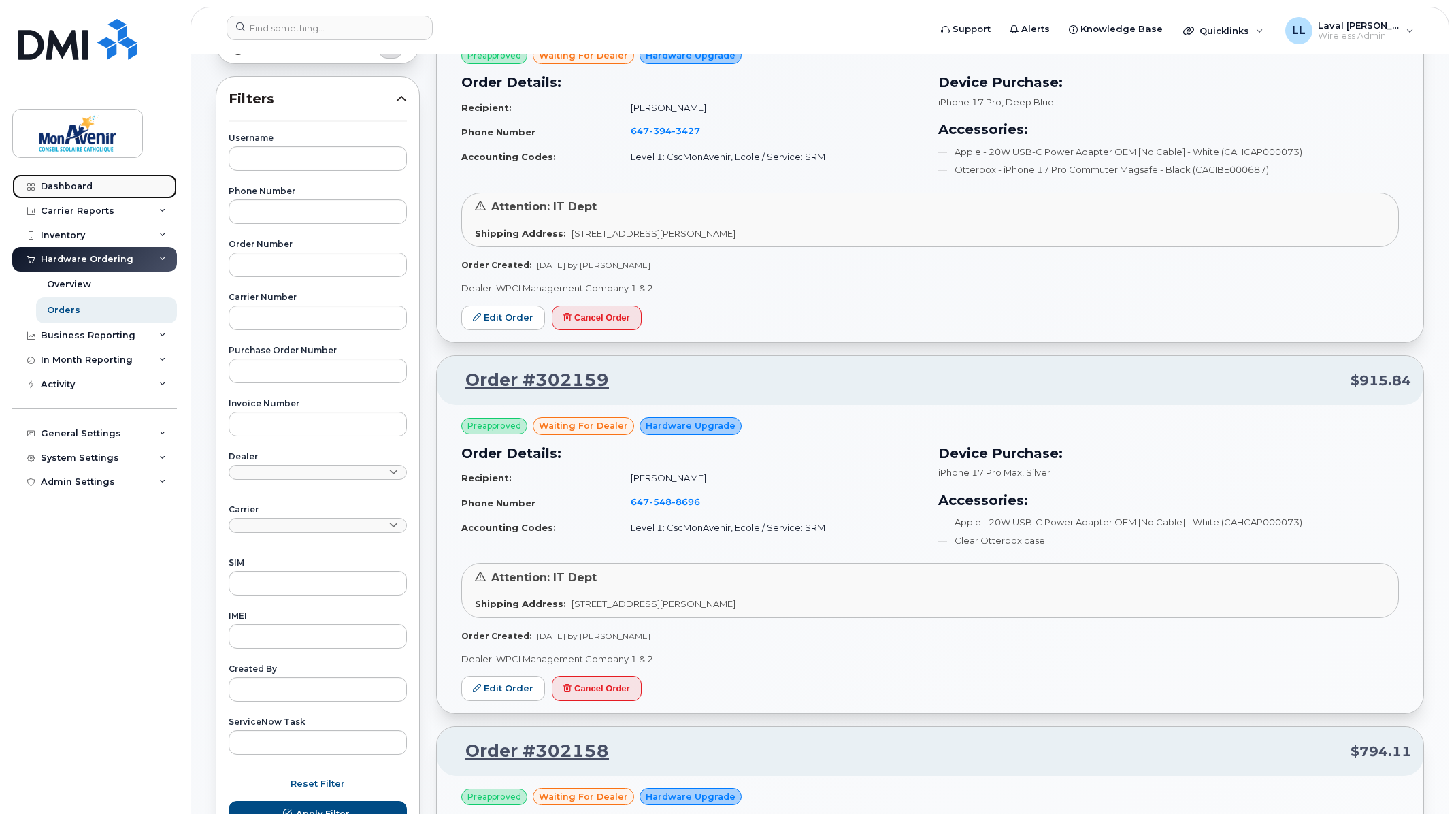
click at [77, 192] on link "Dashboard" at bounding box center [94, 187] width 165 height 25
click at [70, 183] on div "Dashboard" at bounding box center [67, 187] width 52 height 11
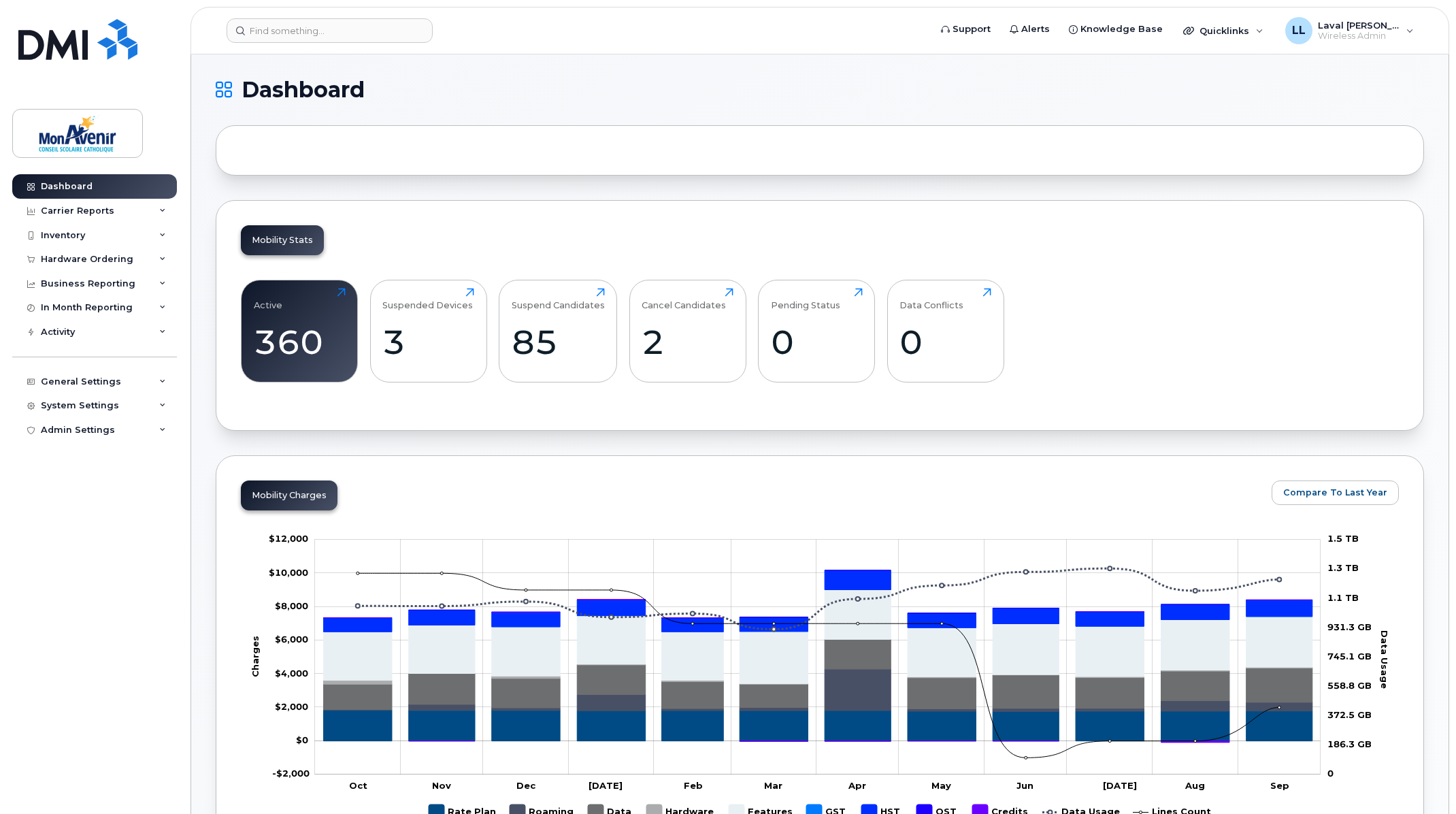
scroll to position [75, 0]
